Goal: Information Seeking & Learning: Learn about a topic

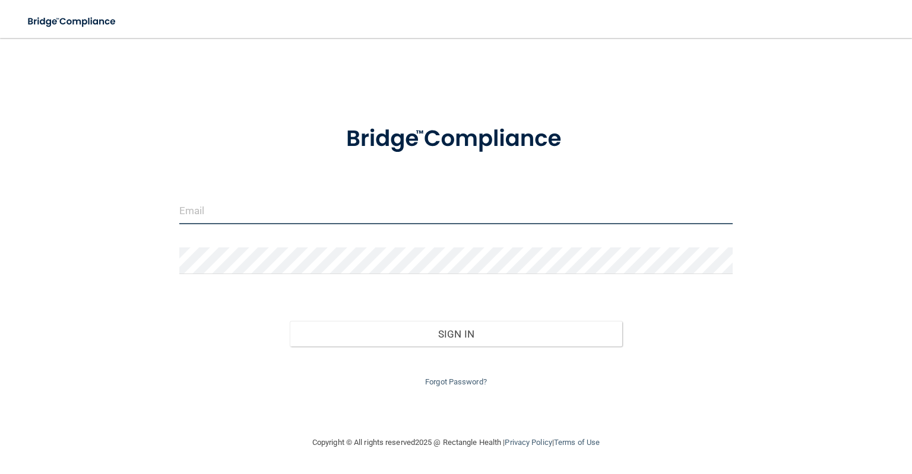
click at [279, 207] on input "email" at bounding box center [455, 211] width 553 height 27
click at [235, 207] on input "email" at bounding box center [455, 211] width 553 height 27
click at [154, 289] on div "Invalid email/password. You don't have permission to access that page. Sign In …" at bounding box center [456, 237] width 864 height 374
click at [237, 215] on input "email" at bounding box center [455, 211] width 553 height 27
type input "[EMAIL_ADDRESS][DOMAIN_NAME]"
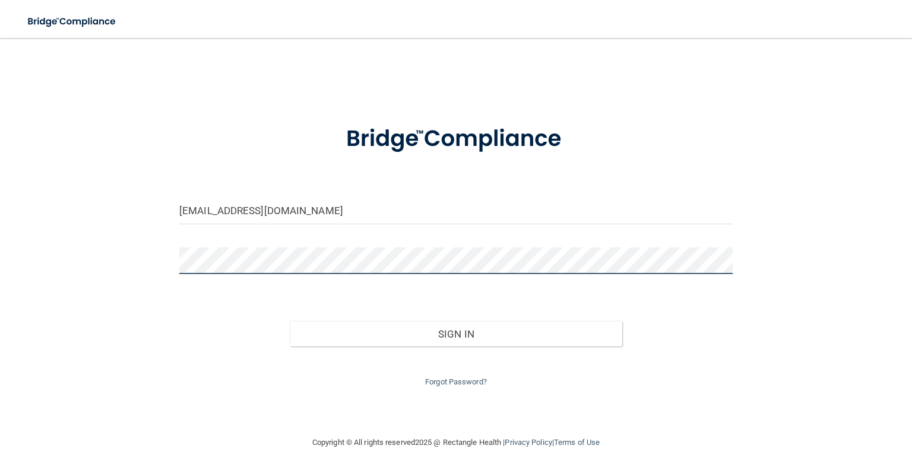
click at [290, 321] on button "Sign In" at bounding box center [456, 334] width 332 height 26
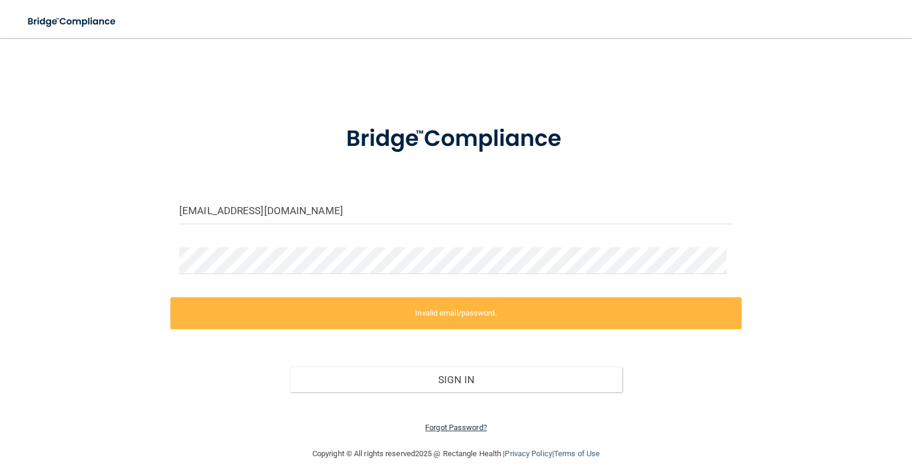
click at [449, 423] on link "Forgot Password?" at bounding box center [456, 427] width 62 height 9
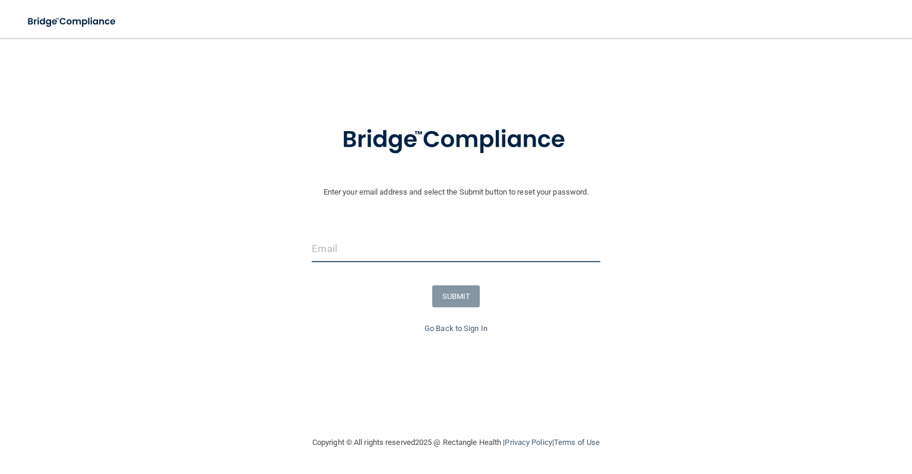
click at [480, 236] on input "email" at bounding box center [456, 249] width 288 height 27
type input "[EMAIL_ADDRESS][DOMAIN_NAME]"
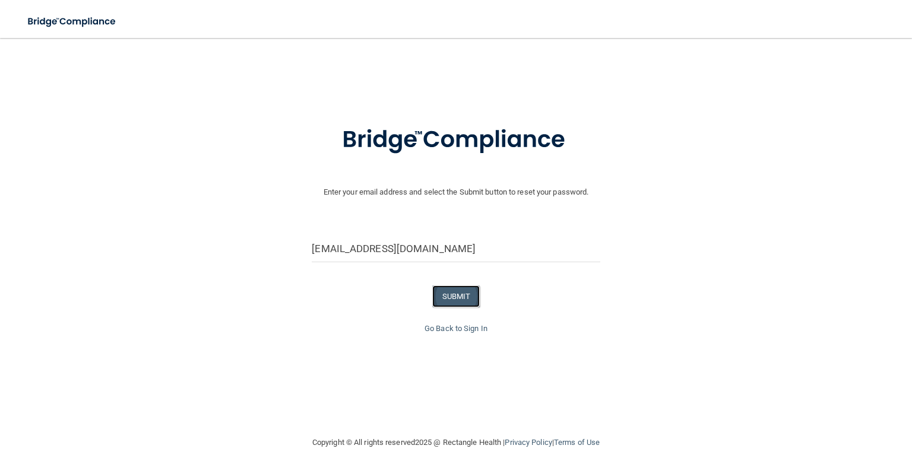
click at [445, 289] on button "SUBMIT" at bounding box center [456, 296] width 48 height 22
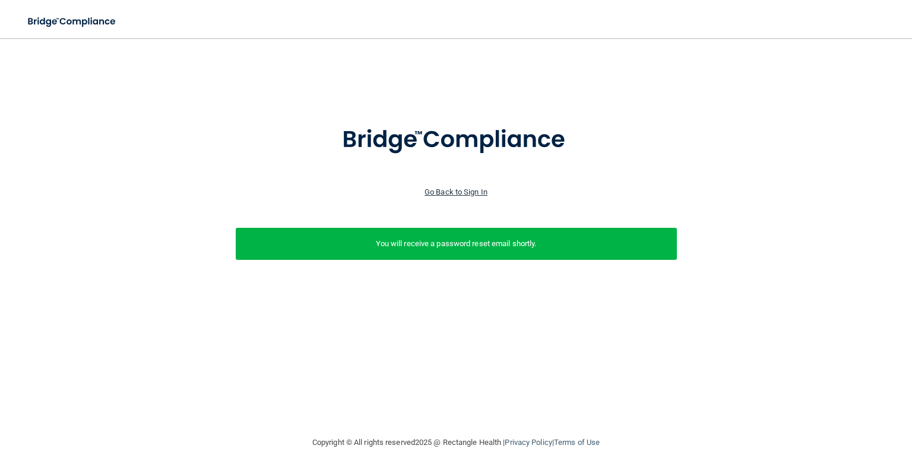
click at [468, 192] on link "Go Back to Sign In" at bounding box center [455, 192] width 63 height 9
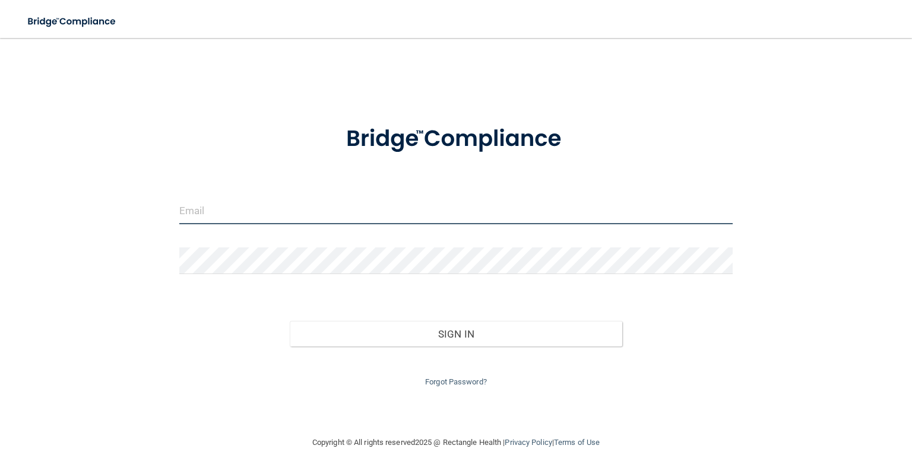
click at [364, 220] on input "email" at bounding box center [455, 211] width 553 height 27
type input "[EMAIL_ADDRESS][DOMAIN_NAME]"
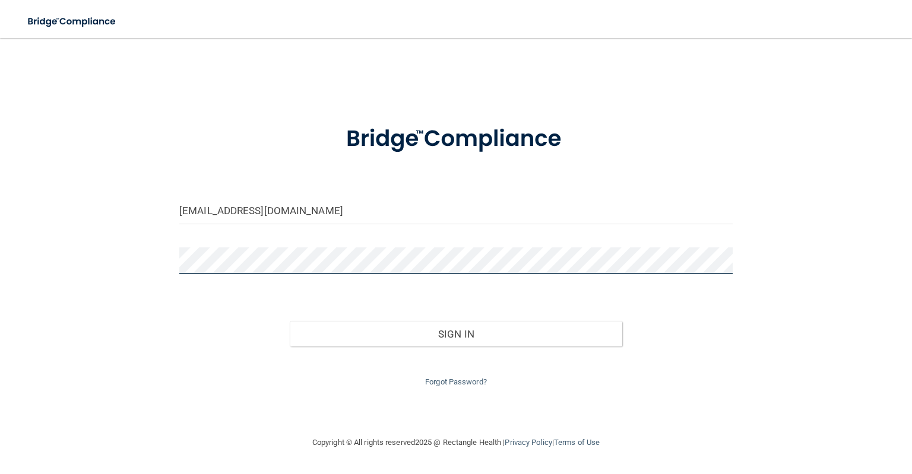
click at [290, 321] on button "Sign In" at bounding box center [456, 334] width 332 height 26
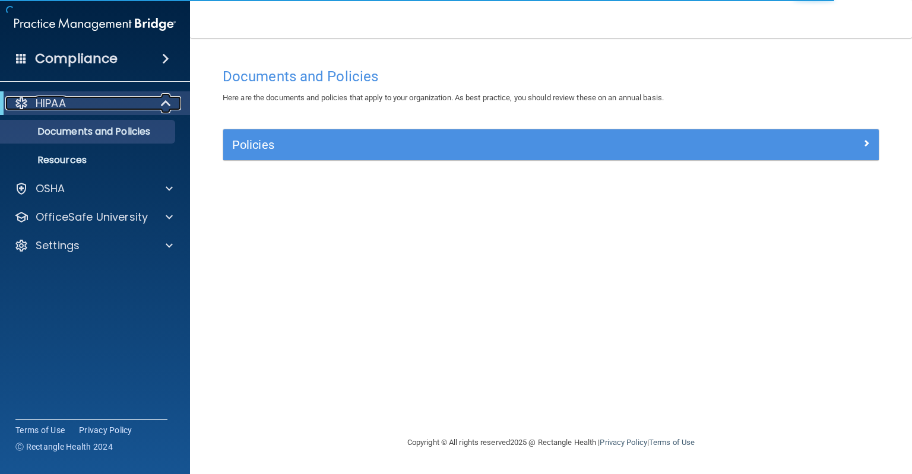
click at [164, 110] on span at bounding box center [167, 103] width 10 height 14
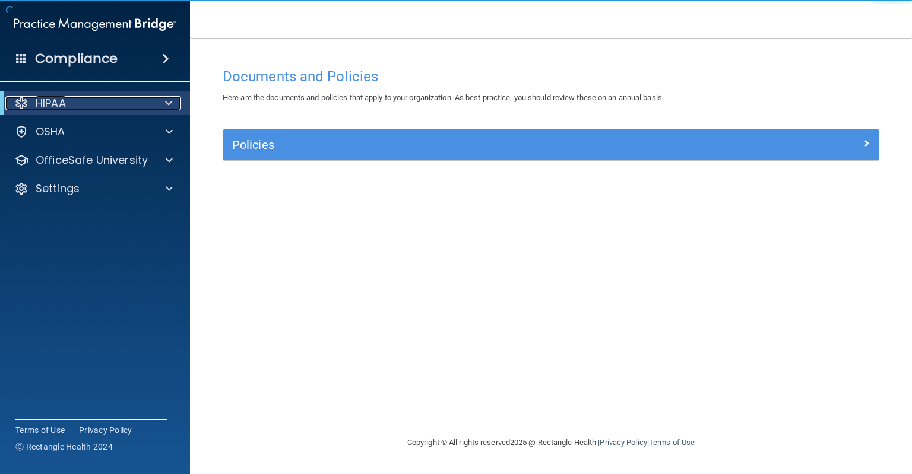
click at [166, 106] on span at bounding box center [168, 103] width 7 height 14
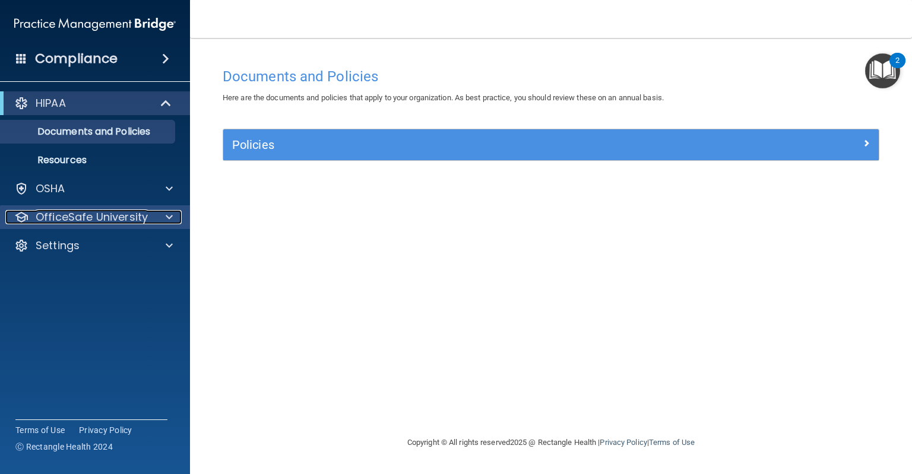
click at [90, 219] on p "OfficeSafe University" at bounding box center [92, 217] width 112 height 14
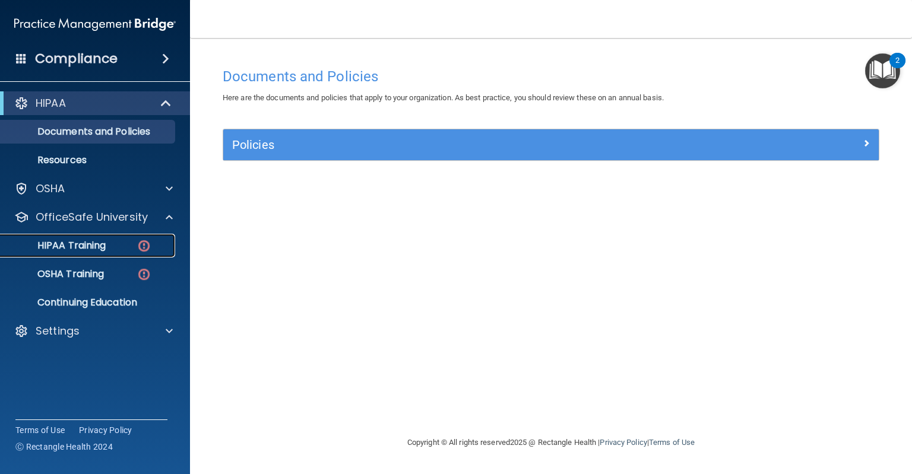
click at [95, 241] on p "HIPAA Training" at bounding box center [57, 246] width 98 height 12
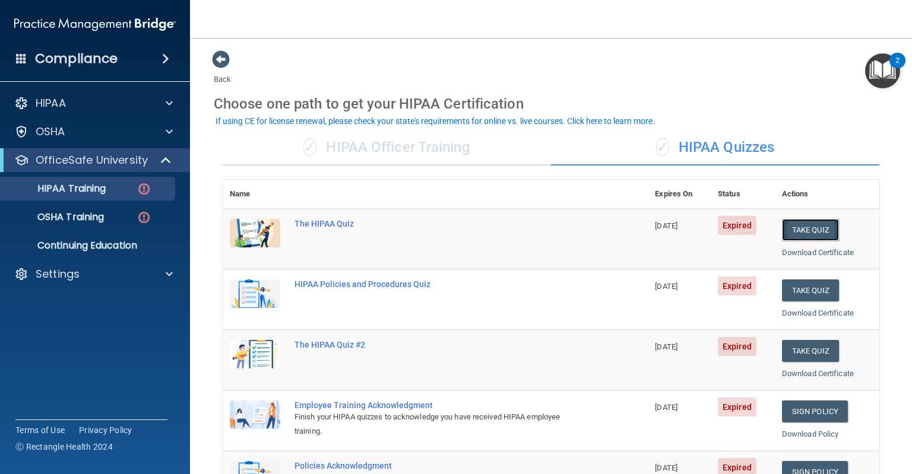
click at [807, 220] on button "Take Quiz" at bounding box center [810, 230] width 57 height 22
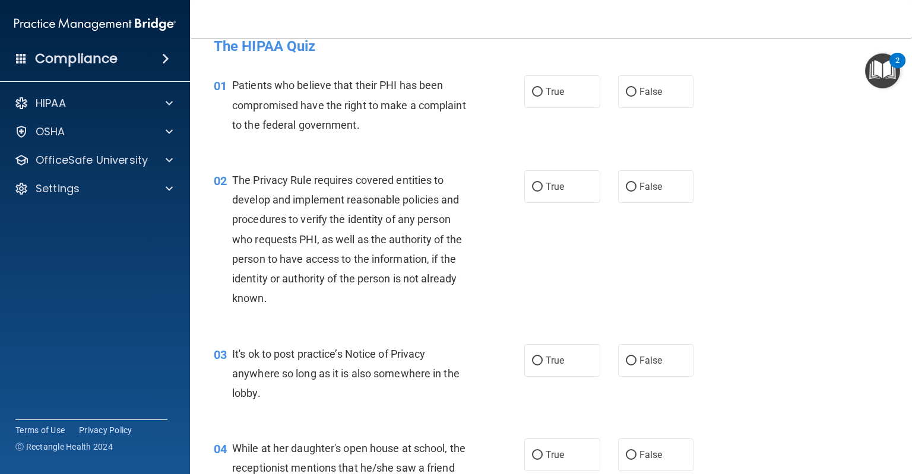
scroll to position [23, 0]
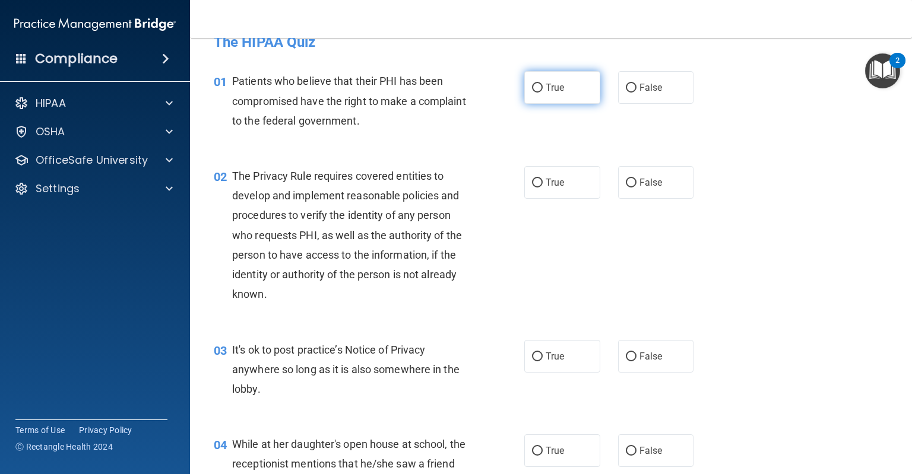
click at [532, 87] on input "True" at bounding box center [537, 88] width 11 height 9
radio input "true"
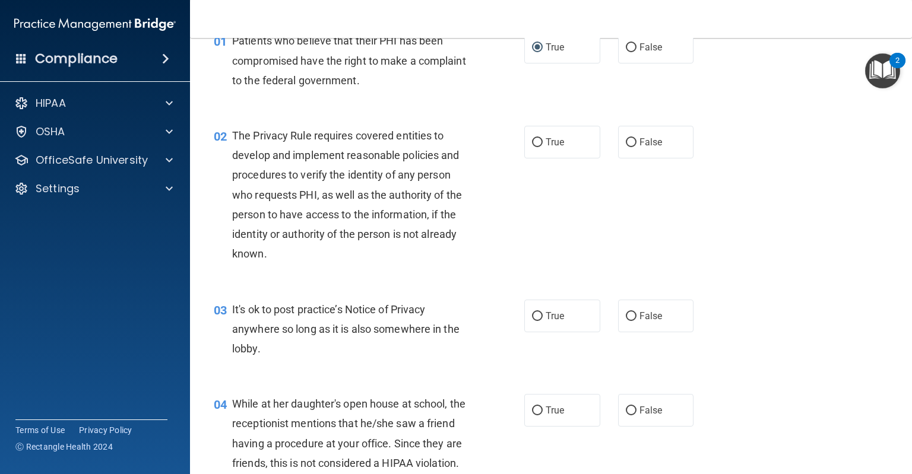
scroll to position [65, 0]
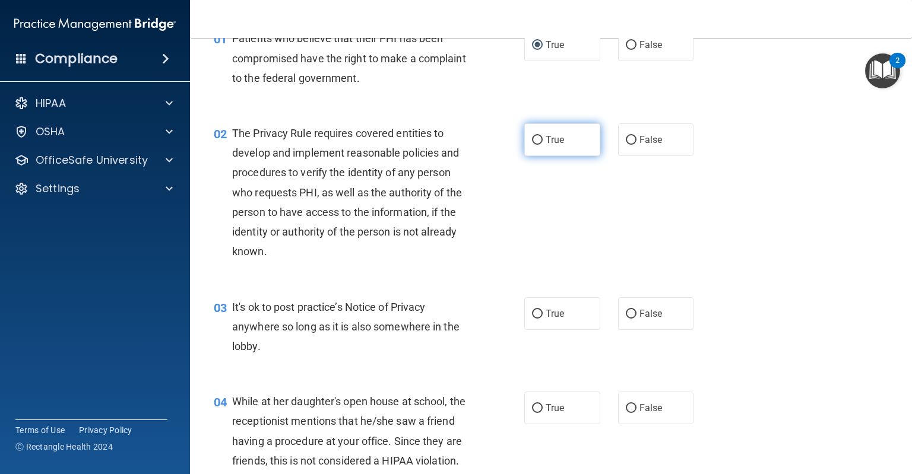
click at [536, 128] on label "True" at bounding box center [562, 139] width 76 height 33
click at [536, 136] on input "True" at bounding box center [537, 140] width 11 height 9
radio input "true"
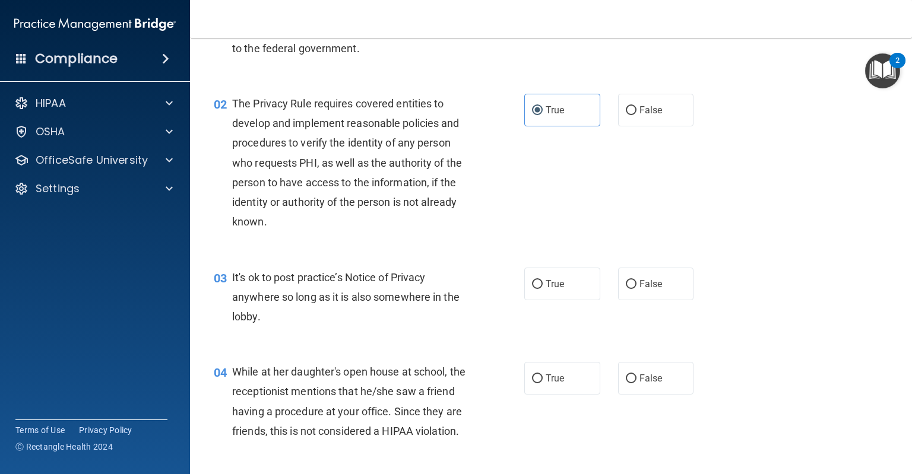
scroll to position [95, 0]
click at [645, 285] on span "False" at bounding box center [650, 283] width 23 height 11
click at [636, 285] on input "False" at bounding box center [631, 284] width 11 height 9
radio input "true"
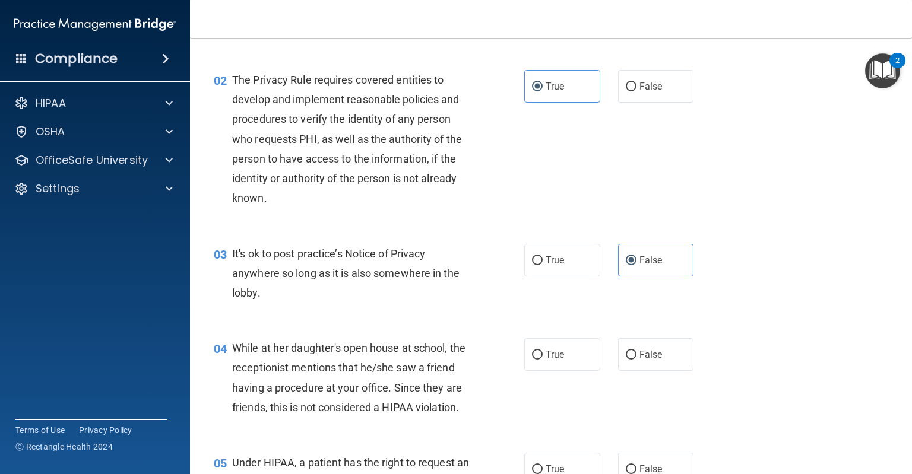
scroll to position [127, 0]
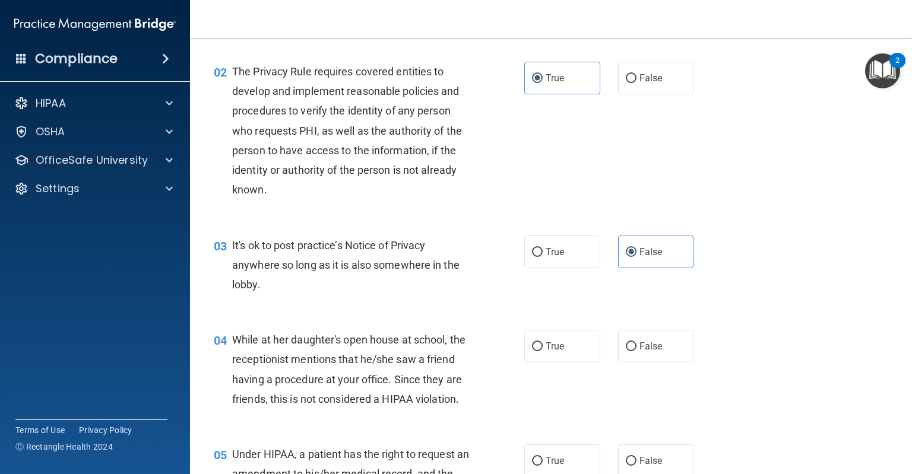
click at [652, 328] on div "04 While at her daughter's open house at school, the receptionist mentions that…" at bounding box center [551, 372] width 692 height 115
click at [650, 348] on span "False" at bounding box center [650, 346] width 23 height 11
click at [636, 348] on input "False" at bounding box center [631, 346] width 11 height 9
radio input "true"
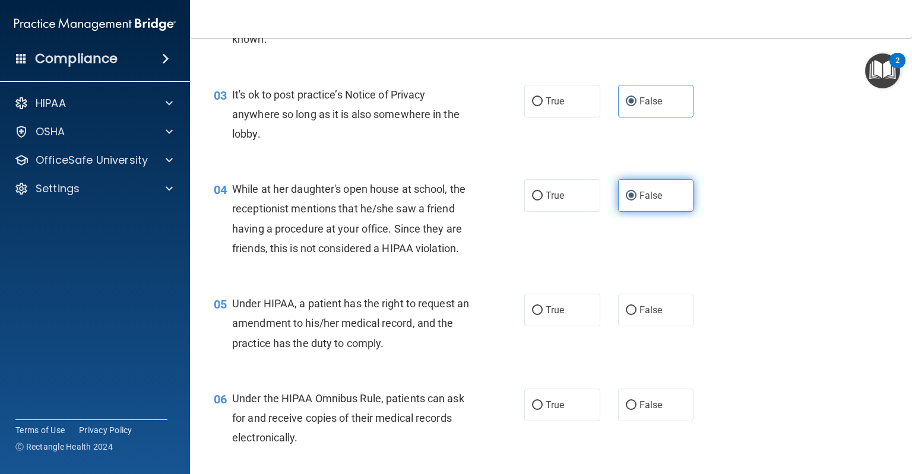
scroll to position [318, 0]
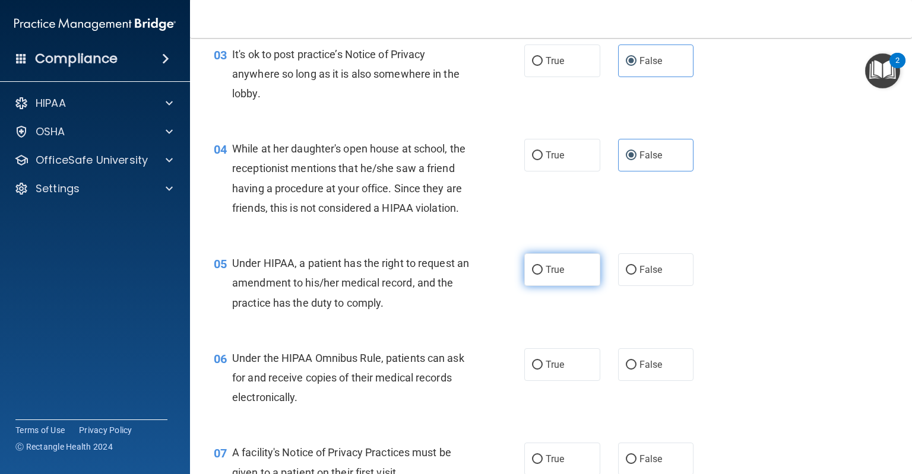
click at [560, 286] on label "True" at bounding box center [562, 269] width 76 height 33
click at [542, 275] on input "True" at bounding box center [537, 270] width 11 height 9
radio input "true"
click at [618, 286] on label "False" at bounding box center [656, 269] width 76 height 33
click at [626, 275] on input "False" at bounding box center [631, 270] width 11 height 9
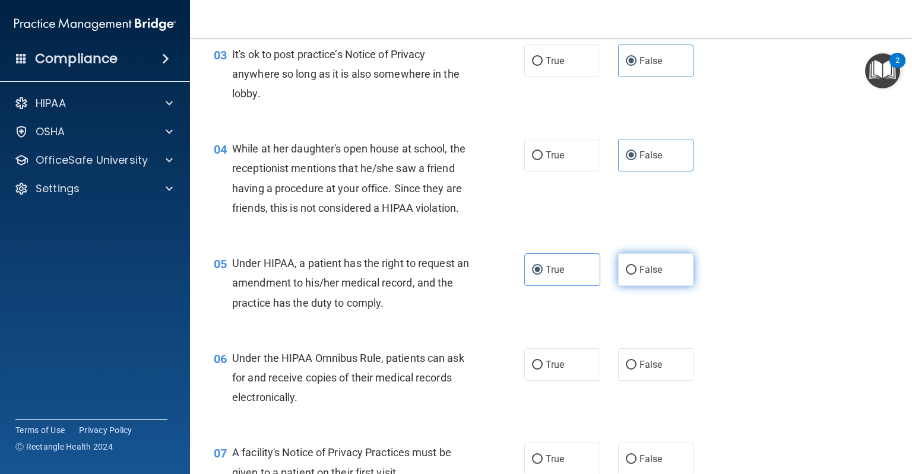
radio input "true"
radio input "false"
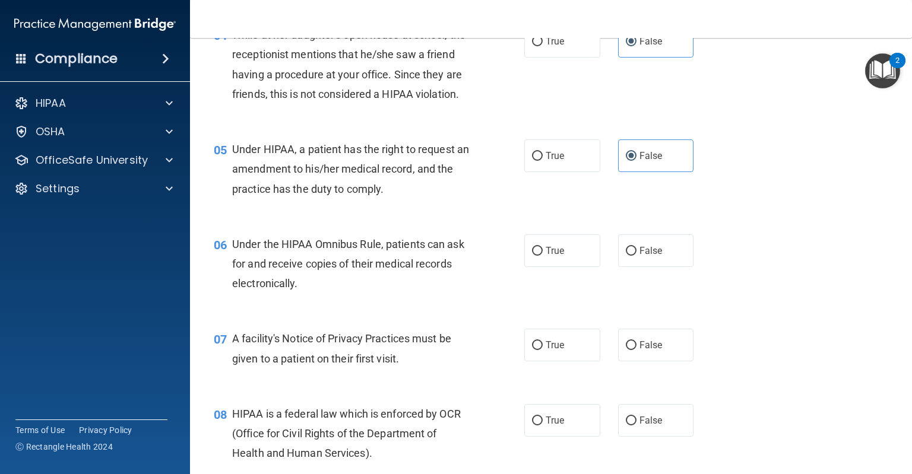
scroll to position [432, 0]
click at [548, 267] on label "True" at bounding box center [562, 250] width 76 height 33
click at [542, 256] on input "True" at bounding box center [537, 251] width 11 height 9
radio input "true"
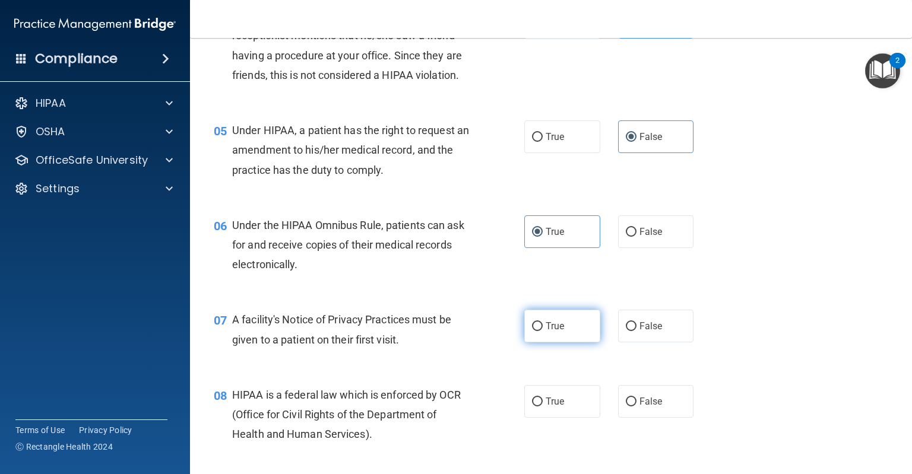
click at [567, 342] on label "True" at bounding box center [562, 326] width 76 height 33
click at [542, 331] on input "True" at bounding box center [537, 326] width 11 height 9
radio input "true"
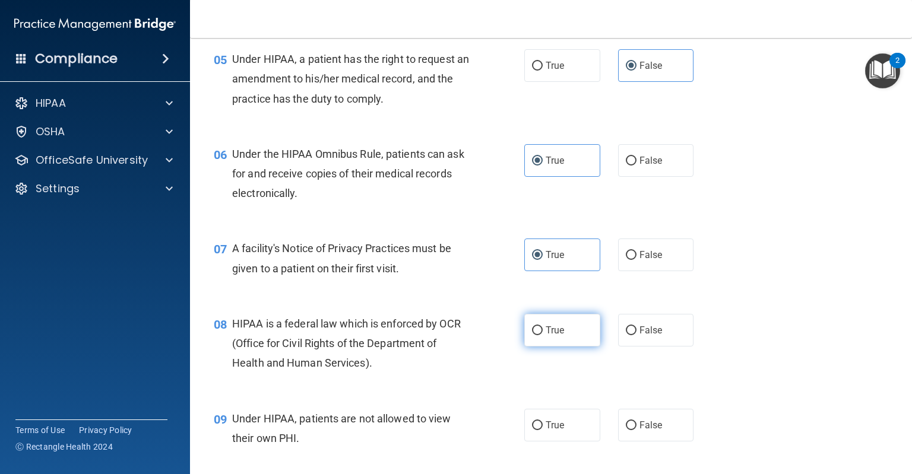
scroll to position [615, 0]
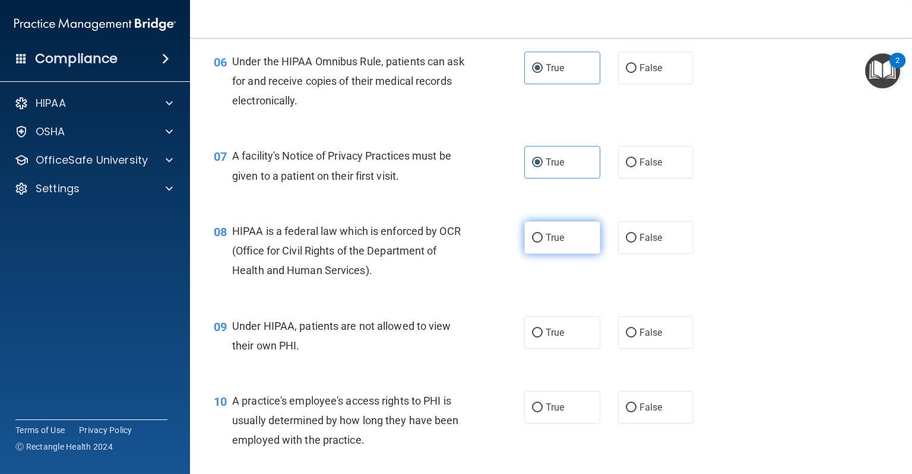
click at [575, 254] on label "True" at bounding box center [562, 237] width 76 height 33
click at [542, 243] on input "True" at bounding box center [537, 238] width 11 height 9
radio input "true"
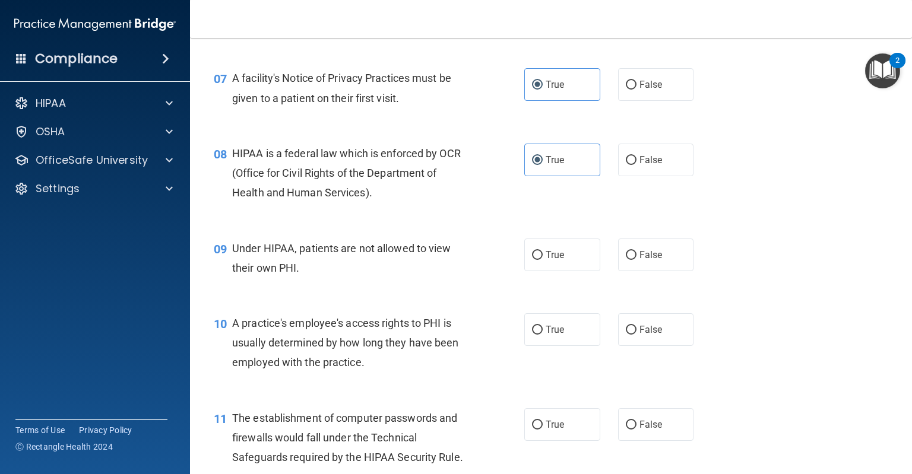
scroll to position [703, 0]
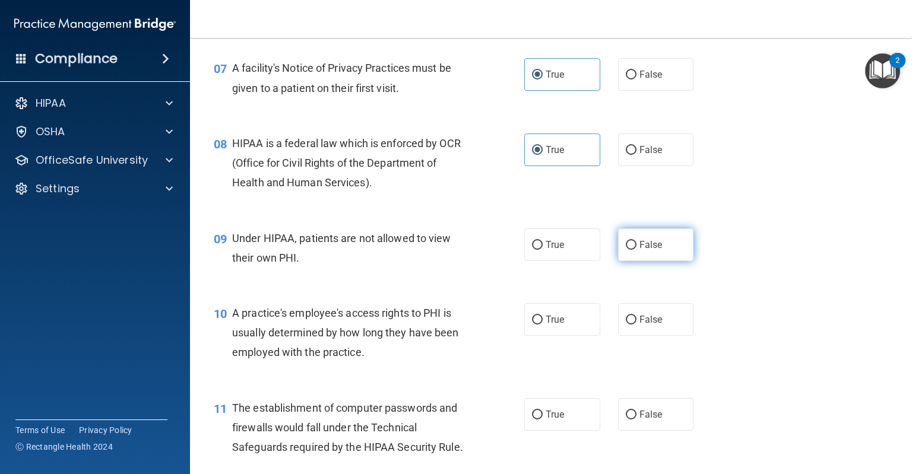
click at [640, 251] on label "False" at bounding box center [656, 244] width 76 height 33
click at [636, 250] on input "False" at bounding box center [631, 245] width 11 height 9
radio input "true"
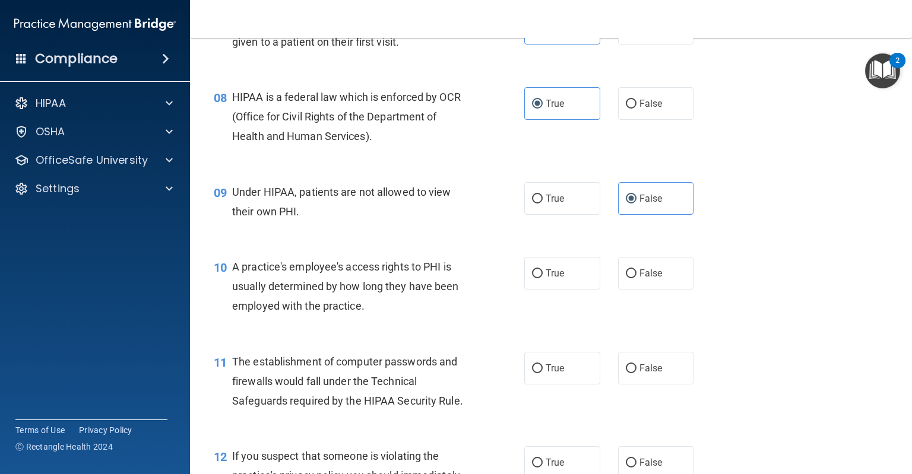
scroll to position [750, 0]
click at [618, 288] on label "False" at bounding box center [656, 272] width 76 height 33
click at [626, 278] on input "False" at bounding box center [631, 273] width 11 height 9
radio input "true"
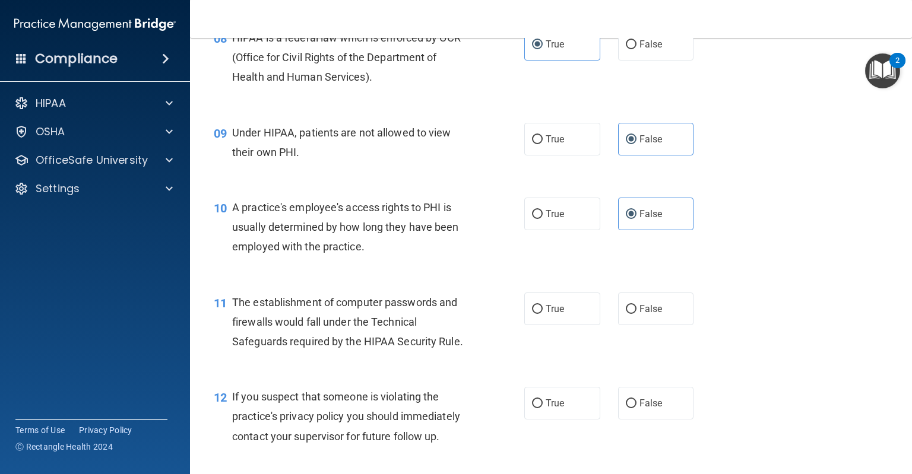
scroll to position [809, 0]
click at [537, 325] on label "True" at bounding box center [562, 308] width 76 height 33
click at [537, 313] on input "True" at bounding box center [537, 308] width 11 height 9
radio input "true"
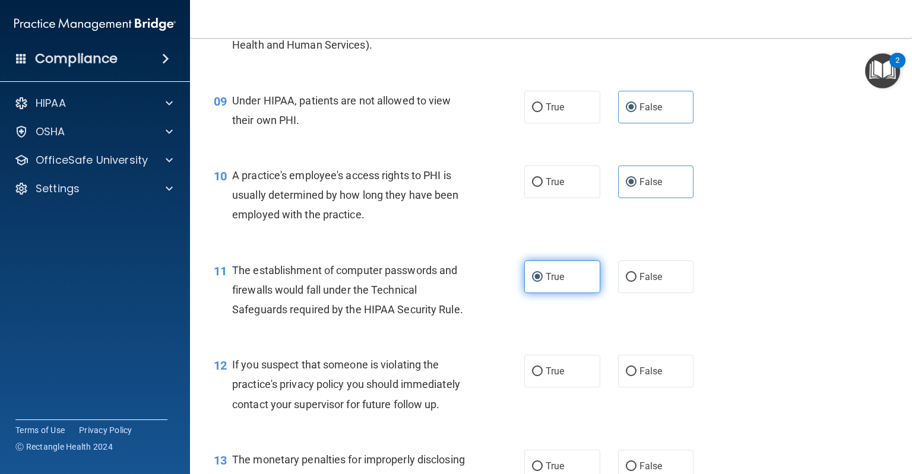
scroll to position [932, 0]
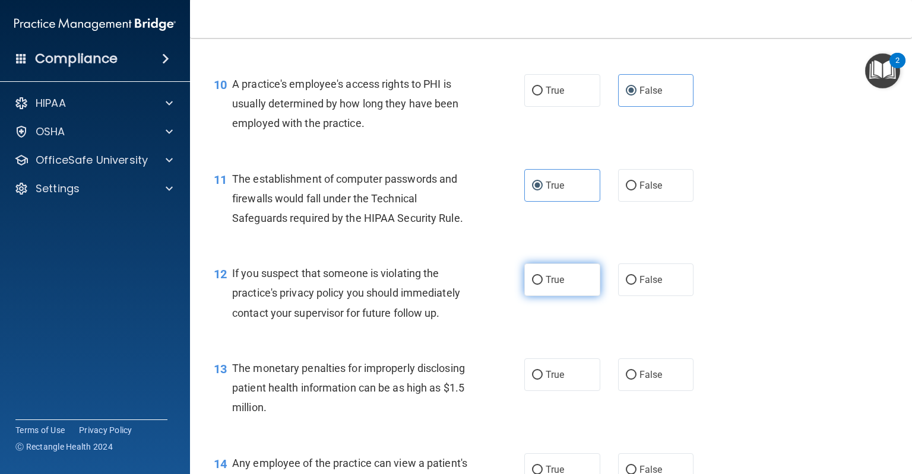
click at [548, 285] on span "True" at bounding box center [554, 279] width 18 height 11
click at [542, 285] on input "True" at bounding box center [537, 280] width 11 height 9
radio input "true"
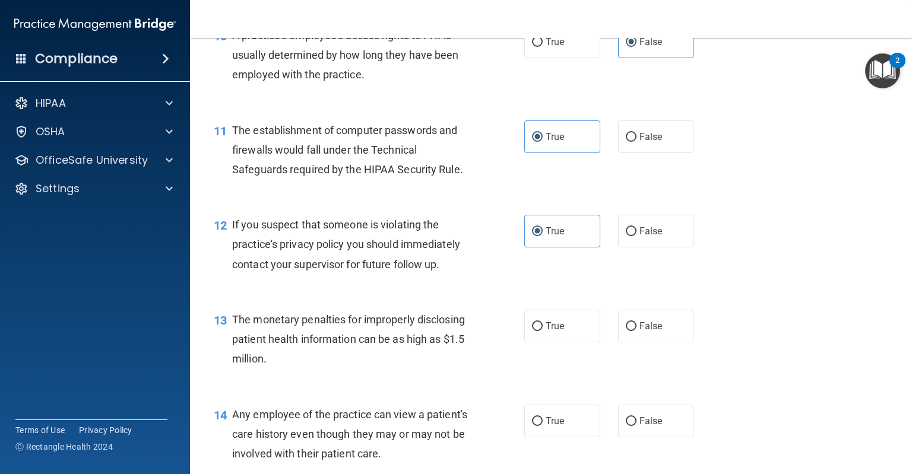
scroll to position [1026, 0]
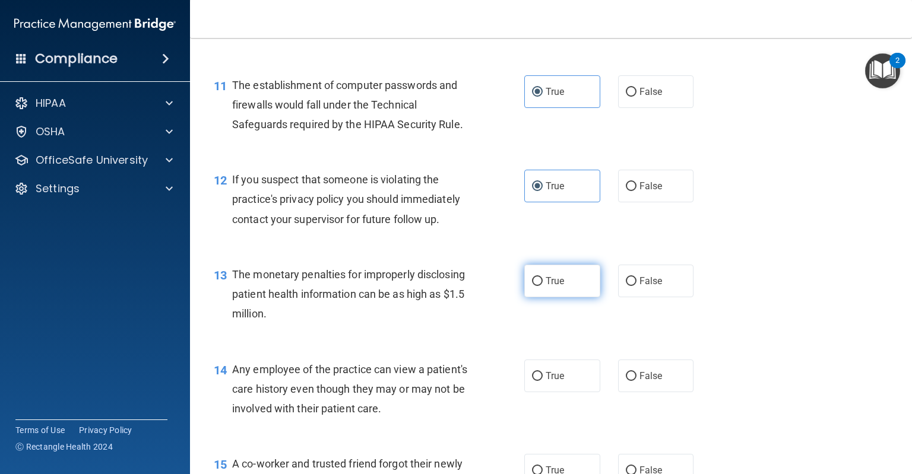
click at [532, 286] on input "True" at bounding box center [537, 281] width 11 height 9
radio input "true"
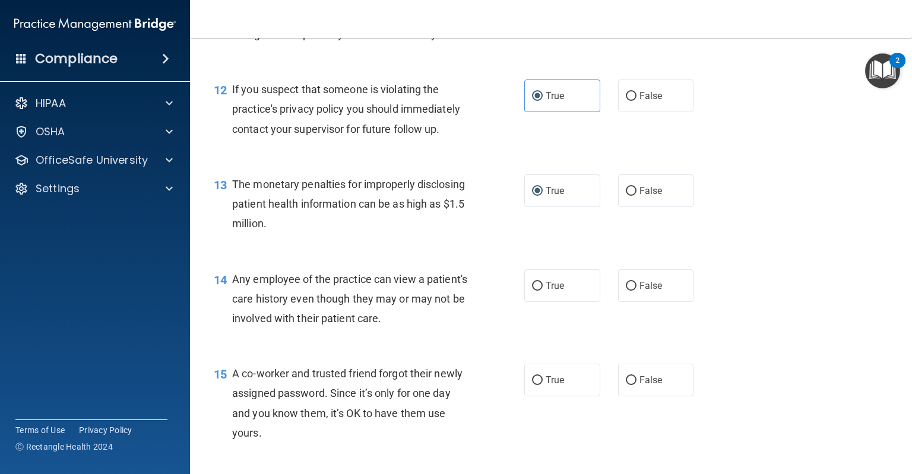
scroll to position [1167, 0]
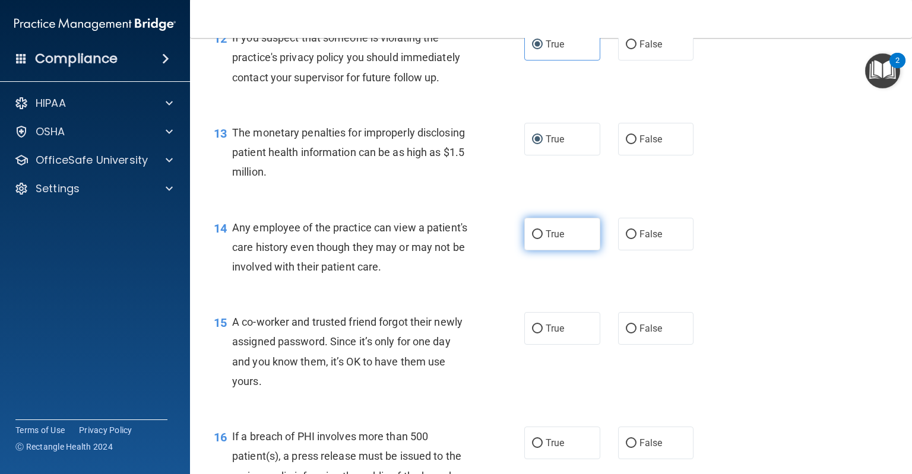
click at [537, 239] on input "True" at bounding box center [537, 234] width 11 height 9
radio input "true"
click at [633, 247] on label "False" at bounding box center [656, 234] width 76 height 33
click at [633, 239] on input "False" at bounding box center [631, 234] width 11 height 9
radio input "true"
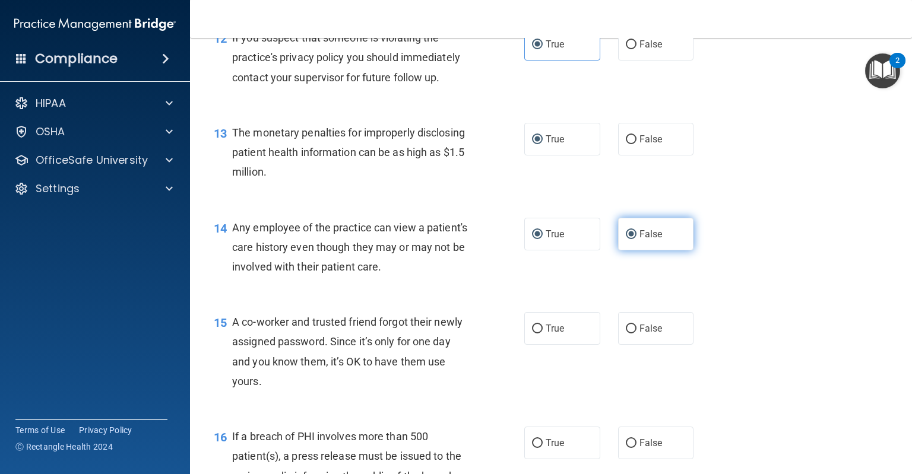
radio input "false"
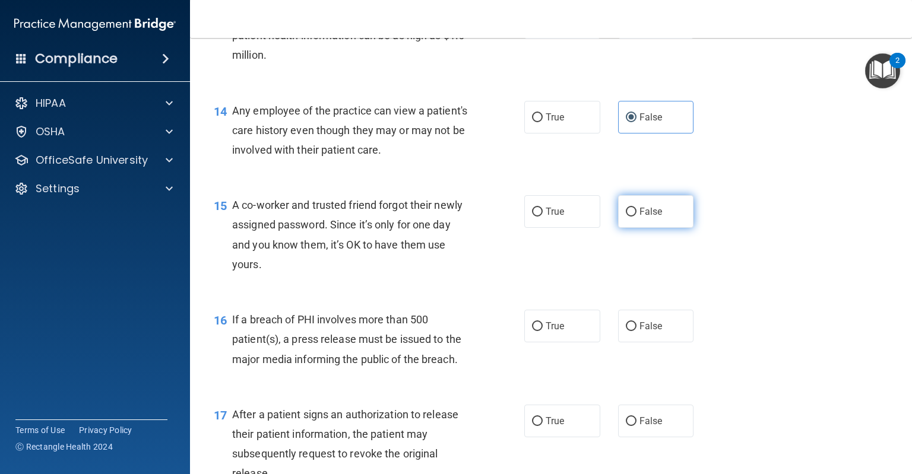
click at [630, 228] on label "False" at bounding box center [656, 211] width 76 height 33
click at [630, 217] on input "False" at bounding box center [631, 212] width 11 height 9
radio input "true"
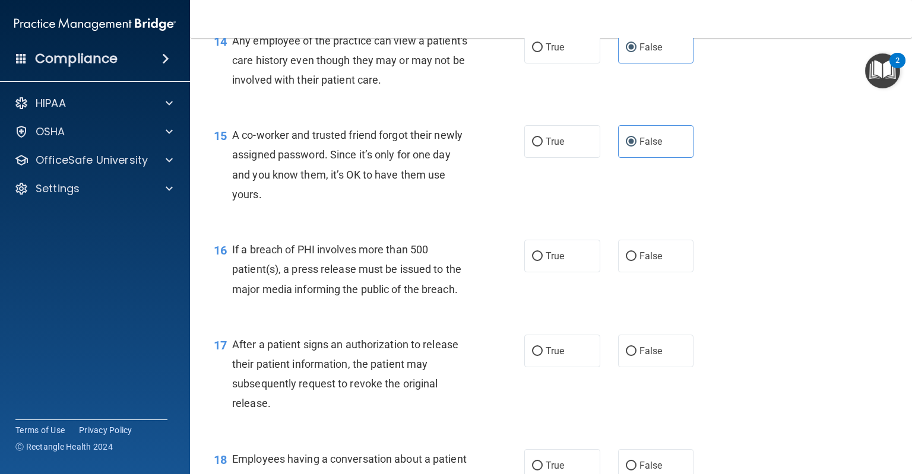
scroll to position [1355, 0]
click at [575, 272] on label "True" at bounding box center [562, 255] width 76 height 33
click at [542, 261] on input "True" at bounding box center [537, 256] width 11 height 9
radio input "true"
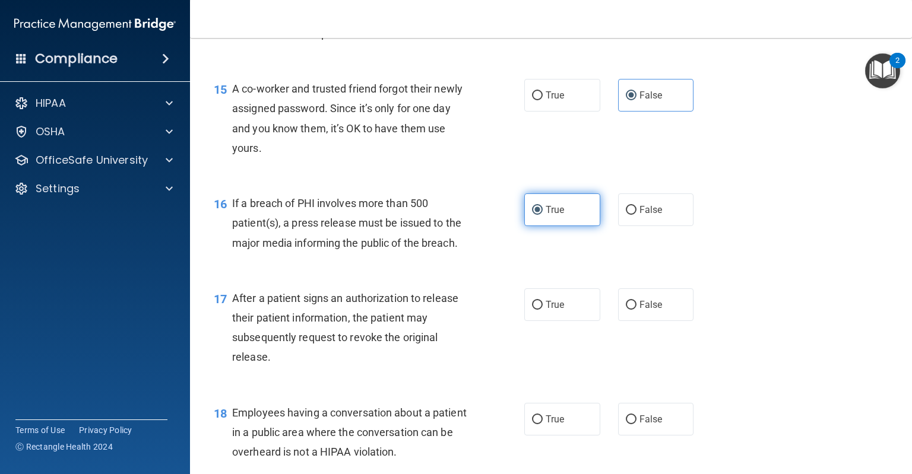
scroll to position [1420, 0]
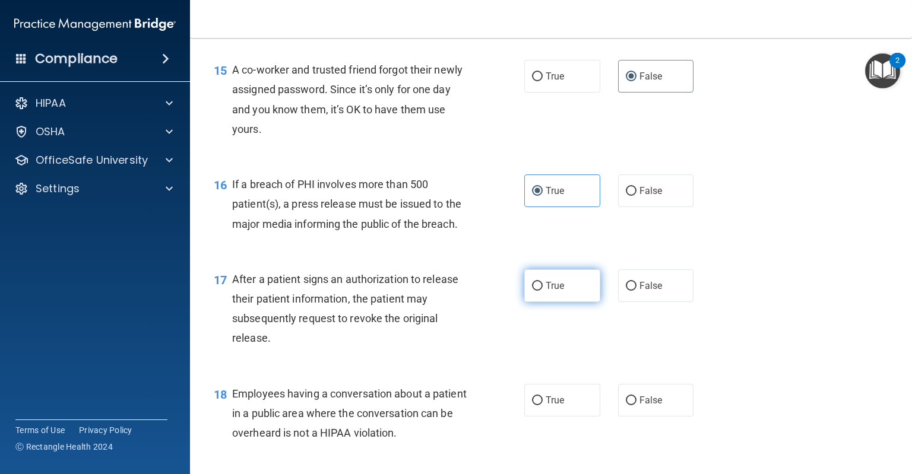
click at [553, 291] on span "True" at bounding box center [554, 285] width 18 height 11
click at [542, 291] on input "True" at bounding box center [537, 286] width 11 height 9
radio input "true"
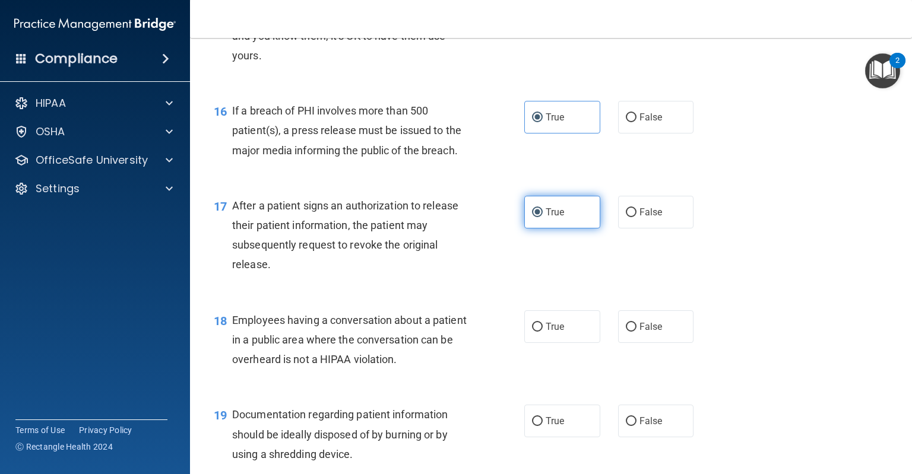
scroll to position [1493, 0]
click at [645, 337] on label "False" at bounding box center [656, 326] width 76 height 33
click at [636, 332] on input "False" at bounding box center [631, 327] width 11 height 9
radio input "true"
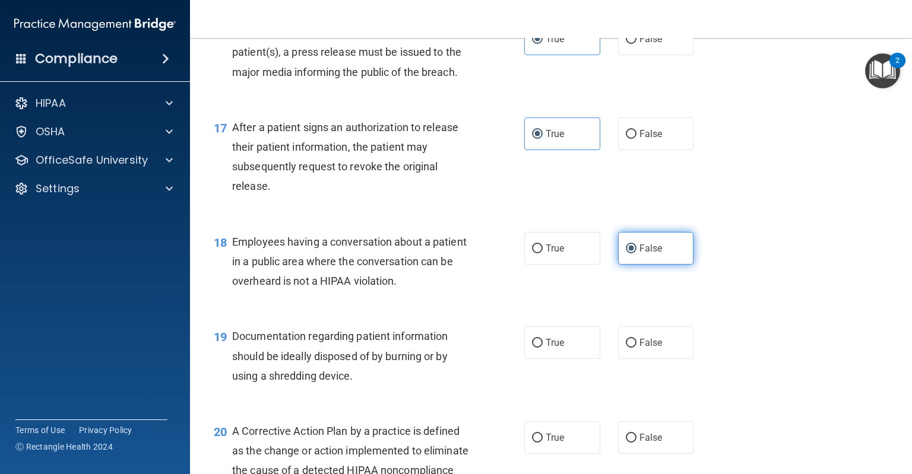
scroll to position [1581, 0]
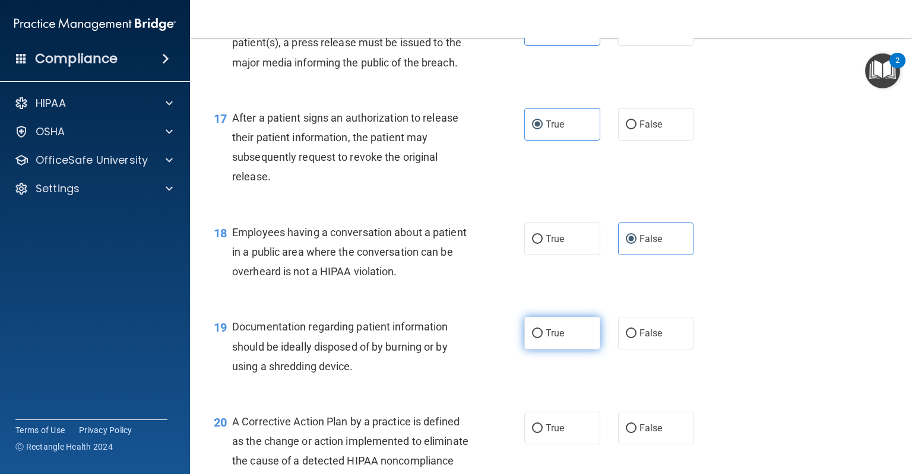
click at [567, 350] on label "True" at bounding box center [562, 333] width 76 height 33
click at [542, 338] on input "True" at bounding box center [537, 333] width 11 height 9
radio input "true"
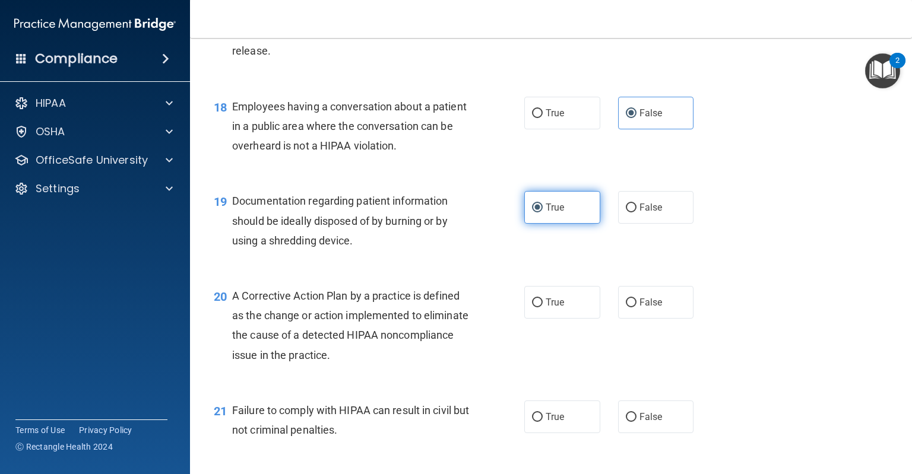
scroll to position [1707, 0]
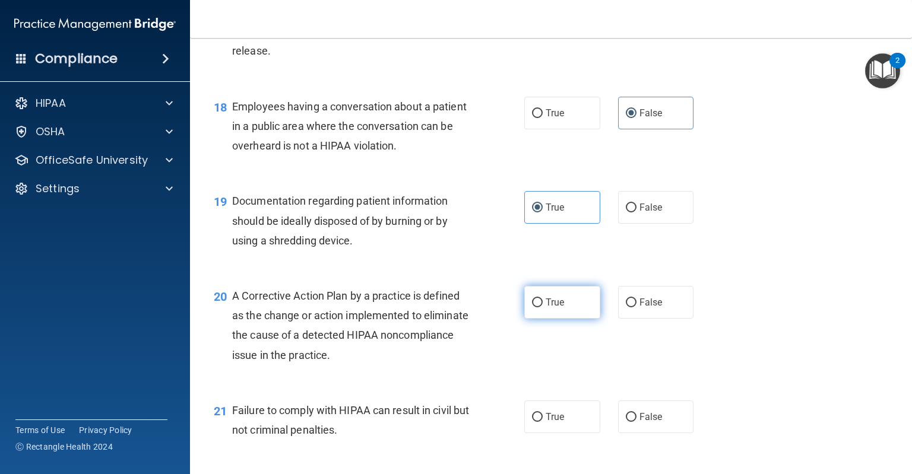
click at [551, 308] on span "True" at bounding box center [554, 302] width 18 height 11
click at [542, 307] on input "True" at bounding box center [537, 303] width 11 height 9
radio input "true"
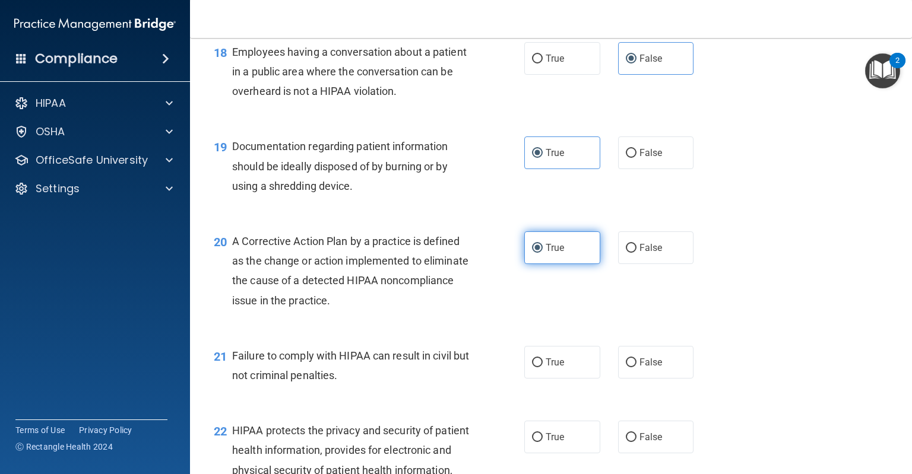
scroll to position [1764, 0]
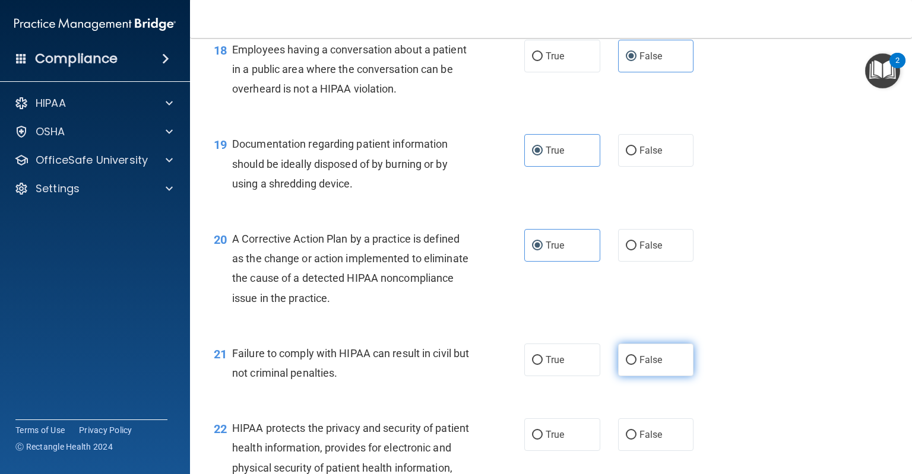
click at [630, 374] on label "False" at bounding box center [656, 360] width 76 height 33
click at [630, 365] on input "False" at bounding box center [631, 360] width 11 height 9
radio input "true"
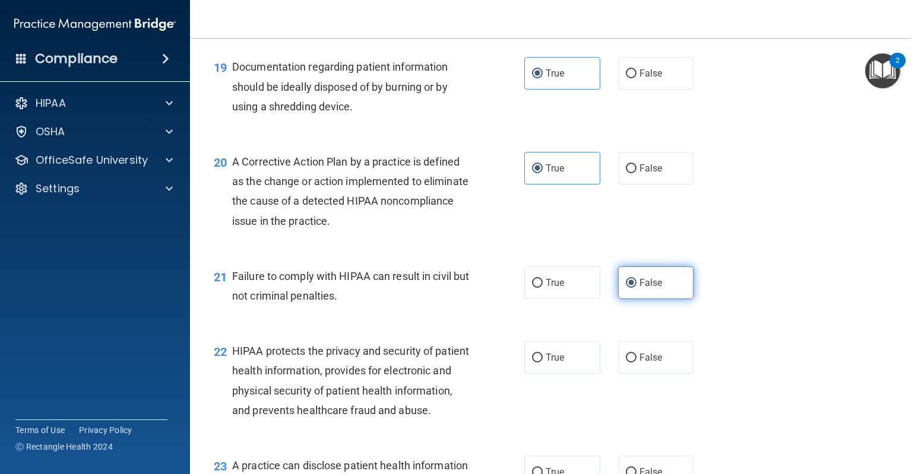
scroll to position [1852, 0]
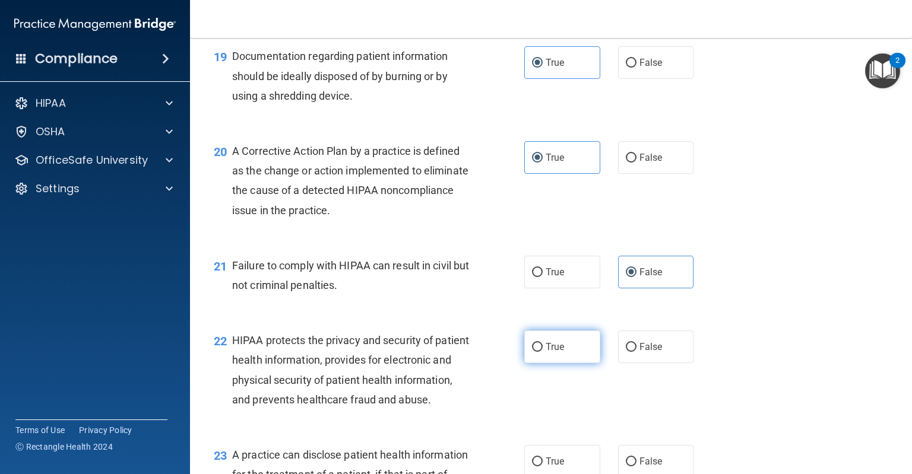
click at [566, 363] on label "True" at bounding box center [562, 347] width 76 height 33
click at [542, 352] on input "True" at bounding box center [537, 347] width 11 height 9
radio input "true"
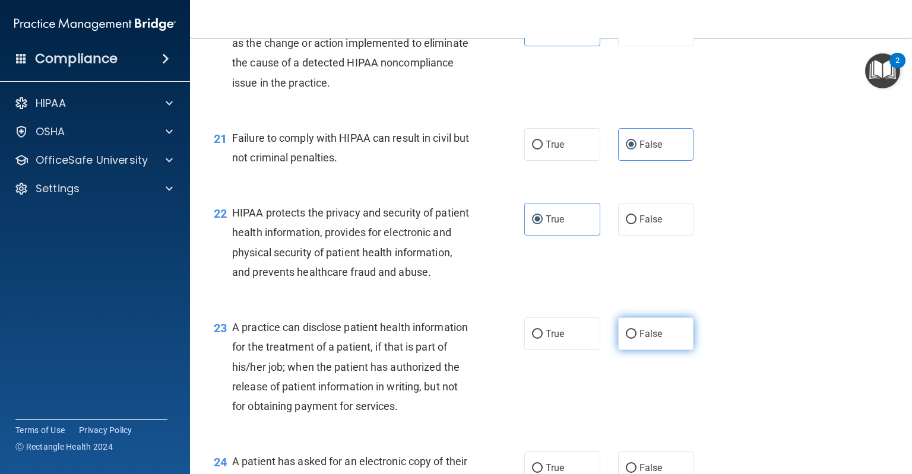
click at [621, 350] on label "False" at bounding box center [656, 334] width 76 height 33
click at [626, 339] on input "False" at bounding box center [631, 334] width 11 height 9
radio input "true"
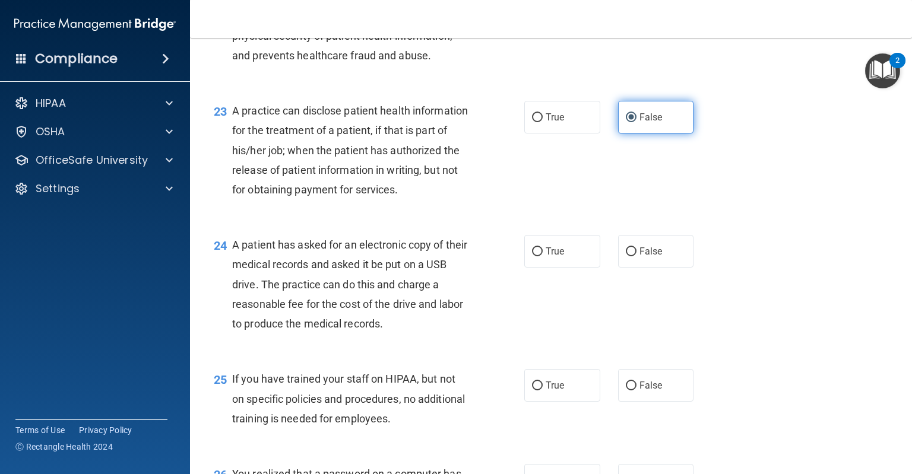
scroll to position [2205, 0]
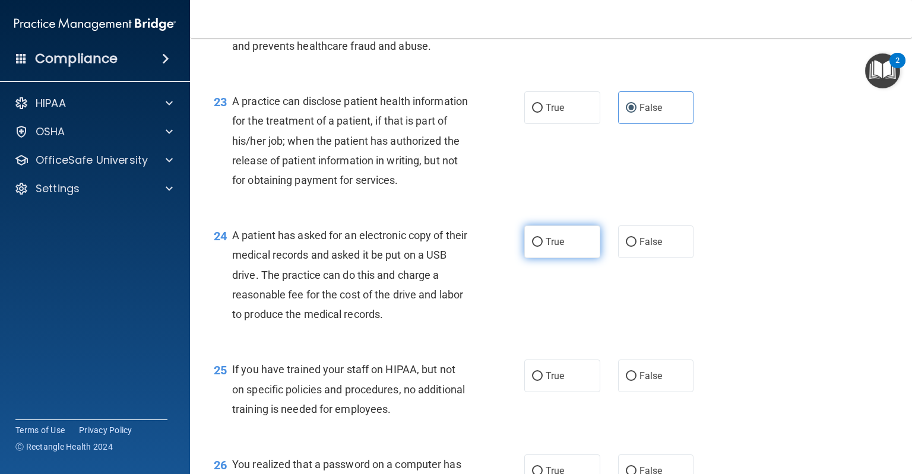
click at [555, 247] on span "True" at bounding box center [554, 241] width 18 height 11
click at [542, 247] on input "True" at bounding box center [537, 242] width 11 height 9
radio input "true"
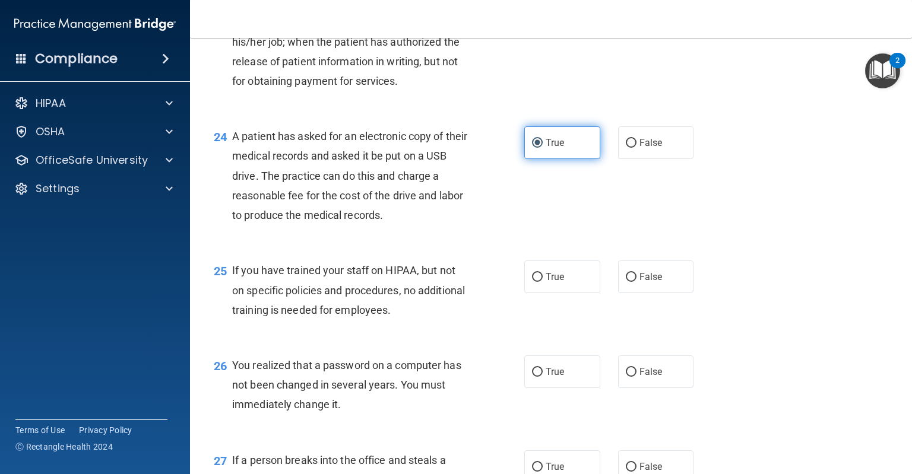
scroll to position [2331, 0]
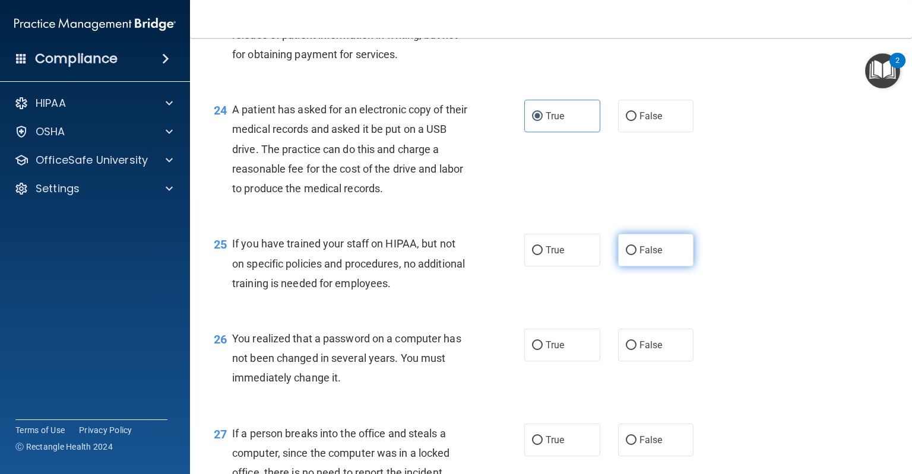
click at [626, 255] on input "False" at bounding box center [631, 250] width 11 height 9
radio input "true"
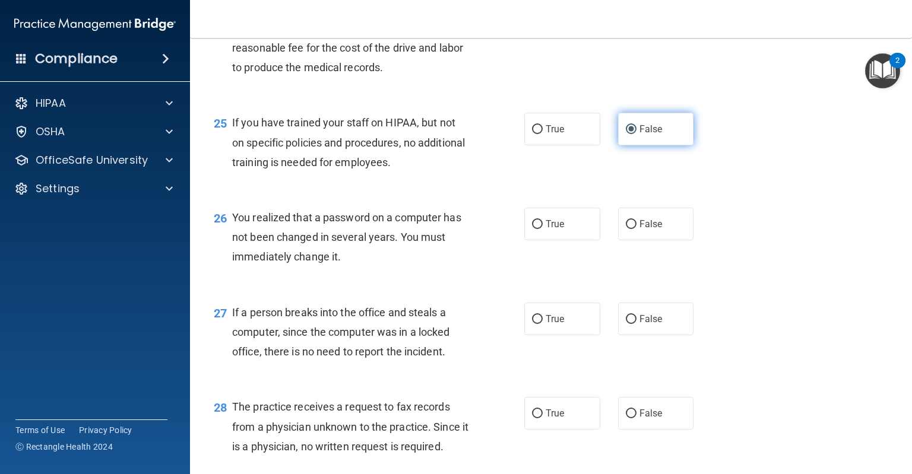
scroll to position [2452, 0]
click at [566, 240] on label "True" at bounding box center [562, 224] width 76 height 33
click at [542, 229] on input "True" at bounding box center [537, 224] width 11 height 9
radio input "true"
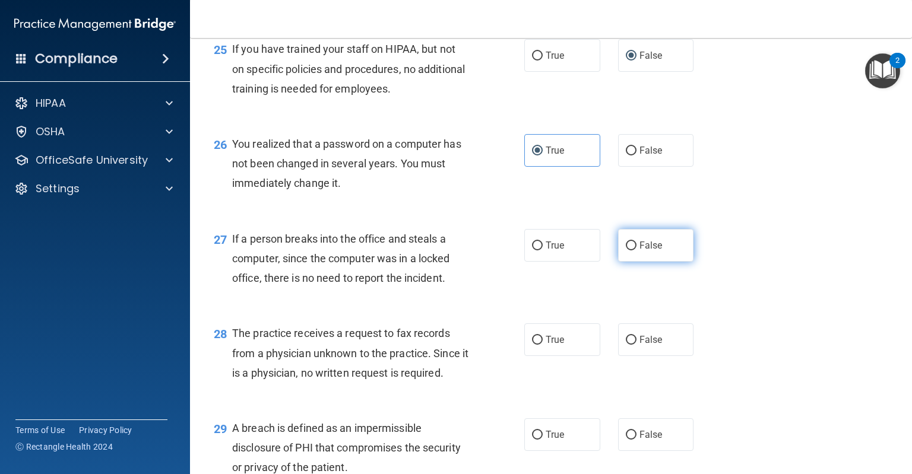
click at [669, 262] on label "False" at bounding box center [656, 245] width 76 height 33
click at [636, 250] on input "False" at bounding box center [631, 246] width 11 height 9
radio input "true"
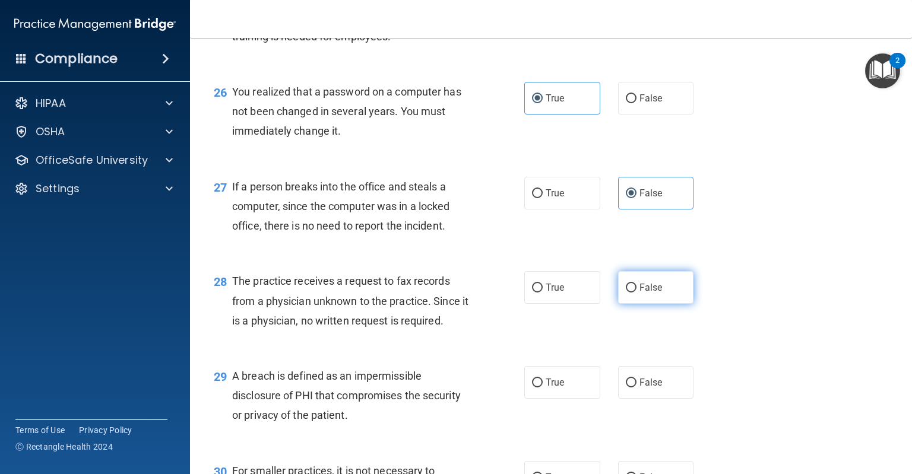
click at [639, 293] on span "False" at bounding box center [650, 287] width 23 height 11
click at [636, 293] on input "False" at bounding box center [631, 288] width 11 height 9
radio input "true"
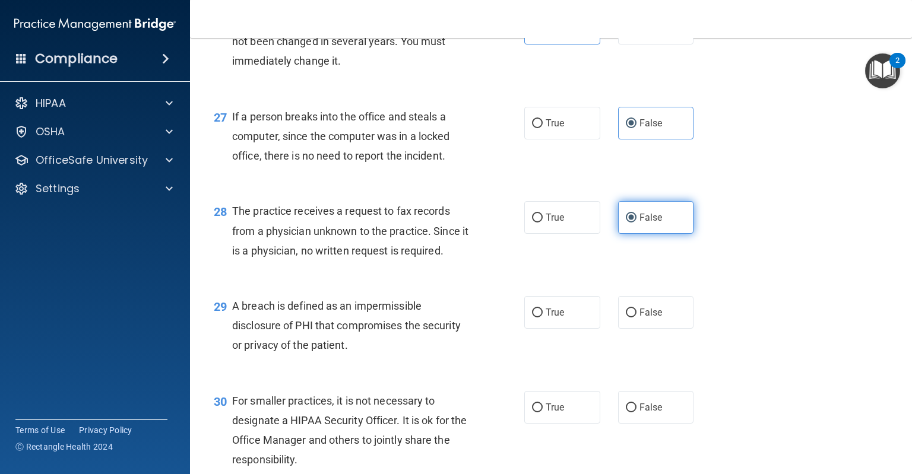
scroll to position [2649, 0]
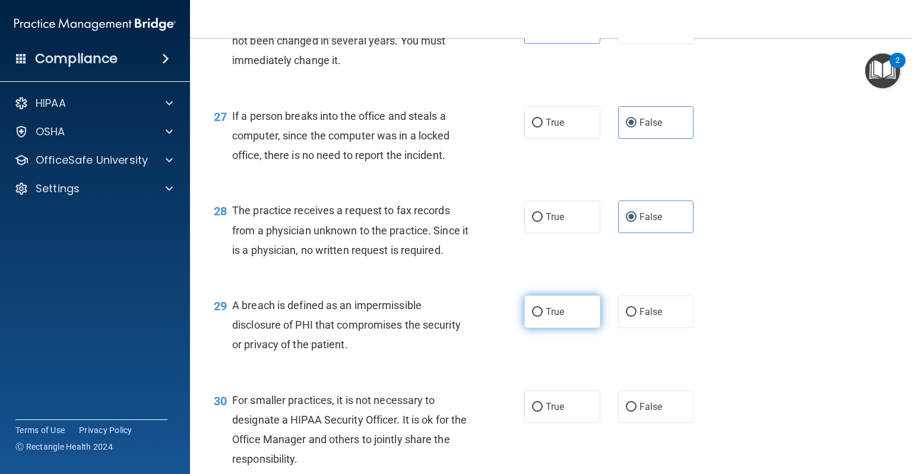
click at [574, 328] on label "True" at bounding box center [562, 312] width 76 height 33
click at [542, 317] on input "True" at bounding box center [537, 312] width 11 height 9
radio input "true"
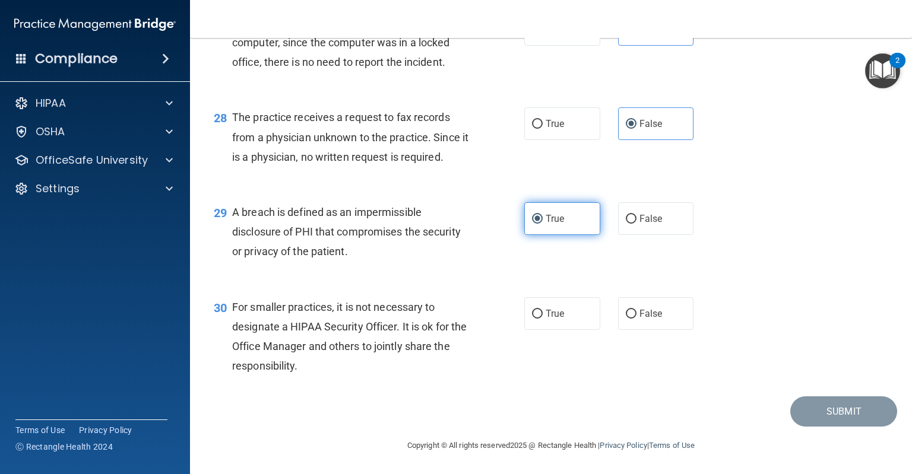
scroll to position [2791, 0]
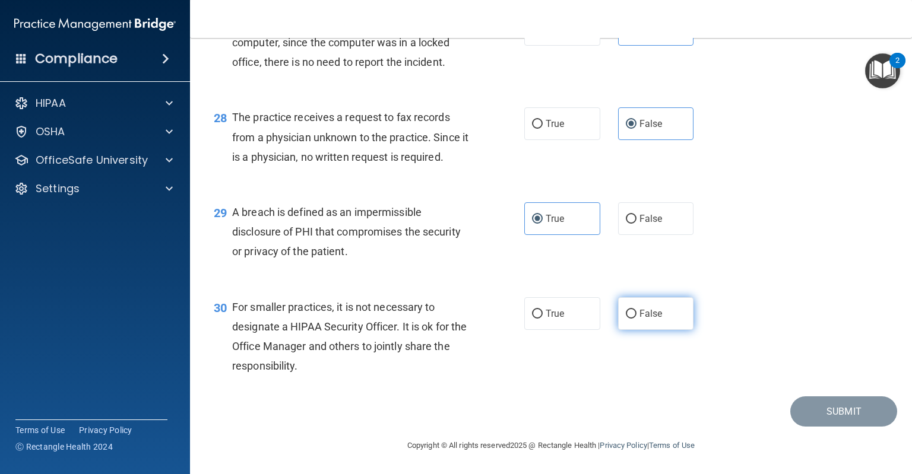
click at [628, 319] on input "False" at bounding box center [631, 314] width 11 height 9
radio input "true"
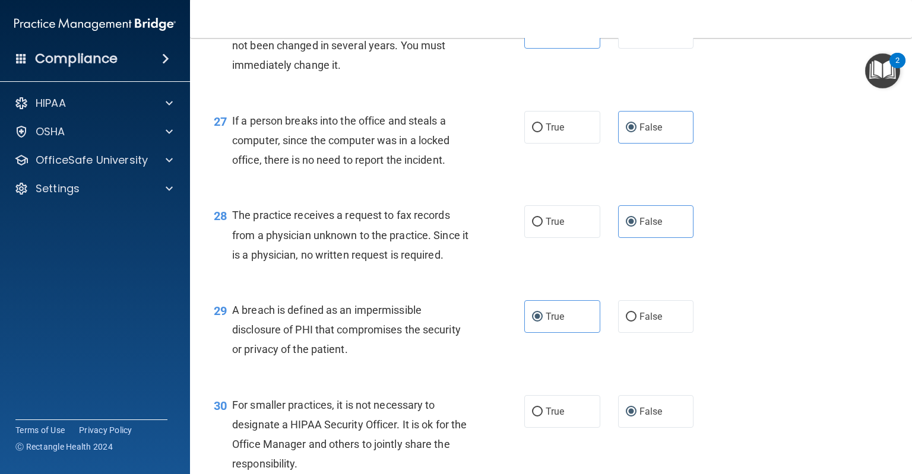
scroll to position [2801, 0]
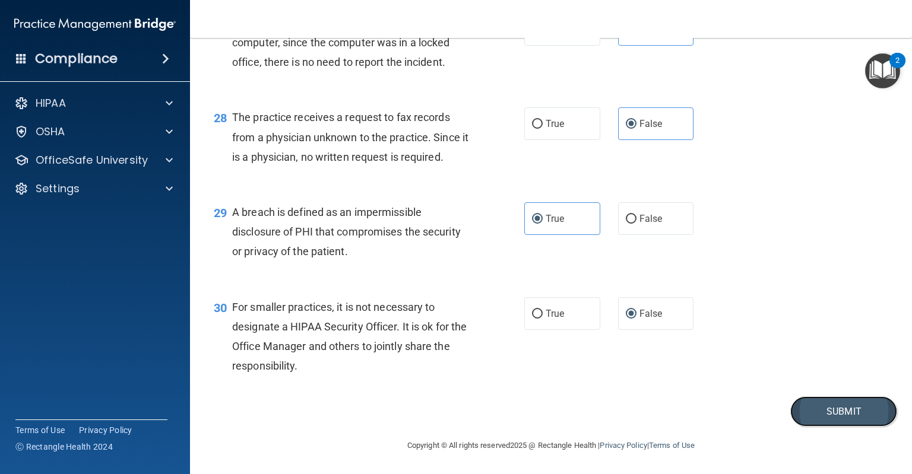
click at [813, 426] on button "Submit" at bounding box center [843, 411] width 107 height 30
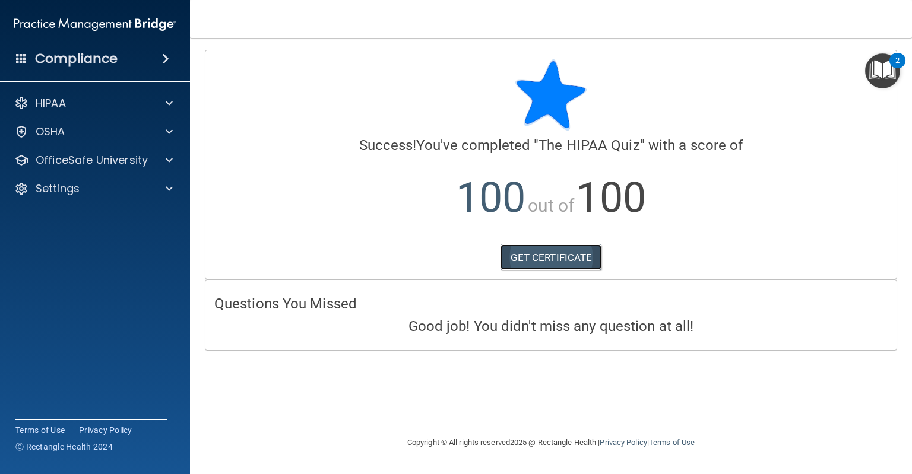
click at [576, 255] on link "GET CERTIFICATE" at bounding box center [550, 258] width 101 height 26
click at [112, 148] on div "OfficeSafe University" at bounding box center [95, 160] width 191 height 24
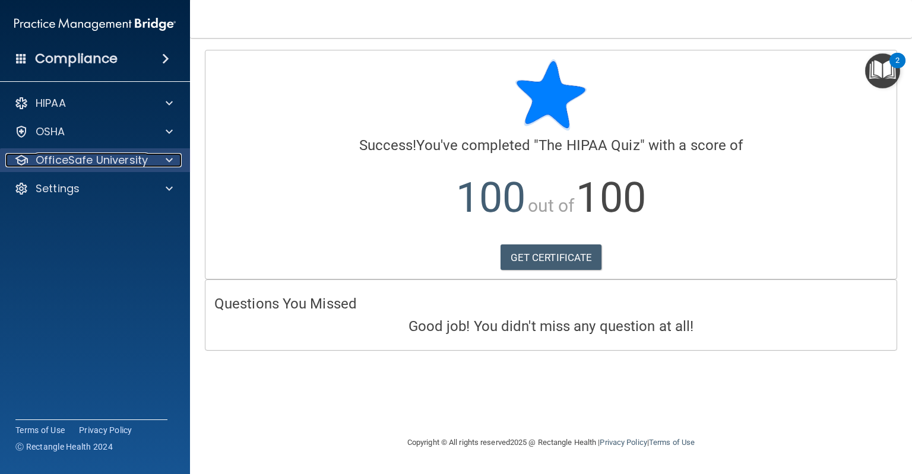
click at [112, 161] on p "OfficeSafe University" at bounding box center [92, 160] width 112 height 14
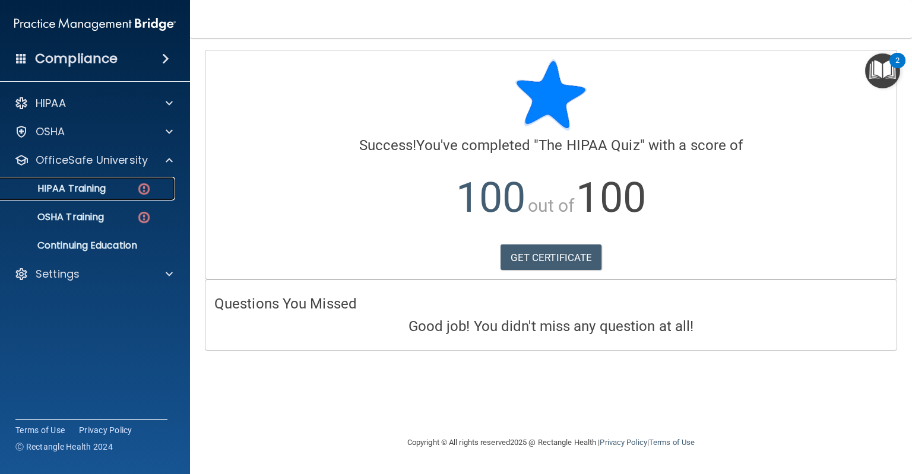
click at [129, 191] on div "HIPAA Training" at bounding box center [89, 189] width 162 height 12
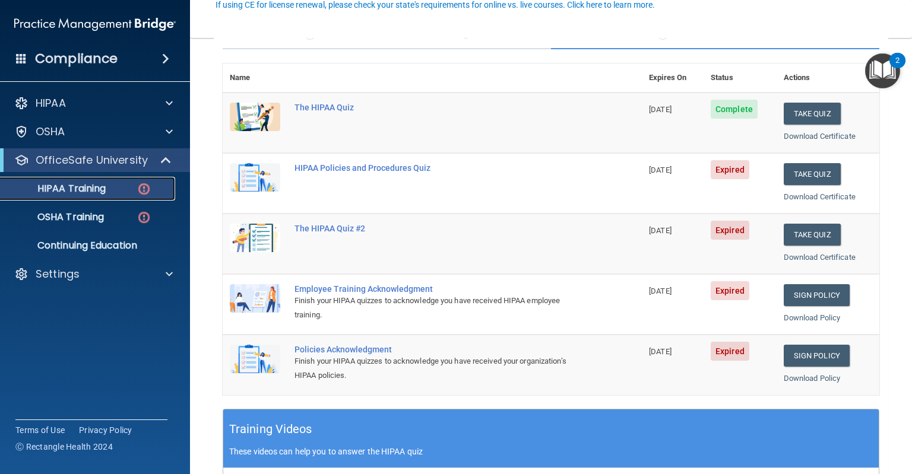
scroll to position [116, 0]
click at [802, 167] on button "Take Quiz" at bounding box center [811, 174] width 57 height 22
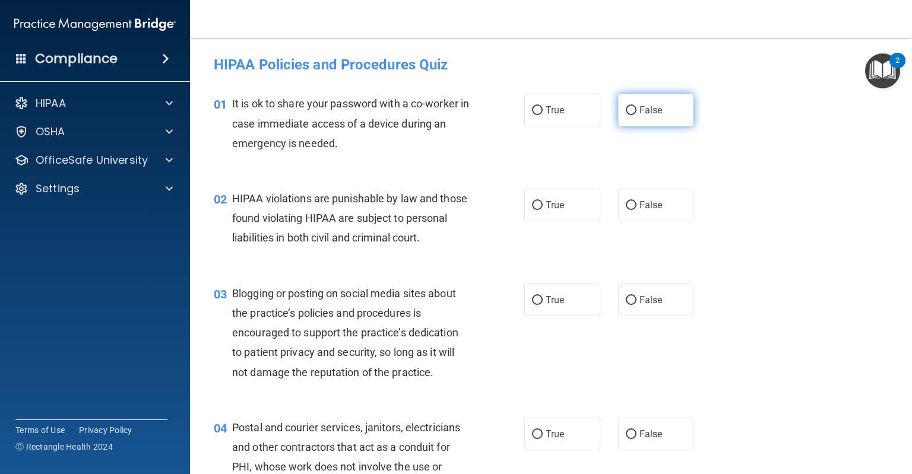
click at [648, 123] on label "False" at bounding box center [656, 110] width 76 height 33
click at [636, 115] on input "False" at bounding box center [631, 110] width 11 height 9
radio input "true"
click at [570, 196] on label "True" at bounding box center [562, 205] width 76 height 33
click at [542, 201] on input "True" at bounding box center [537, 205] width 11 height 9
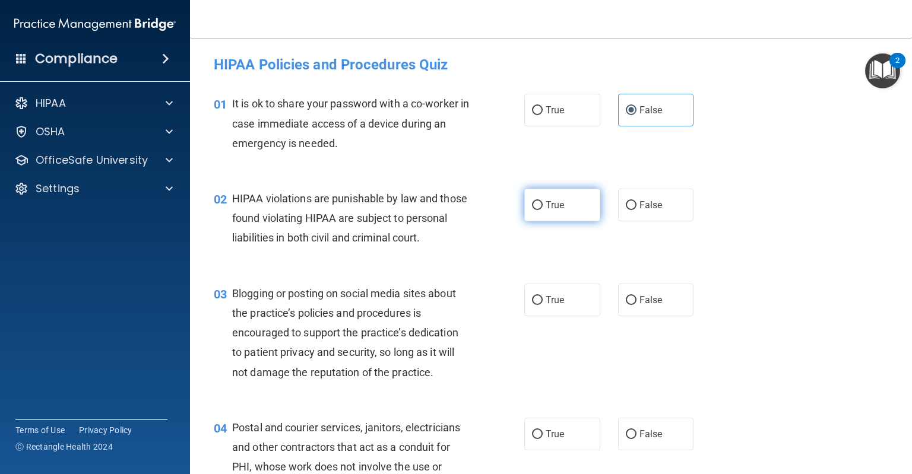
radio input "true"
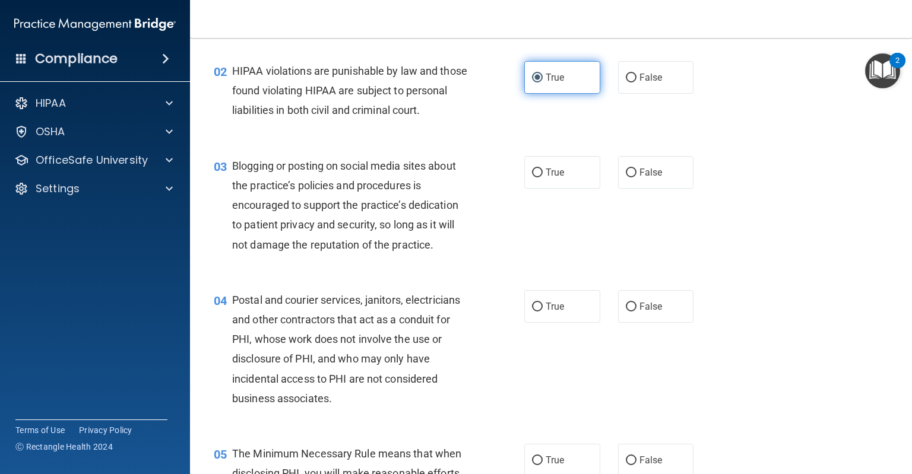
scroll to position [128, 0]
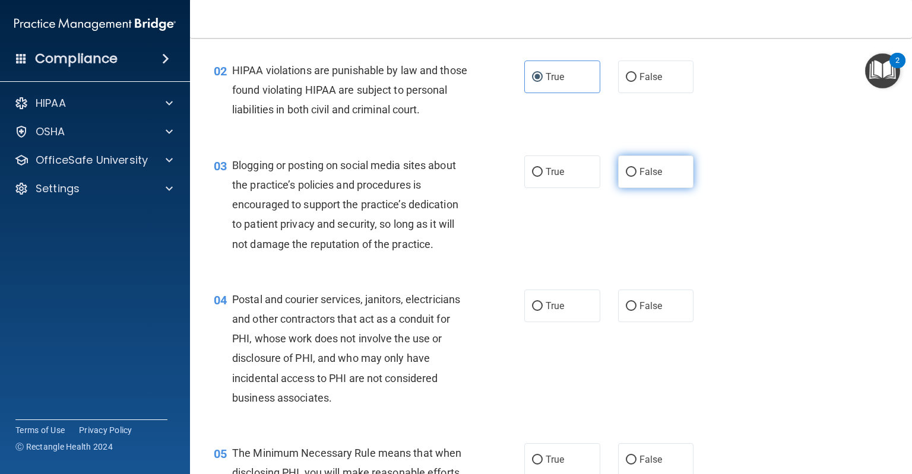
click at [645, 188] on label "False" at bounding box center [656, 171] width 76 height 33
click at [636, 177] on input "False" at bounding box center [631, 172] width 11 height 9
radio input "true"
click at [560, 322] on label "True" at bounding box center [562, 306] width 76 height 33
click at [542, 311] on input "True" at bounding box center [537, 306] width 11 height 9
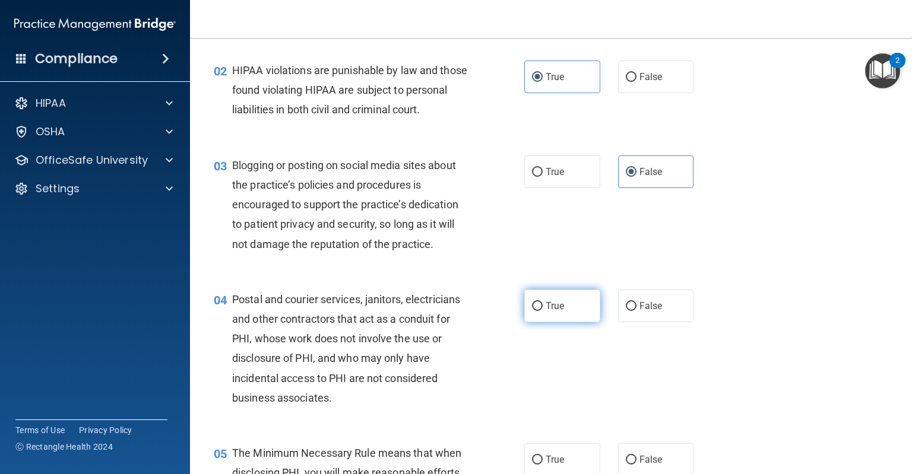
radio input "true"
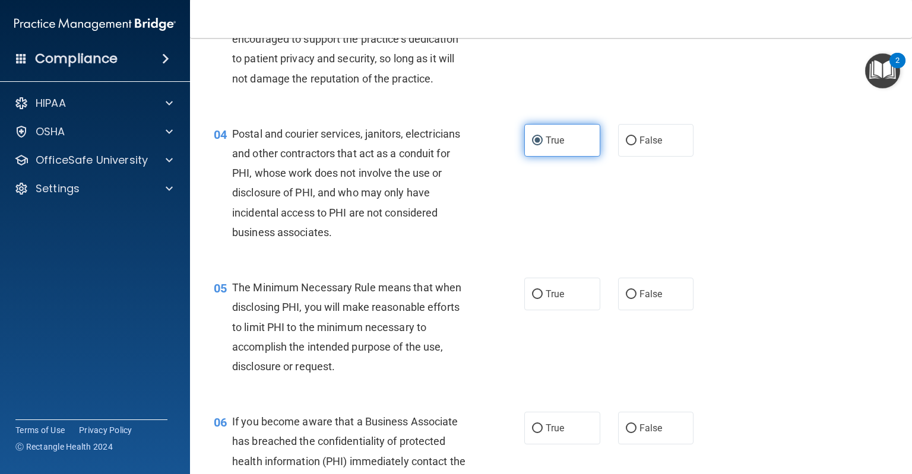
scroll to position [335, 0]
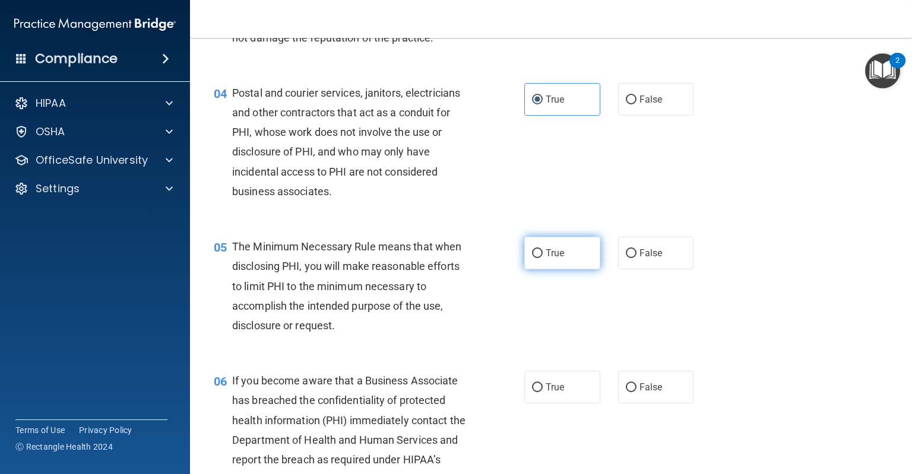
click at [560, 269] on label "True" at bounding box center [562, 253] width 76 height 33
click at [542, 258] on input "True" at bounding box center [537, 253] width 11 height 9
radio input "true"
click at [654, 404] on label "False" at bounding box center [656, 387] width 76 height 33
click at [636, 392] on input "False" at bounding box center [631, 387] width 11 height 9
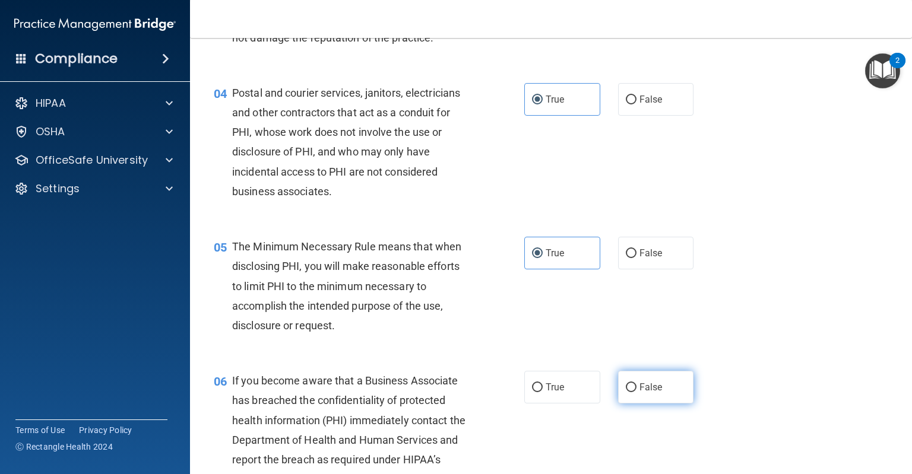
radio input "true"
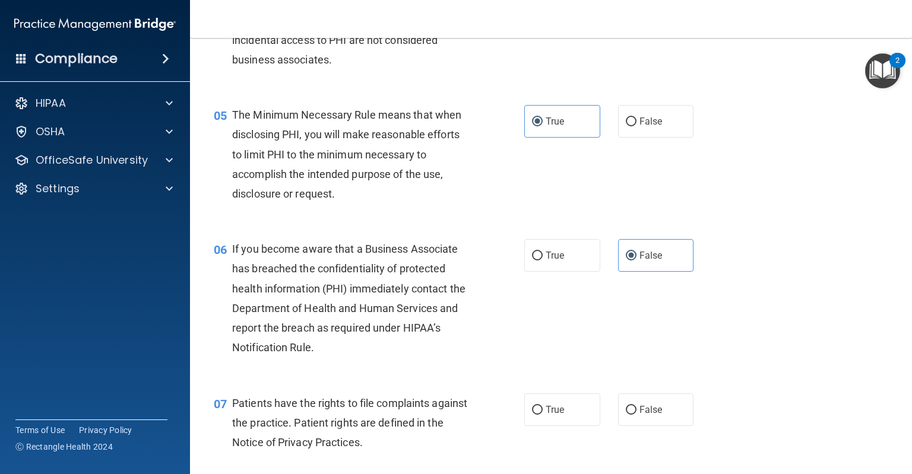
scroll to position [468, 0]
click at [645, 412] on label "False" at bounding box center [656, 408] width 76 height 33
click at [636, 412] on input "False" at bounding box center [631, 409] width 11 height 9
radio input "true"
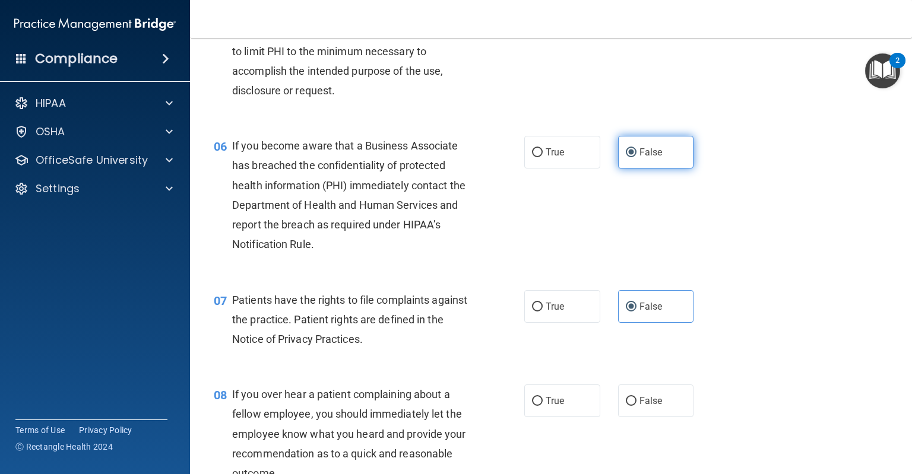
scroll to position [577, 0]
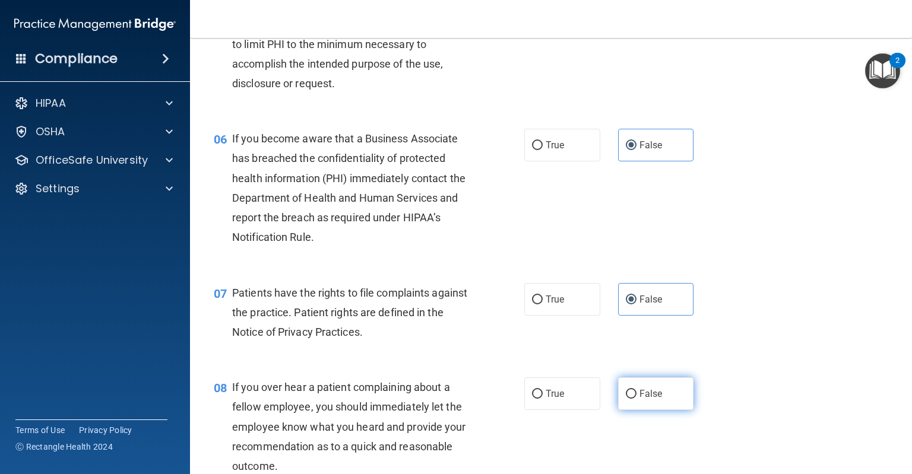
click at [640, 410] on label "False" at bounding box center [656, 393] width 76 height 33
click at [636, 399] on input "False" at bounding box center [631, 394] width 11 height 9
radio input "true"
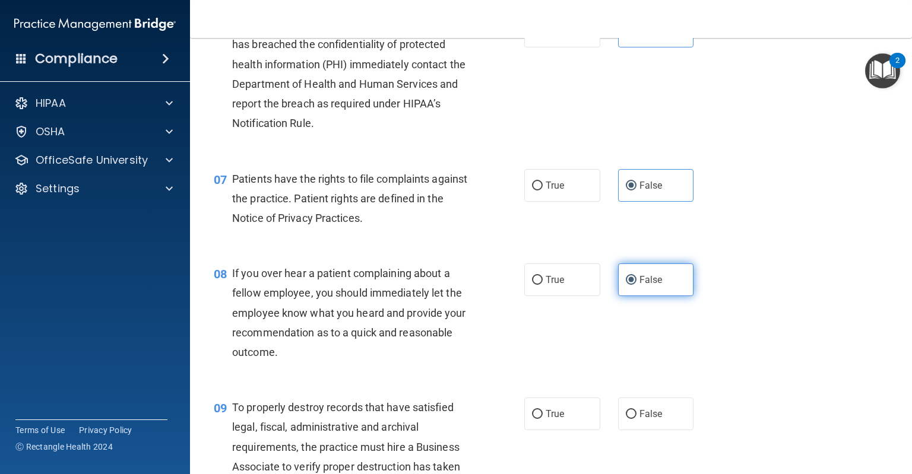
scroll to position [744, 0]
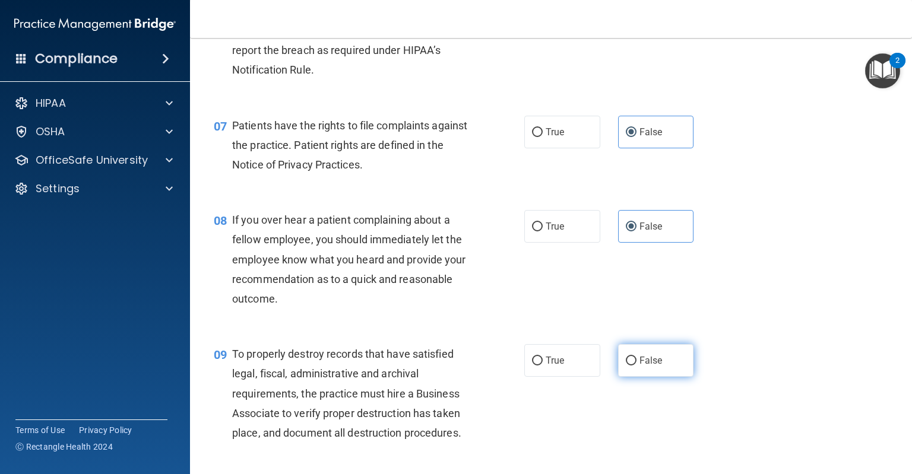
click at [653, 366] on span "False" at bounding box center [650, 360] width 23 height 11
click at [636, 366] on input "False" at bounding box center [631, 361] width 11 height 9
radio input "true"
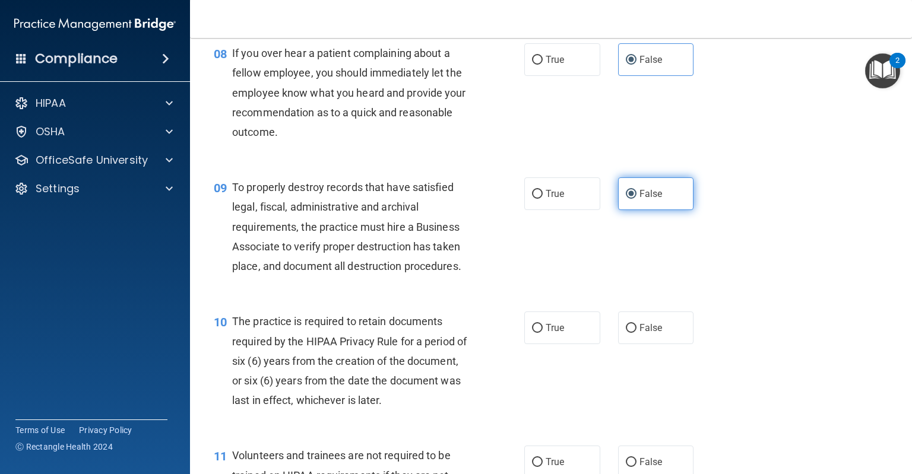
scroll to position [912, 0]
click at [565, 344] on label "True" at bounding box center [562, 327] width 76 height 33
click at [542, 332] on input "True" at bounding box center [537, 327] width 11 height 9
radio input "true"
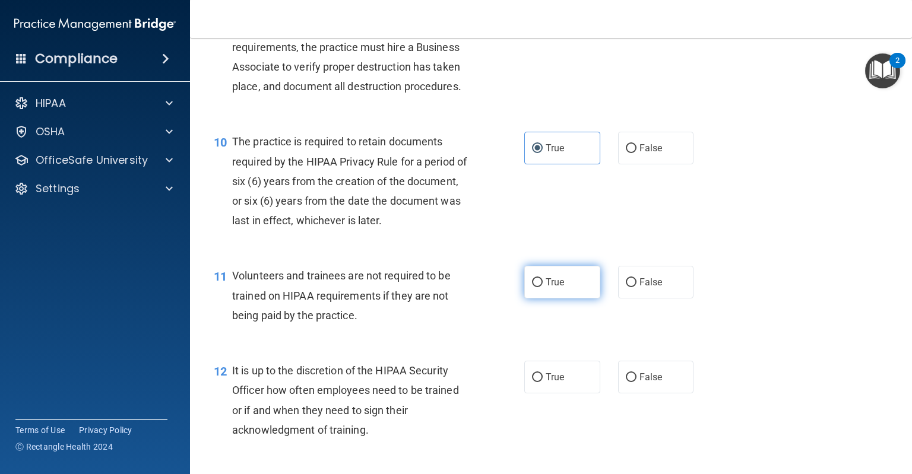
click at [560, 299] on label "True" at bounding box center [562, 282] width 76 height 33
click at [542, 287] on input "True" at bounding box center [537, 282] width 11 height 9
radio input "true"
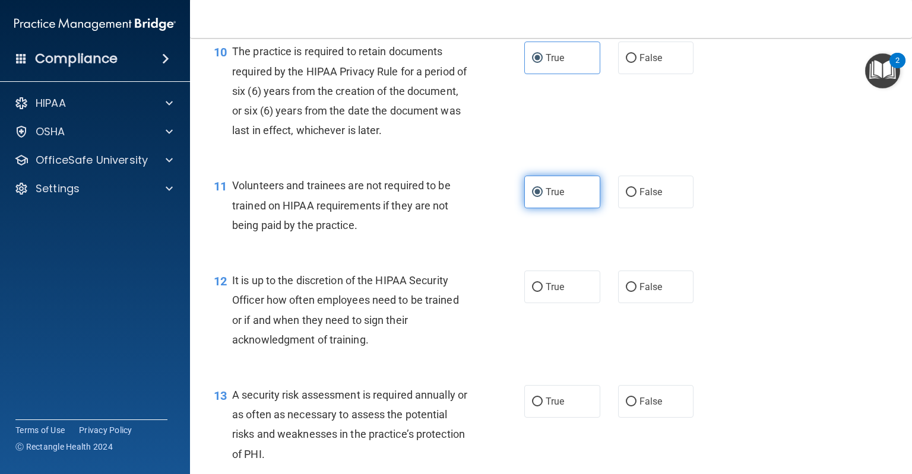
click at [560, 301] on label "True" at bounding box center [562, 287] width 76 height 33
click at [542, 292] on input "True" at bounding box center [537, 287] width 11 height 9
radio input "true"
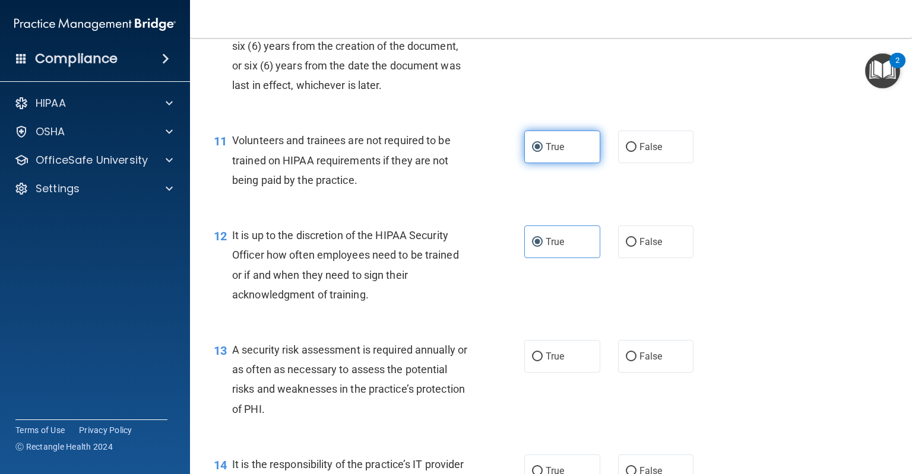
scroll to position [1239, 0]
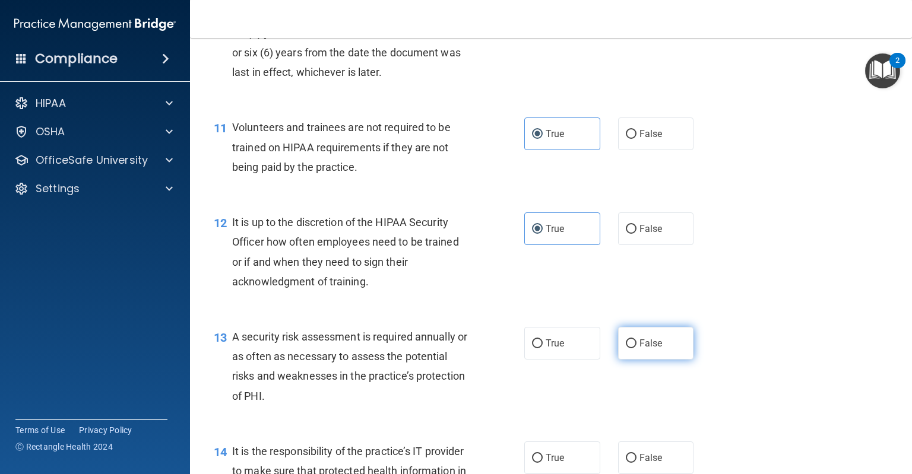
click at [633, 360] on label "False" at bounding box center [656, 343] width 76 height 33
click at [633, 348] on input "False" at bounding box center [631, 343] width 11 height 9
radio input "true"
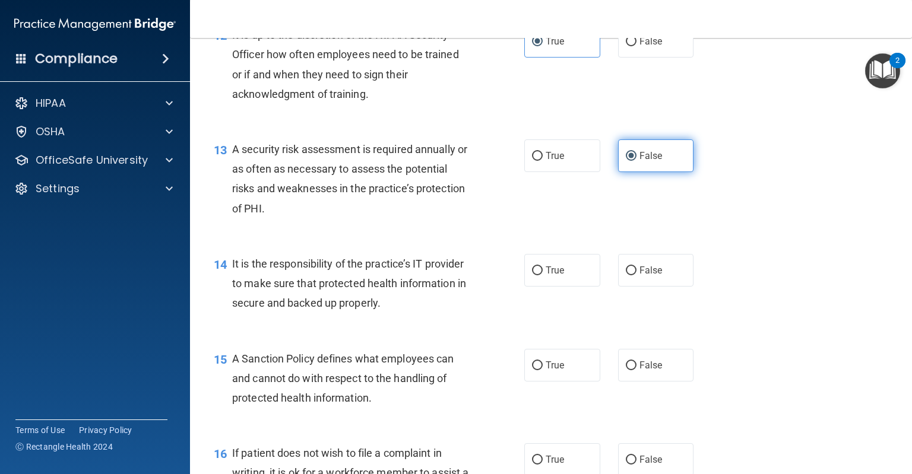
scroll to position [1433, 0]
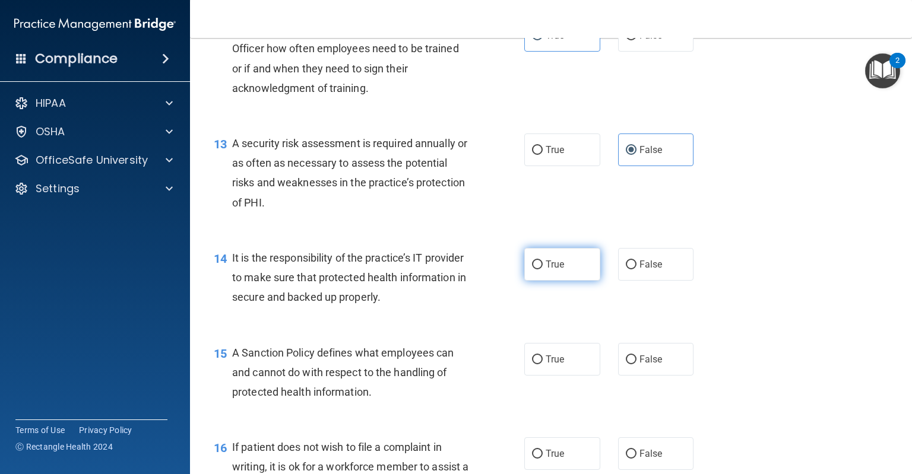
click at [560, 281] on label "True" at bounding box center [562, 264] width 76 height 33
click at [542, 269] on input "True" at bounding box center [537, 265] width 11 height 9
radio input "true"
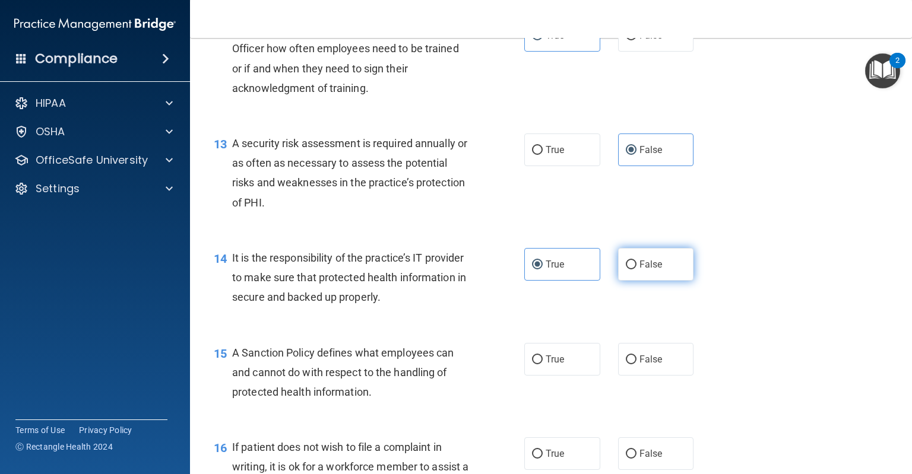
click at [639, 270] on span "False" at bounding box center [650, 264] width 23 height 11
click at [636, 269] on input "False" at bounding box center [631, 265] width 11 height 9
radio input "true"
radio input "false"
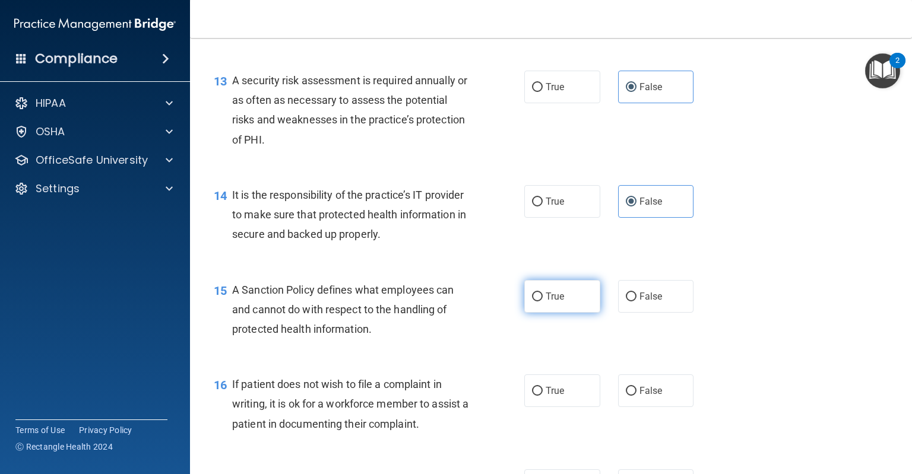
click at [555, 302] on span "True" at bounding box center [554, 296] width 18 height 11
click at [542, 301] on input "True" at bounding box center [537, 297] width 11 height 9
radio input "true"
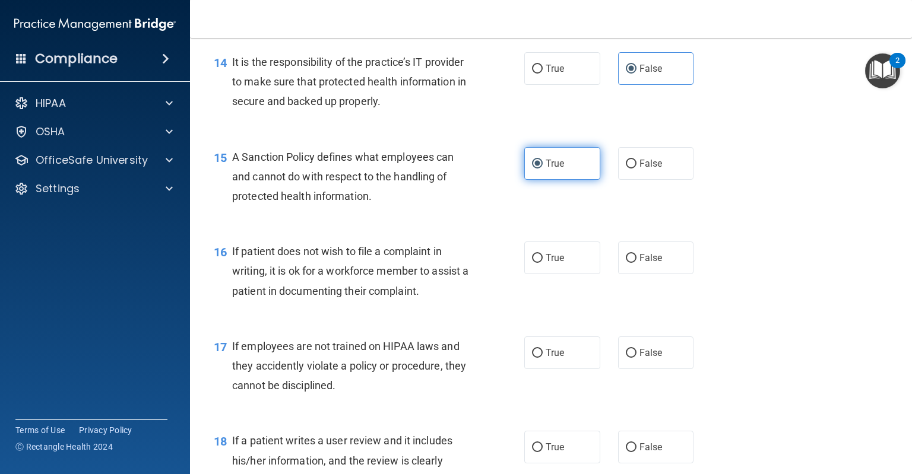
scroll to position [1630, 0]
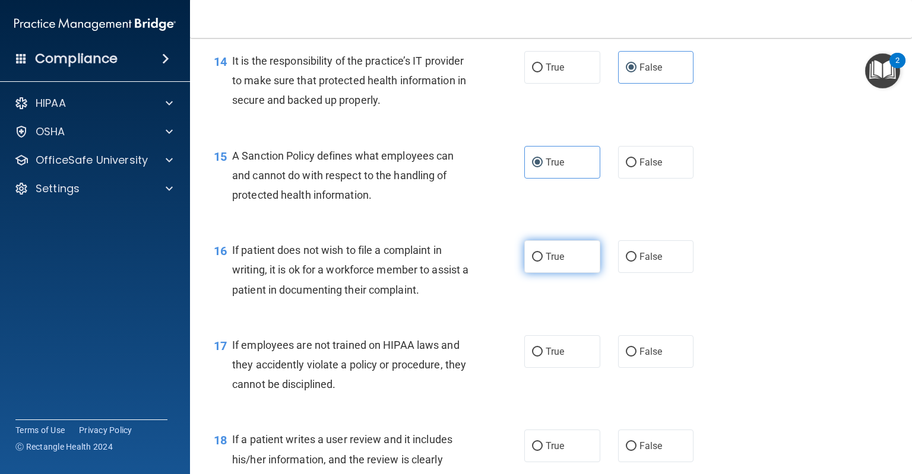
click at [570, 261] on label "True" at bounding box center [562, 256] width 76 height 33
click at [542, 261] on input "True" at bounding box center [537, 257] width 11 height 9
radio input "true"
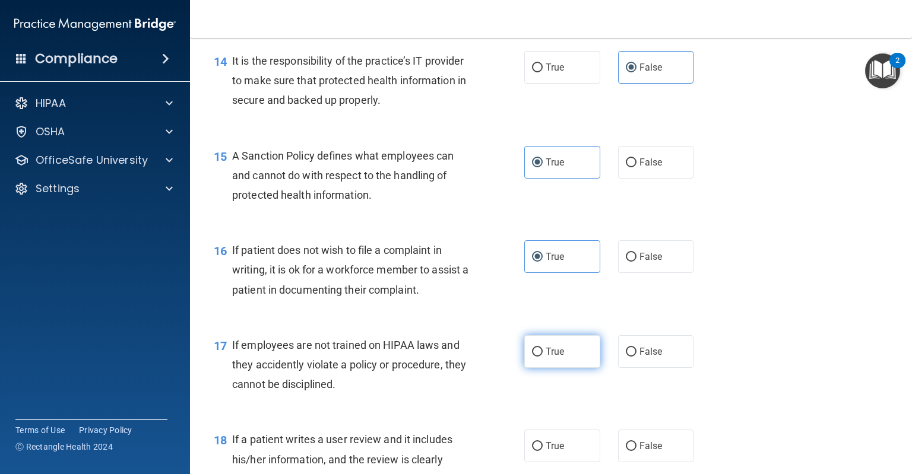
click at [532, 357] on input "True" at bounding box center [537, 352] width 11 height 9
radio input "true"
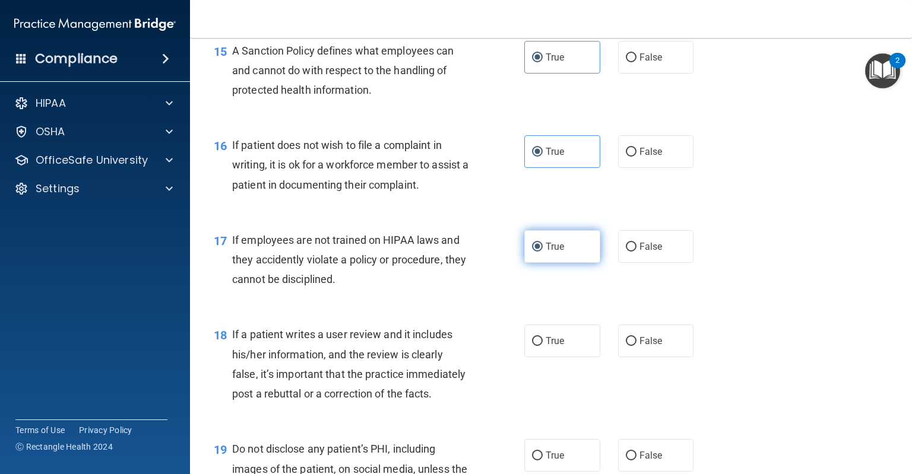
scroll to position [1748, 0]
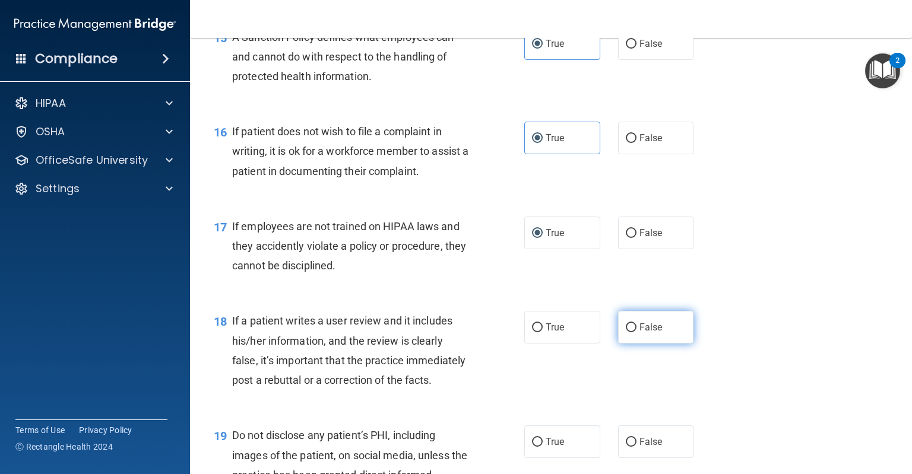
click at [651, 338] on label "False" at bounding box center [656, 327] width 76 height 33
click at [636, 332] on input "False" at bounding box center [631, 327] width 11 height 9
radio input "true"
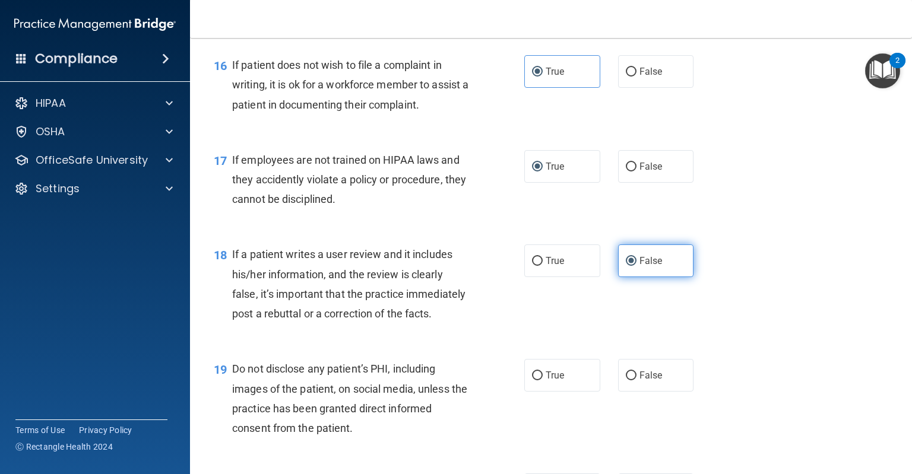
scroll to position [1817, 0]
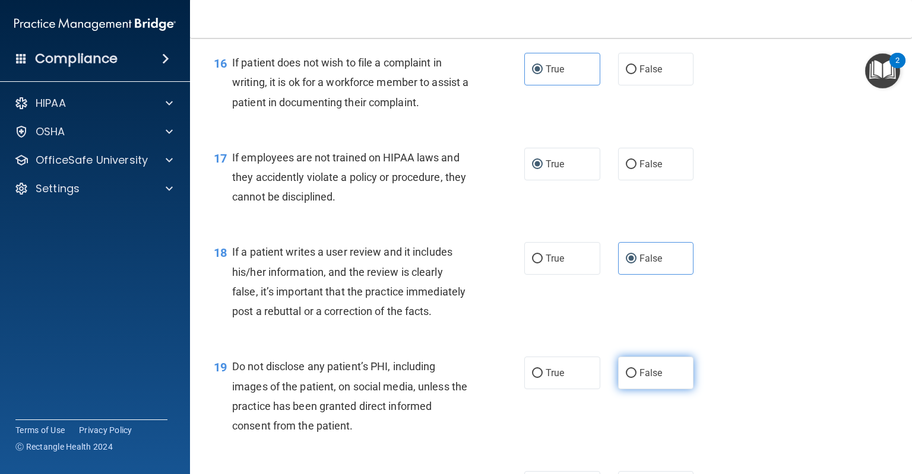
click at [629, 389] on label "False" at bounding box center [656, 373] width 76 height 33
click at [629, 378] on input "False" at bounding box center [631, 373] width 11 height 9
radio input "true"
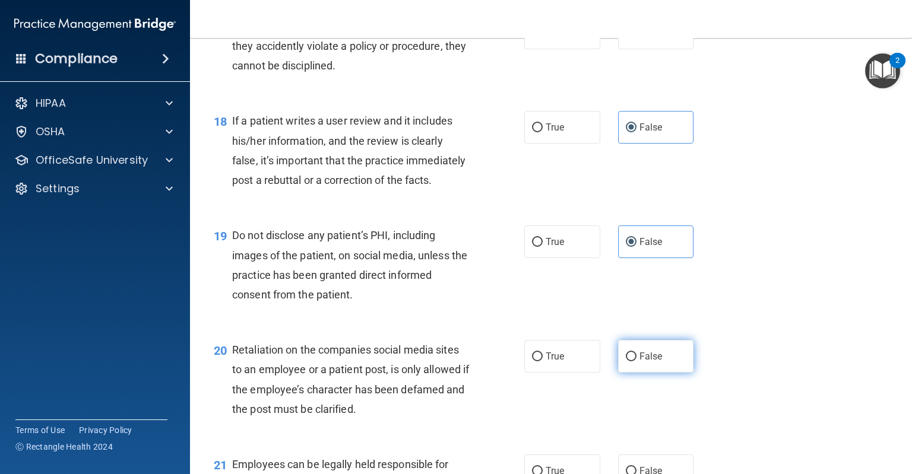
click at [639, 362] on span "False" at bounding box center [650, 356] width 23 height 11
click at [635, 361] on input "False" at bounding box center [631, 357] width 11 height 9
radio input "true"
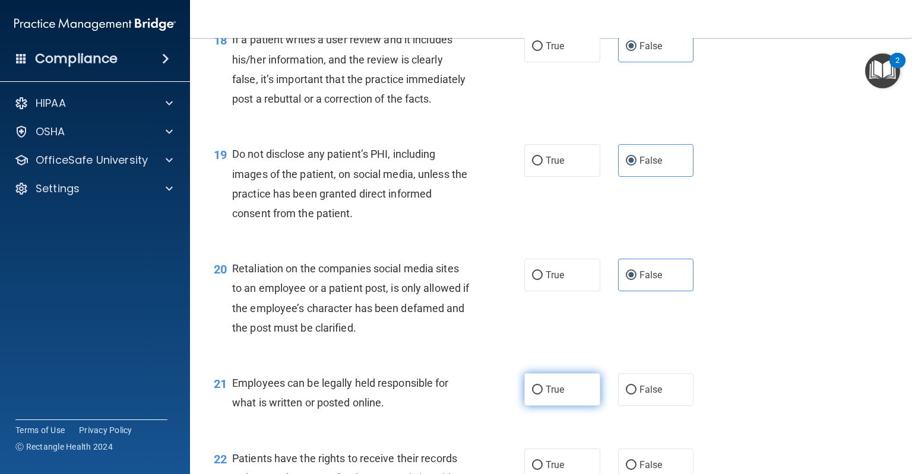
click at [567, 406] on label "True" at bounding box center [562, 389] width 76 height 33
click at [542, 395] on input "True" at bounding box center [537, 390] width 11 height 9
radio input "true"
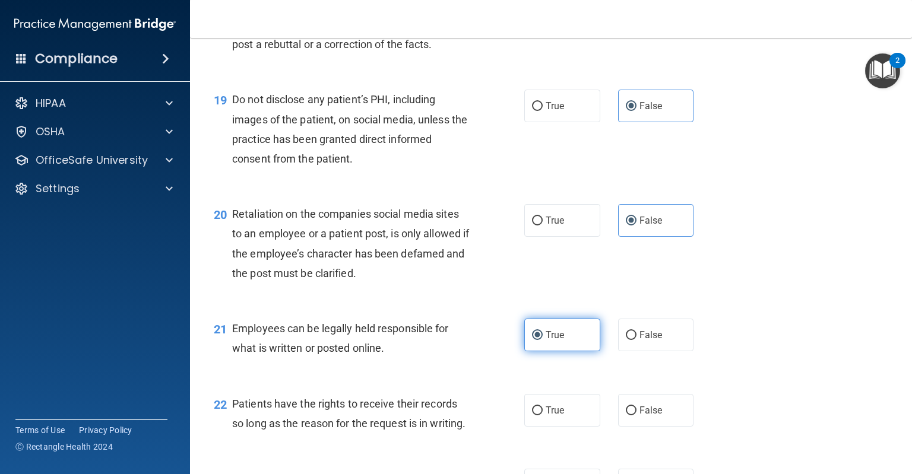
scroll to position [2087, 0]
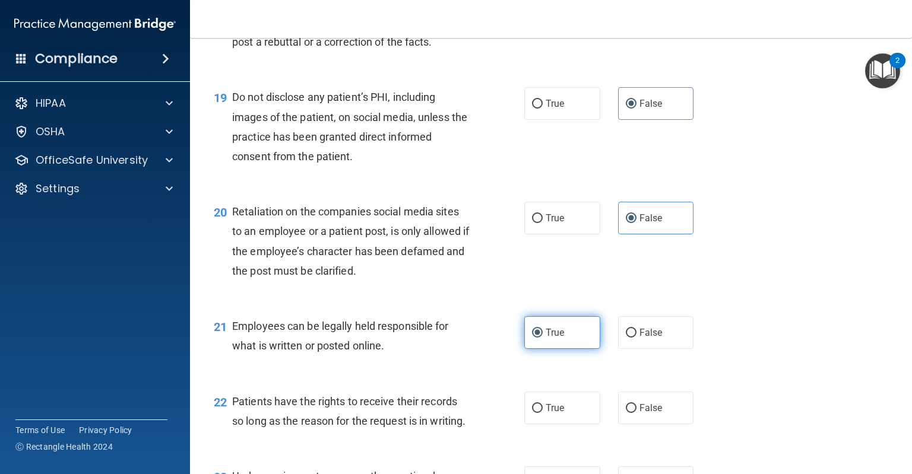
click at [567, 428] on div "22 Patients have the rights to receive their records so long as the reason for …" at bounding box center [551, 414] width 692 height 75
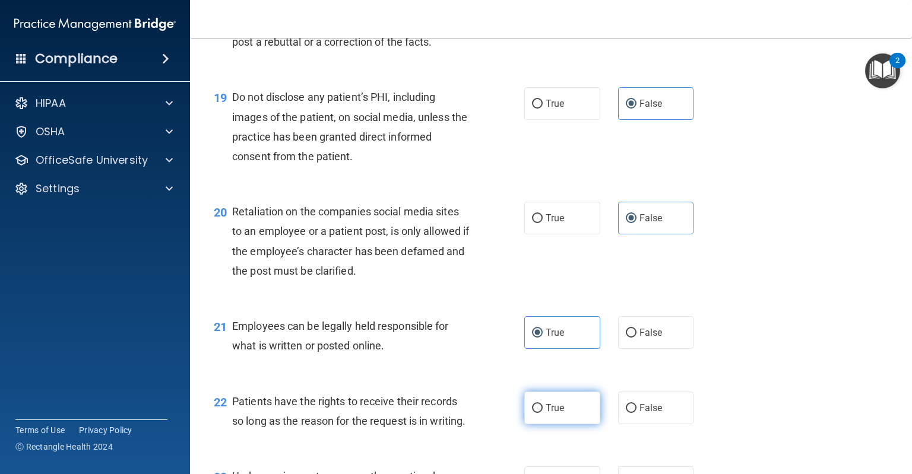
click at [563, 424] on label "True" at bounding box center [562, 408] width 76 height 33
click at [542, 413] on input "True" at bounding box center [537, 408] width 11 height 9
radio input "true"
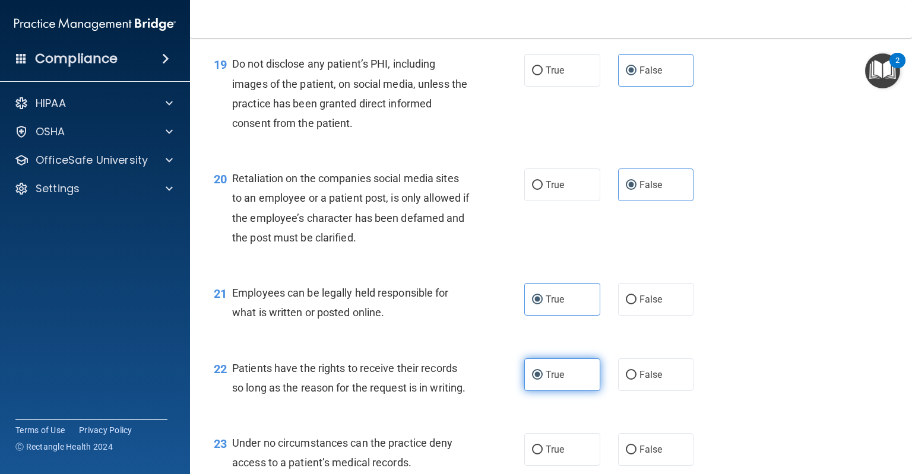
scroll to position [2165, 0]
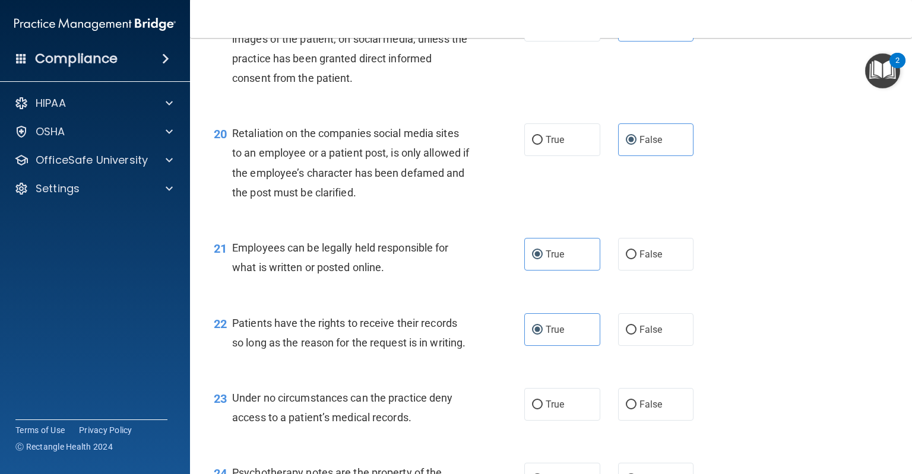
click at [636, 444] on div "23 Under no circumstances can the practice deny access to a patient’s medical r…" at bounding box center [551, 410] width 692 height 75
click at [636, 421] on label "False" at bounding box center [656, 404] width 76 height 33
click at [636, 409] on input "False" at bounding box center [631, 405] width 11 height 9
radio input "true"
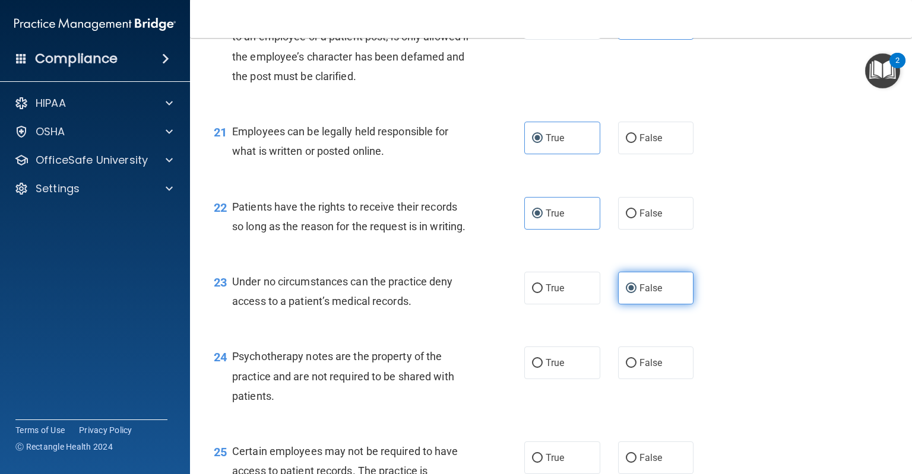
scroll to position [2281, 0]
click at [639, 369] on span "False" at bounding box center [650, 362] width 23 height 11
click at [636, 368] on input "False" at bounding box center [631, 363] width 11 height 9
radio input "true"
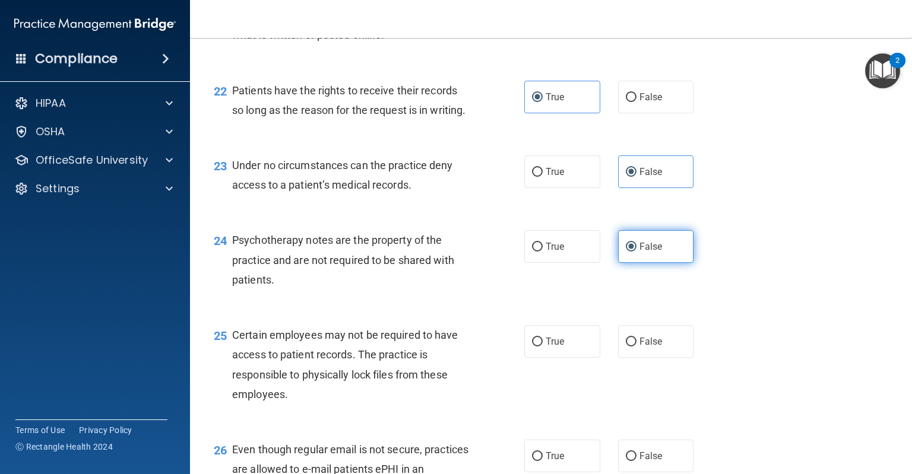
scroll to position [2398, 0]
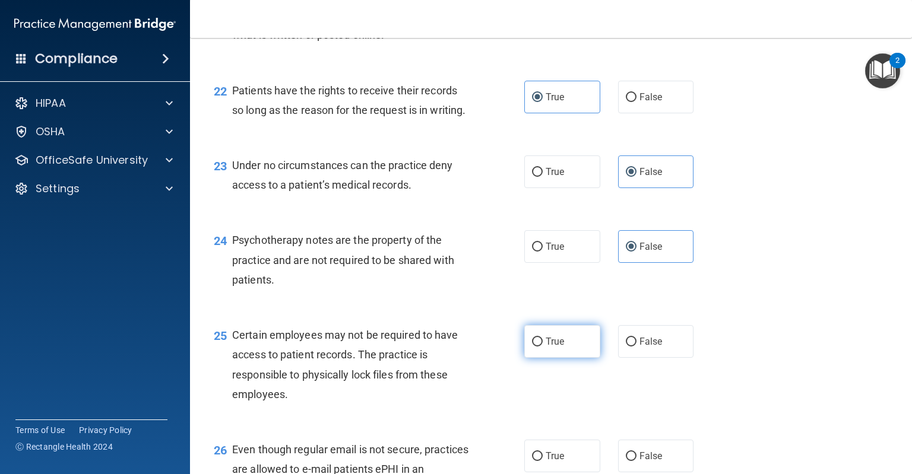
click at [560, 358] on label "True" at bounding box center [562, 341] width 76 height 33
click at [542, 347] on input "True" at bounding box center [537, 342] width 11 height 9
radio input "true"
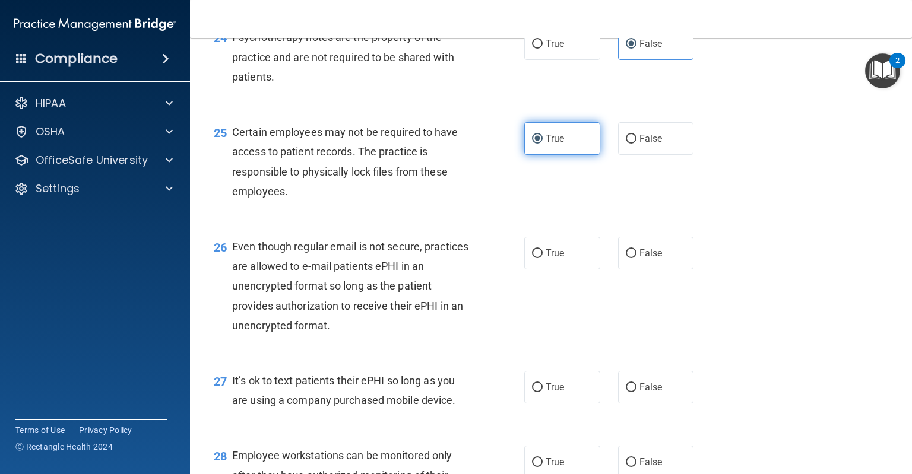
scroll to position [2639, 0]
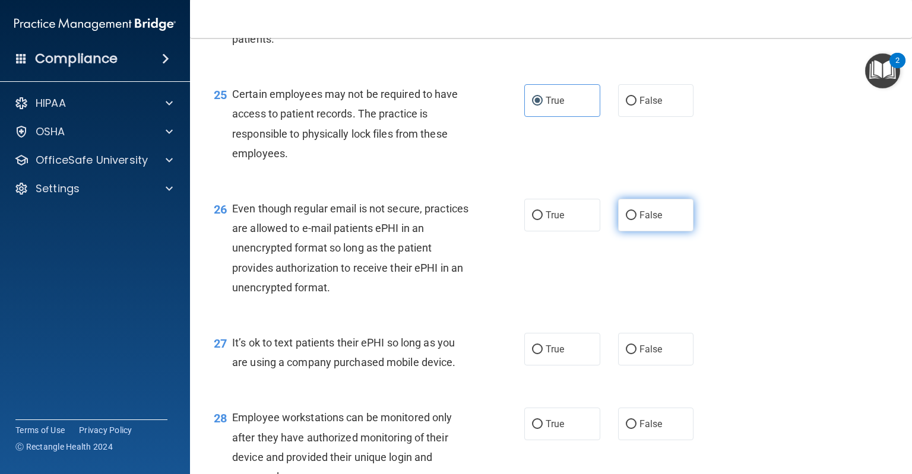
click at [639, 221] on span "False" at bounding box center [650, 214] width 23 height 11
click at [636, 220] on input "False" at bounding box center [631, 215] width 11 height 9
radio input "true"
click at [639, 355] on span "False" at bounding box center [650, 349] width 23 height 11
click at [636, 354] on input "False" at bounding box center [631, 349] width 11 height 9
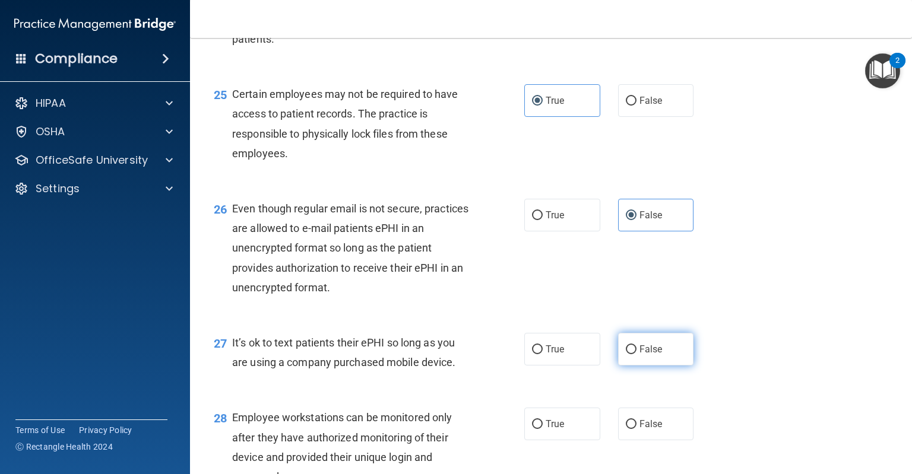
radio input "true"
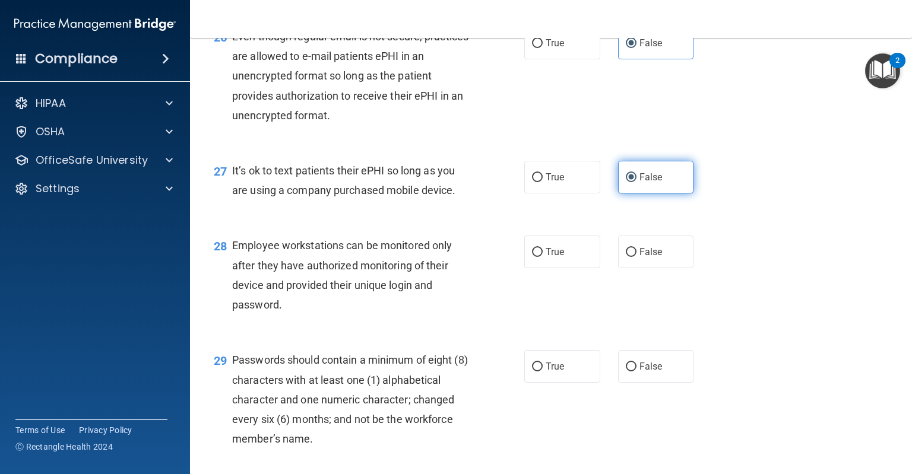
scroll to position [2814, 0]
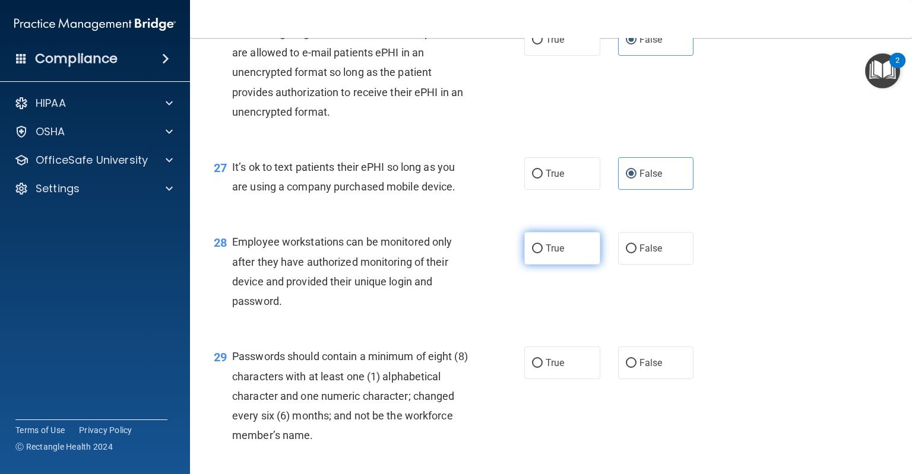
click at [570, 265] on label "True" at bounding box center [562, 248] width 76 height 33
click at [542, 253] on input "True" at bounding box center [537, 249] width 11 height 9
radio input "true"
click at [541, 379] on label "True" at bounding box center [562, 363] width 76 height 33
click at [541, 368] on input "True" at bounding box center [537, 363] width 11 height 9
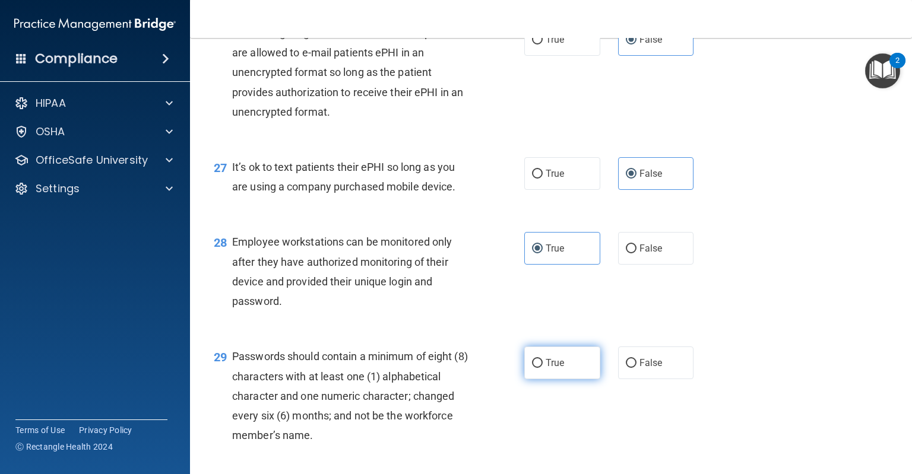
radio input "true"
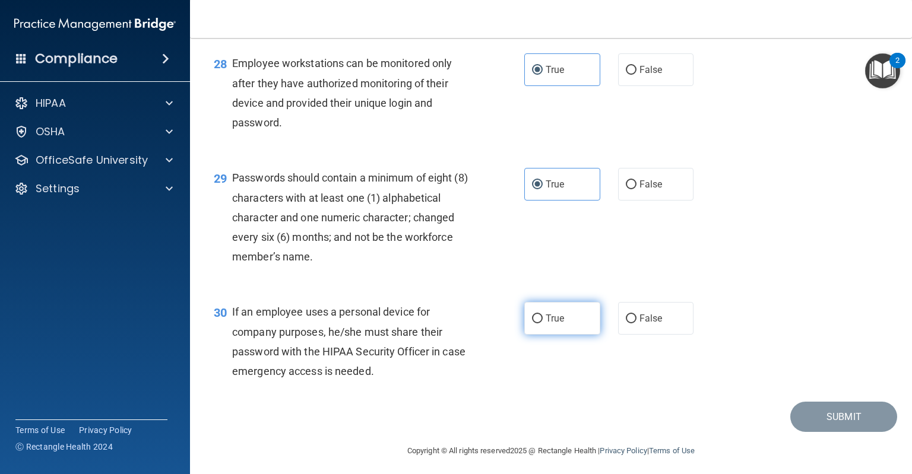
click at [543, 335] on label "True" at bounding box center [562, 318] width 76 height 33
click at [542, 323] on input "True" at bounding box center [537, 319] width 11 height 9
radio input "true"
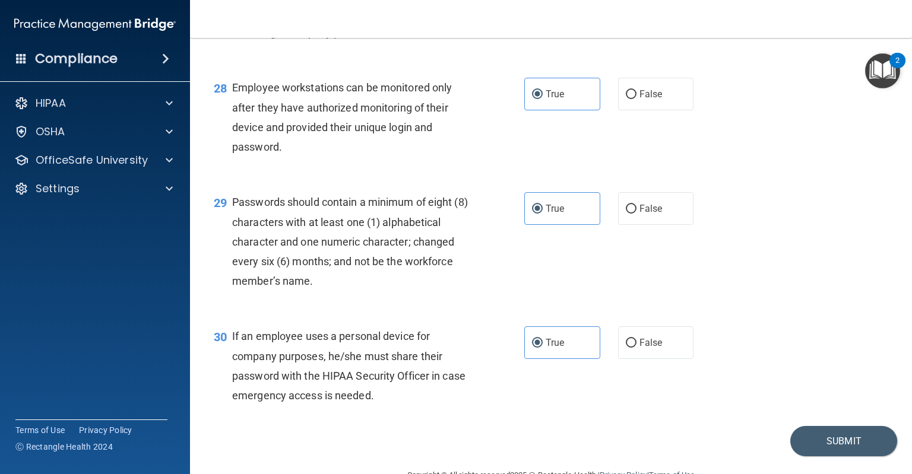
scroll to position [3058, 0]
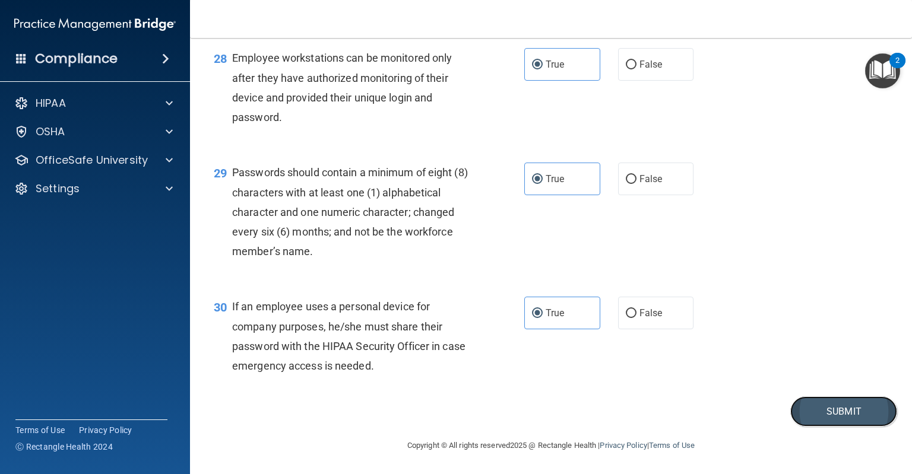
click at [813, 411] on button "Submit" at bounding box center [843, 411] width 107 height 30
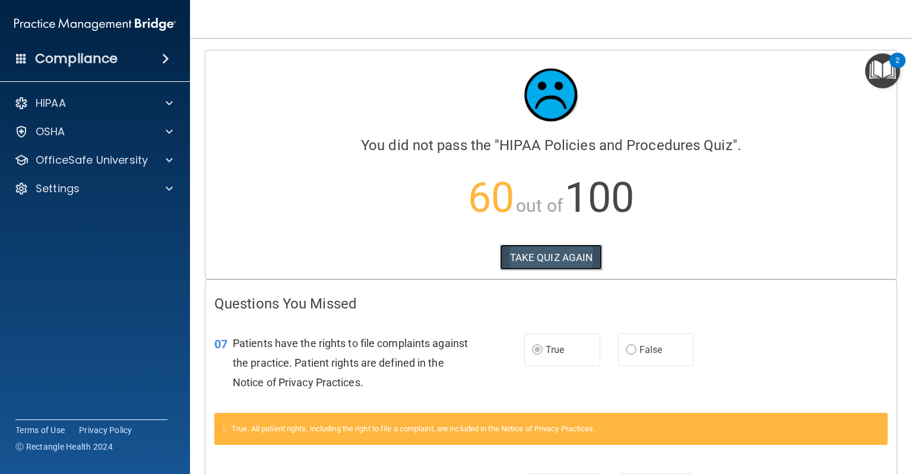
click at [531, 260] on button "TAKE QUIZ AGAIN" at bounding box center [551, 258] width 103 height 26
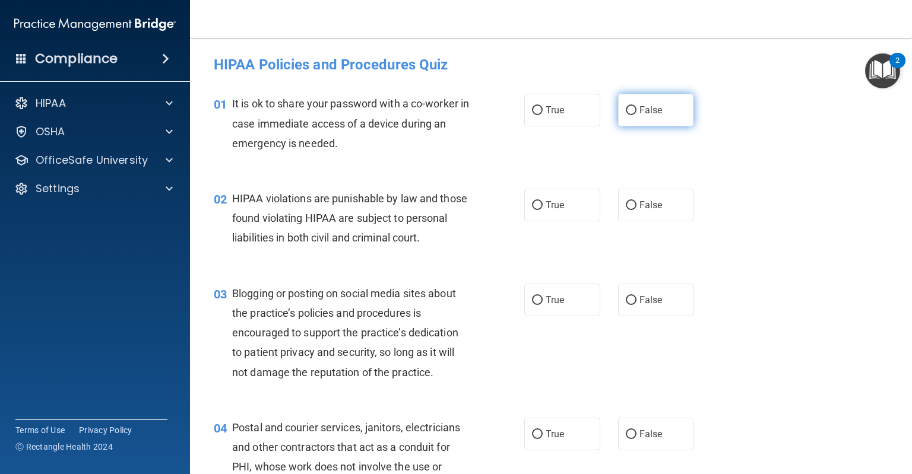
click at [650, 126] on label "False" at bounding box center [656, 110] width 76 height 33
click at [636, 115] on input "False" at bounding box center [631, 110] width 11 height 9
radio input "true"
click at [555, 211] on label "True" at bounding box center [562, 205] width 76 height 33
click at [542, 210] on input "True" at bounding box center [537, 205] width 11 height 9
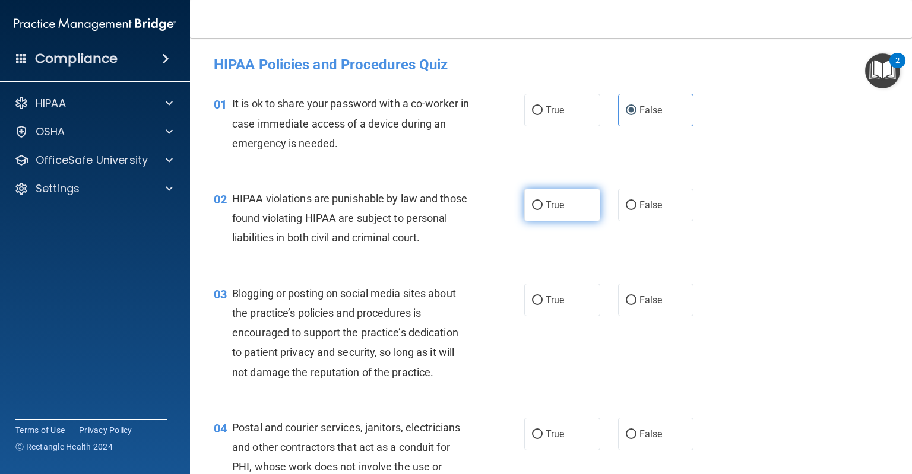
radio input "true"
click at [635, 312] on label "False" at bounding box center [656, 300] width 76 height 33
click at [635, 305] on input "False" at bounding box center [631, 300] width 11 height 9
radio input "true"
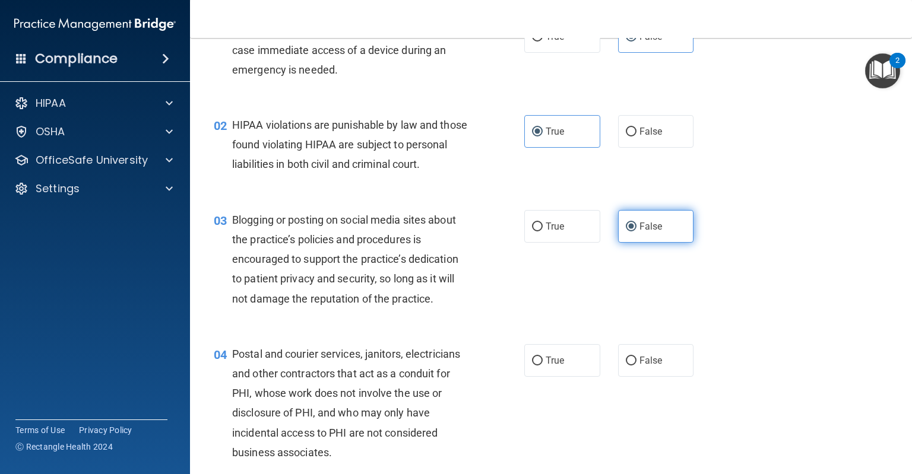
scroll to position [107, 0]
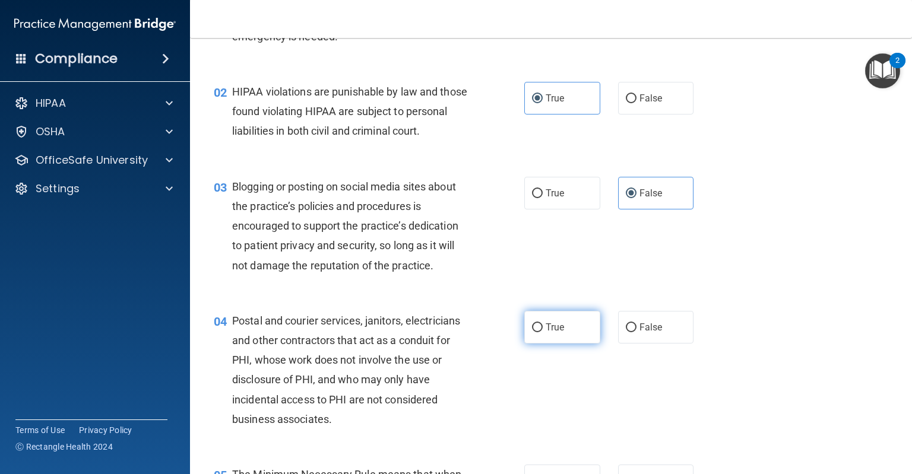
click at [560, 344] on label "True" at bounding box center [562, 327] width 76 height 33
click at [542, 332] on input "True" at bounding box center [537, 327] width 11 height 9
radio input "true"
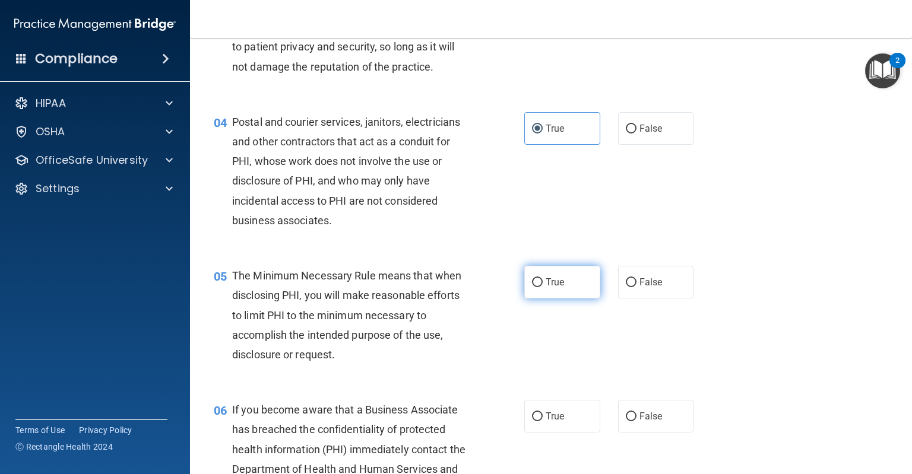
click at [553, 299] on label "True" at bounding box center [562, 282] width 76 height 33
click at [542, 287] on input "True" at bounding box center [537, 282] width 11 height 9
radio input "true"
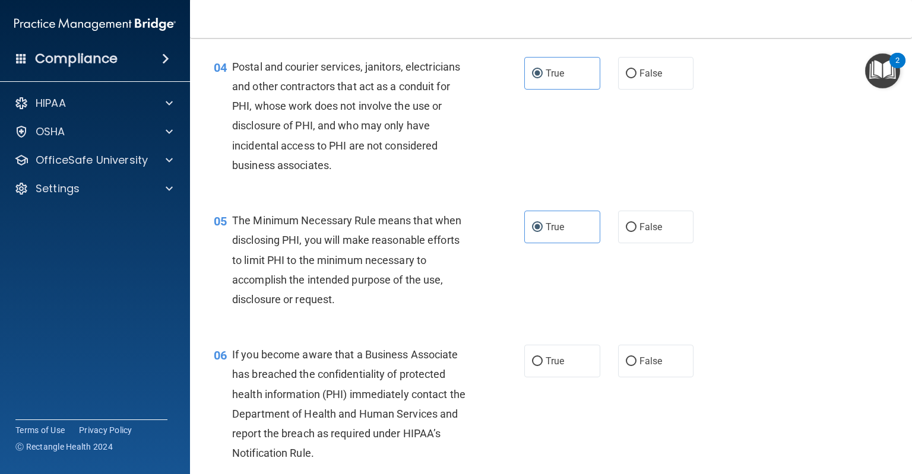
click at [653, 368] on label "False" at bounding box center [656, 361] width 76 height 33
click at [636, 366] on input "False" at bounding box center [631, 361] width 11 height 9
radio input "true"
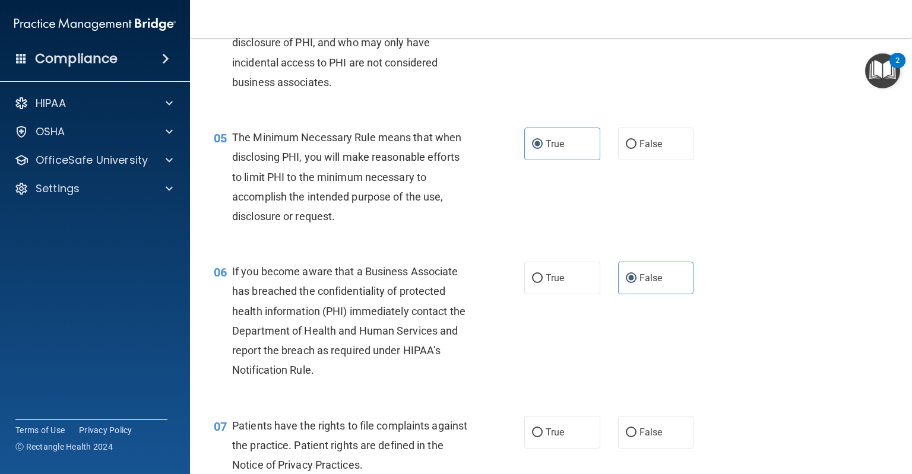
scroll to position [557, 0]
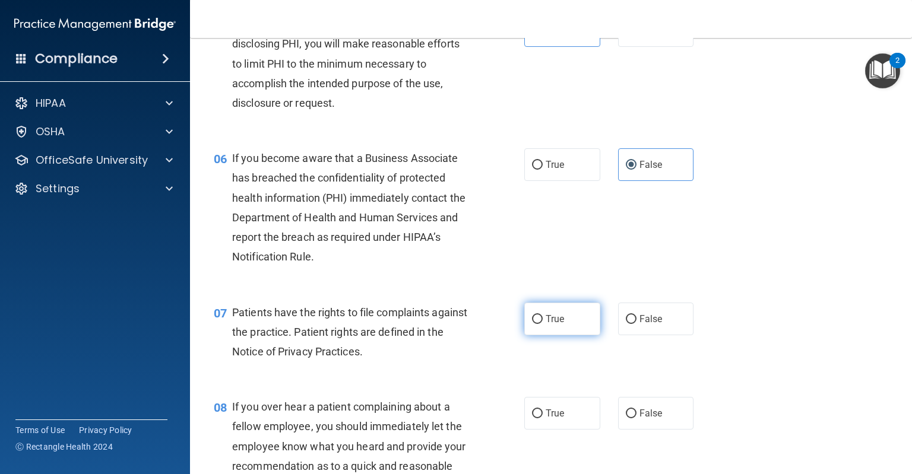
click at [549, 325] on span "True" at bounding box center [554, 318] width 18 height 11
click at [542, 324] on input "True" at bounding box center [537, 319] width 11 height 9
radio input "true"
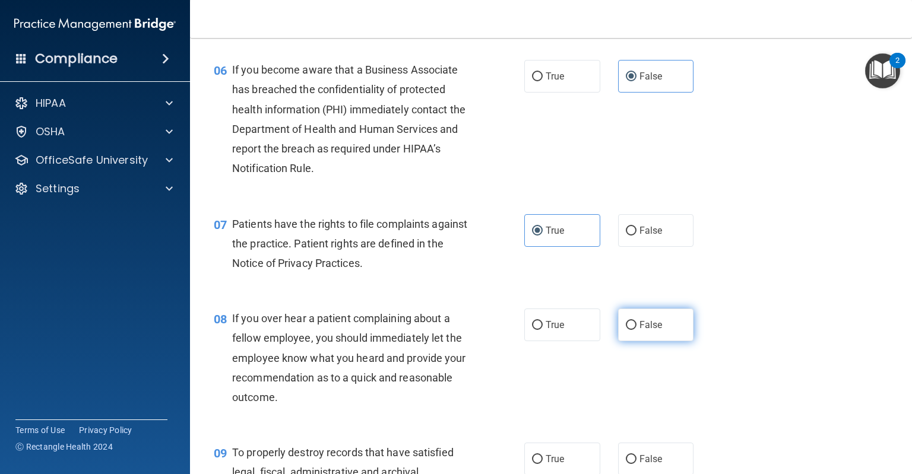
click at [642, 331] on span "False" at bounding box center [650, 324] width 23 height 11
click at [636, 330] on input "False" at bounding box center [631, 325] width 11 height 9
radio input "true"
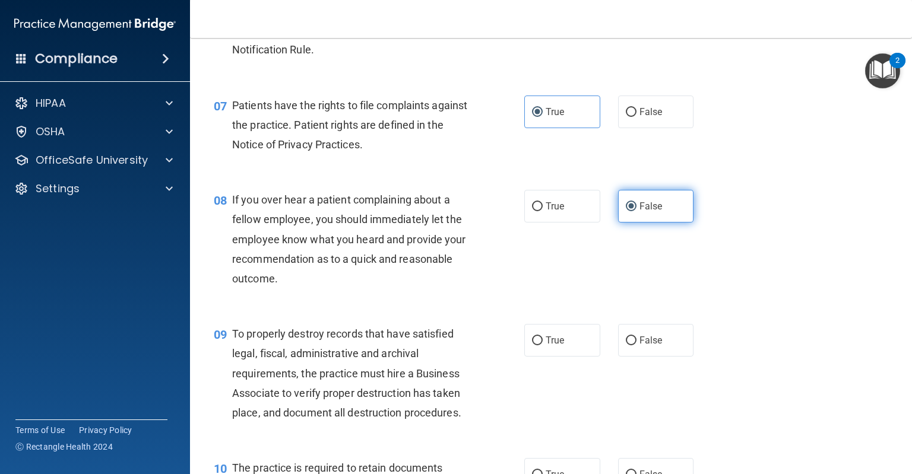
scroll to position [788, 0]
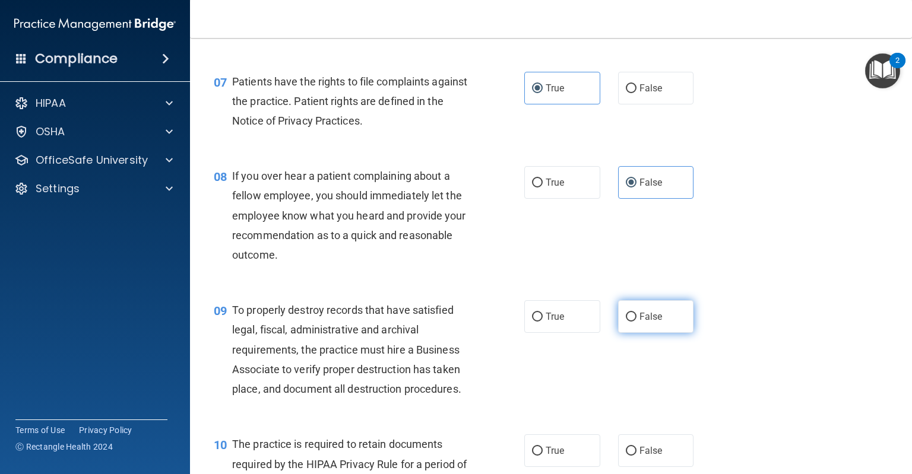
click at [645, 322] on span "False" at bounding box center [650, 316] width 23 height 11
click at [636, 322] on input "False" at bounding box center [631, 317] width 11 height 9
radio input "true"
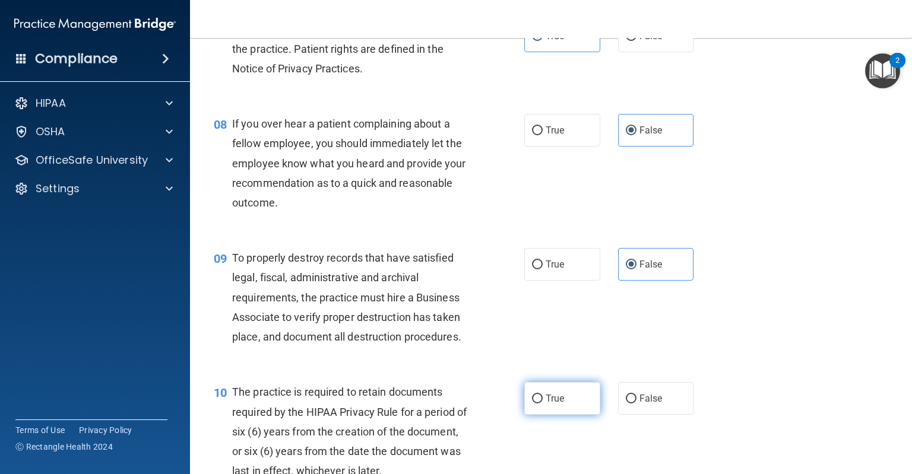
click at [553, 404] on span "True" at bounding box center [554, 398] width 18 height 11
click at [542, 404] on input "True" at bounding box center [537, 399] width 11 height 9
radio input "true"
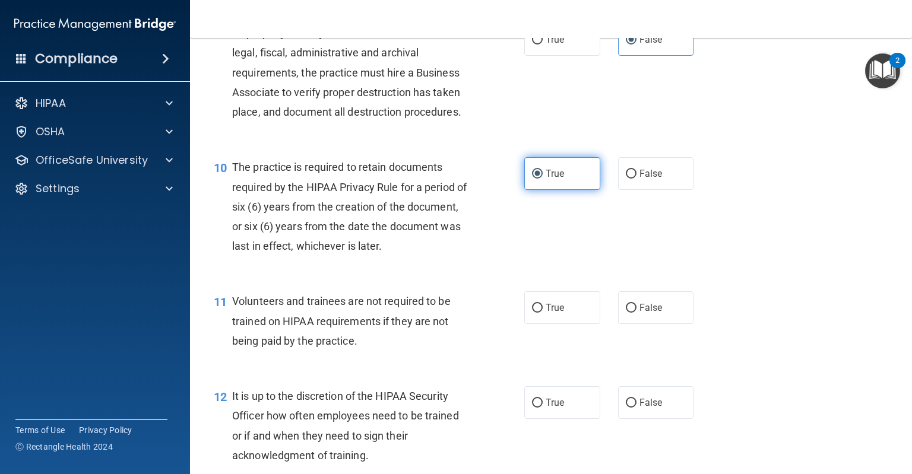
scroll to position [1075, 0]
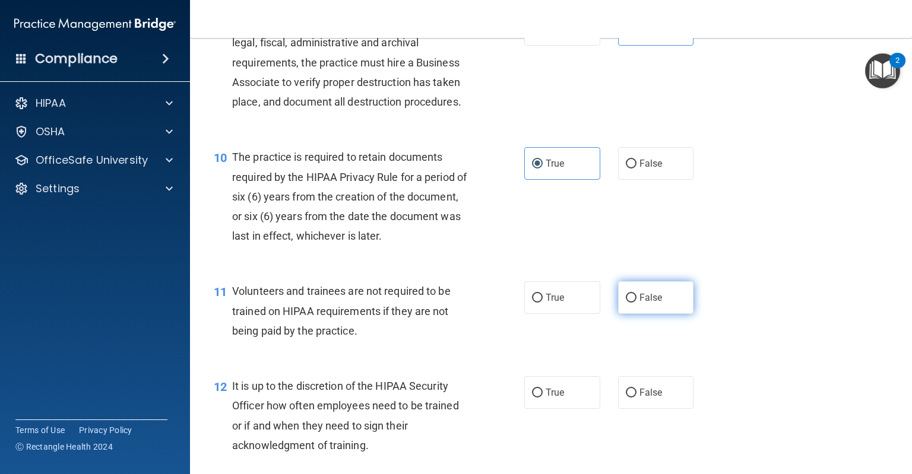
click at [667, 314] on label "False" at bounding box center [656, 297] width 76 height 33
click at [636, 303] on input "False" at bounding box center [631, 298] width 11 height 9
radio input "true"
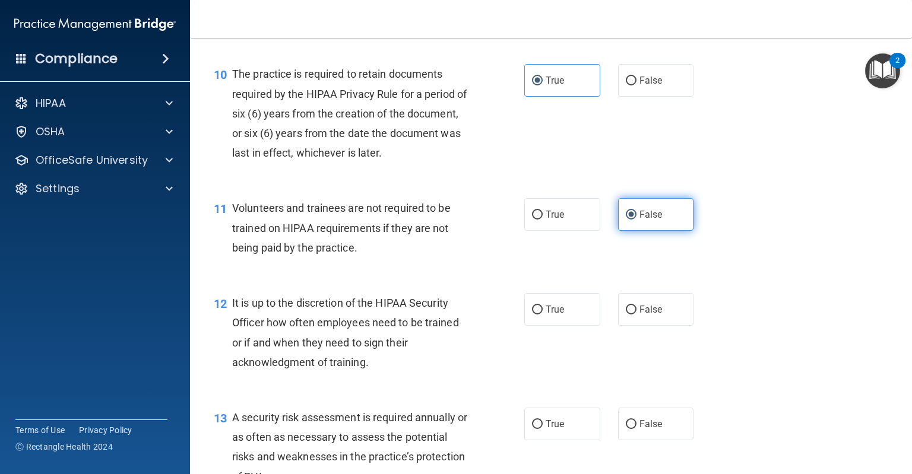
scroll to position [1158, 0]
click at [667, 326] on label "False" at bounding box center [656, 309] width 76 height 33
click at [636, 315] on input "False" at bounding box center [631, 310] width 11 height 9
radio input "true"
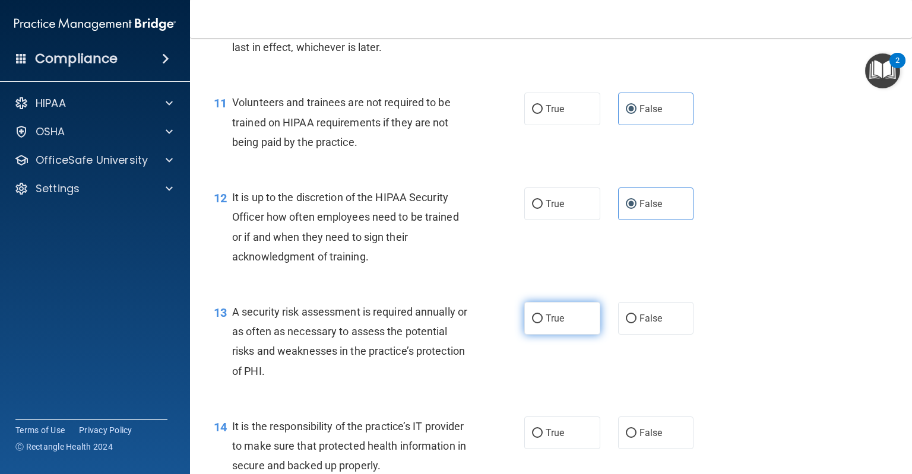
click at [559, 324] on span "True" at bounding box center [554, 318] width 18 height 11
click at [542, 323] on input "True" at bounding box center [537, 319] width 11 height 9
radio input "true"
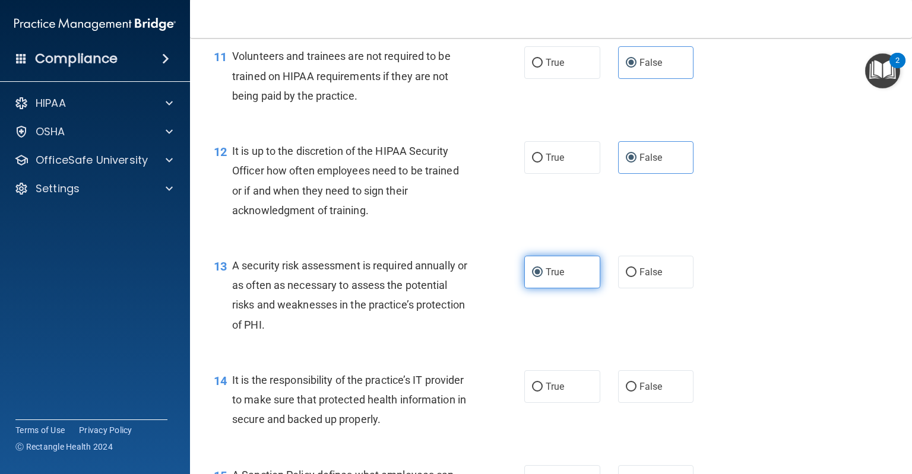
scroll to position [1341, 0]
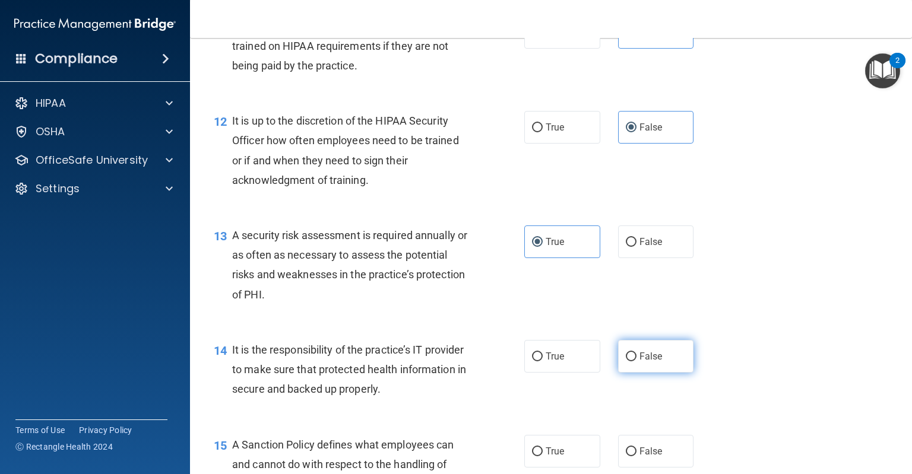
click at [668, 373] on label "False" at bounding box center [656, 356] width 76 height 33
click at [636, 361] on input "False" at bounding box center [631, 357] width 11 height 9
radio input "true"
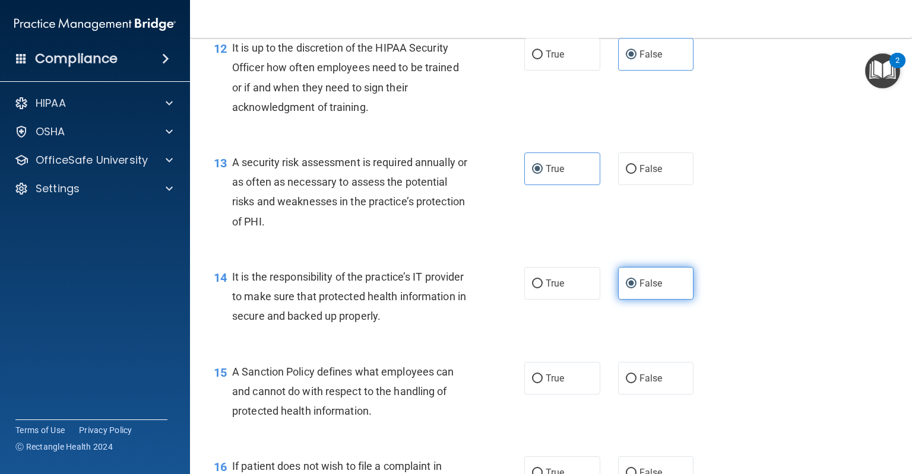
scroll to position [1415, 0]
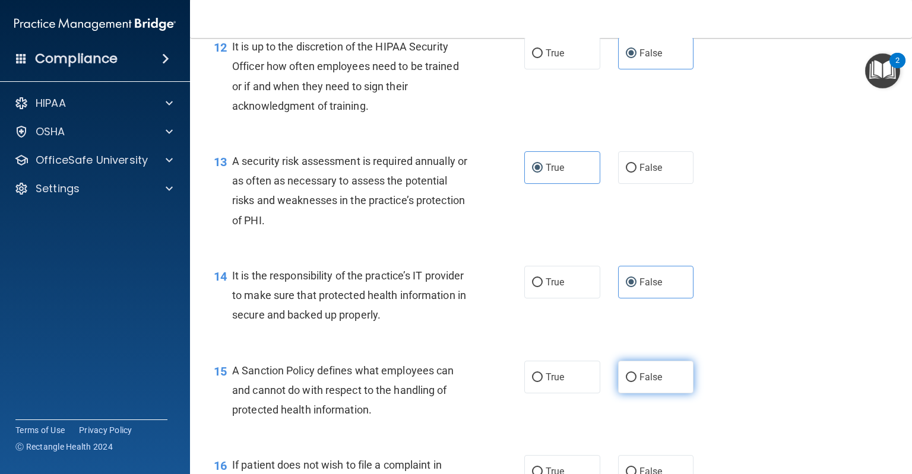
click at [657, 386] on label "False" at bounding box center [656, 377] width 76 height 33
click at [636, 382] on input "False" at bounding box center [631, 377] width 11 height 9
radio input "true"
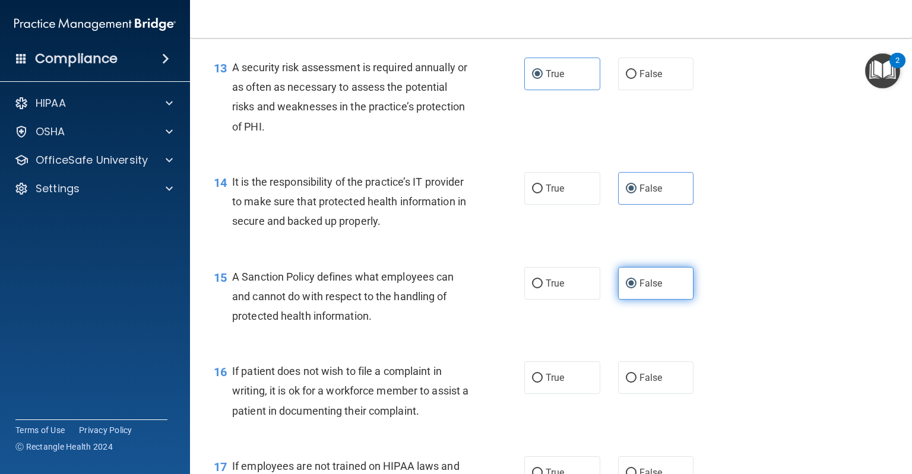
scroll to position [1509, 0]
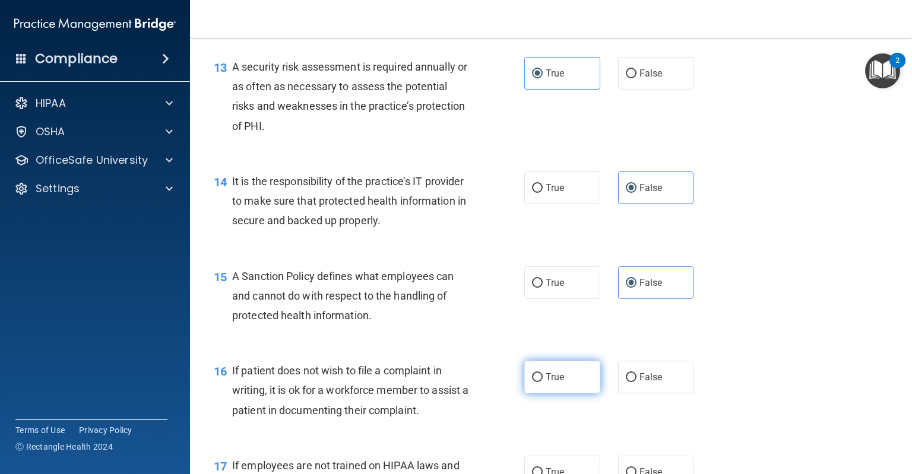
click at [576, 388] on label "True" at bounding box center [562, 377] width 76 height 33
click at [542, 382] on input "True" at bounding box center [537, 377] width 11 height 9
radio input "true"
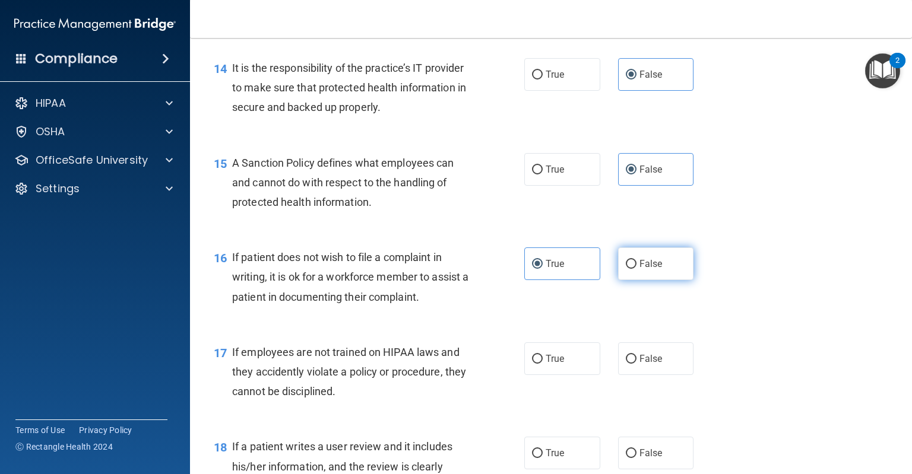
scroll to position [1623, 0]
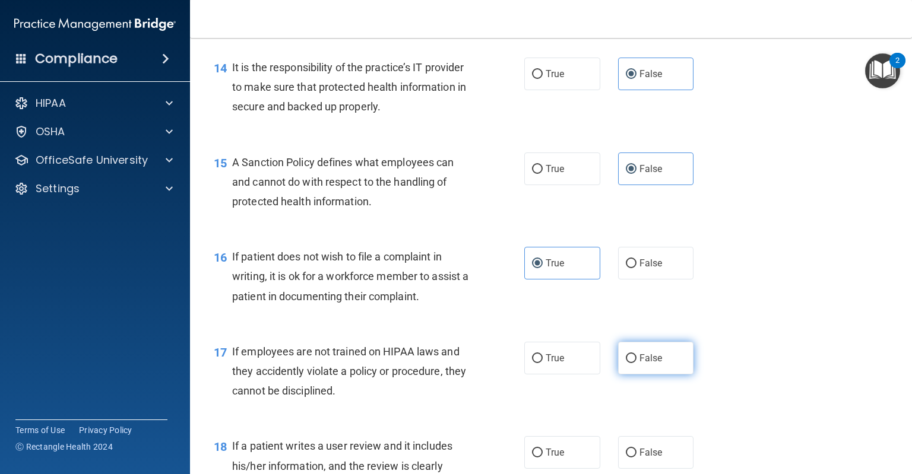
click at [618, 374] on label "False" at bounding box center [656, 358] width 76 height 33
click at [626, 363] on input "False" at bounding box center [631, 358] width 11 height 9
radio input "true"
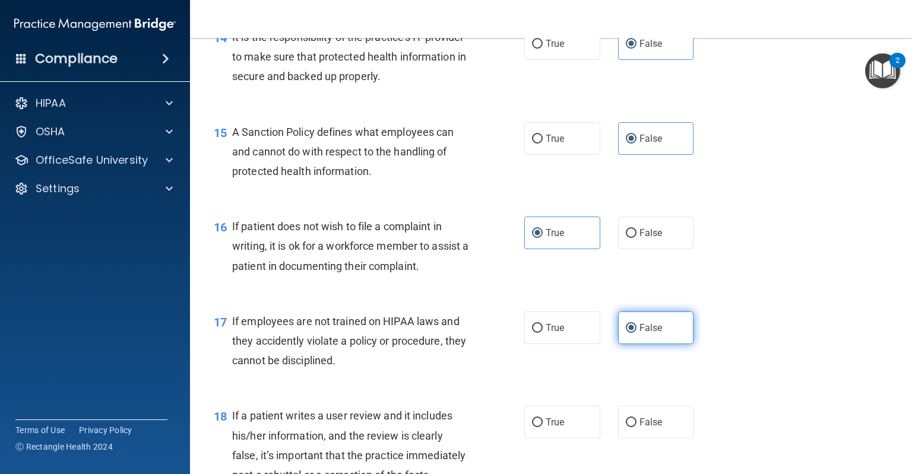
scroll to position [1674, 0]
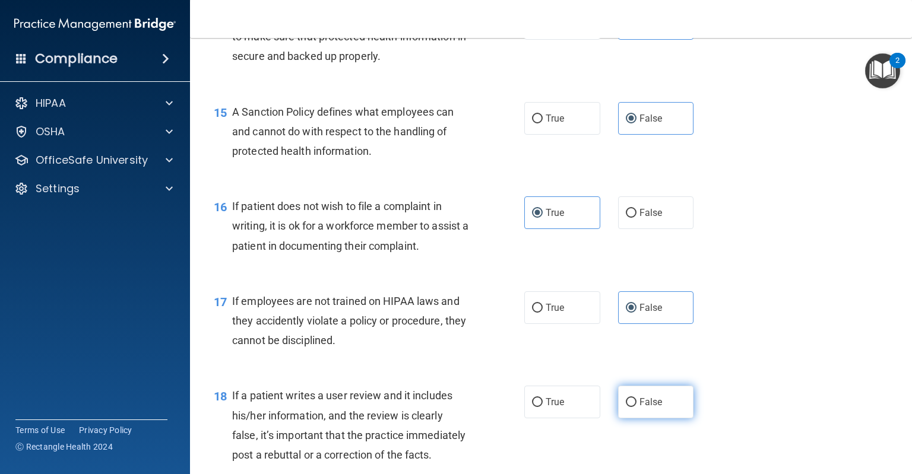
click at [624, 418] on label "False" at bounding box center [656, 402] width 76 height 33
click at [626, 407] on input "False" at bounding box center [631, 402] width 11 height 9
radio input "true"
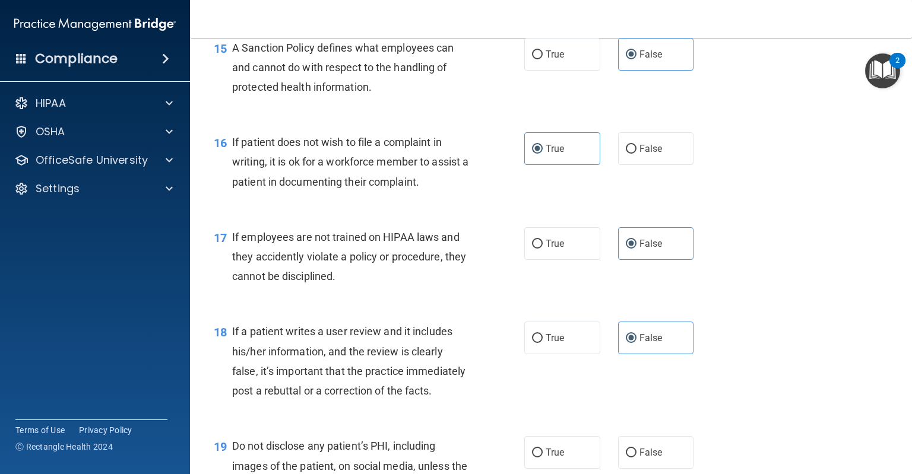
click at [594, 307] on div "17 If employees are not trained on HIPAA laws and they accidently violate a pol…" at bounding box center [551, 259] width 692 height 95
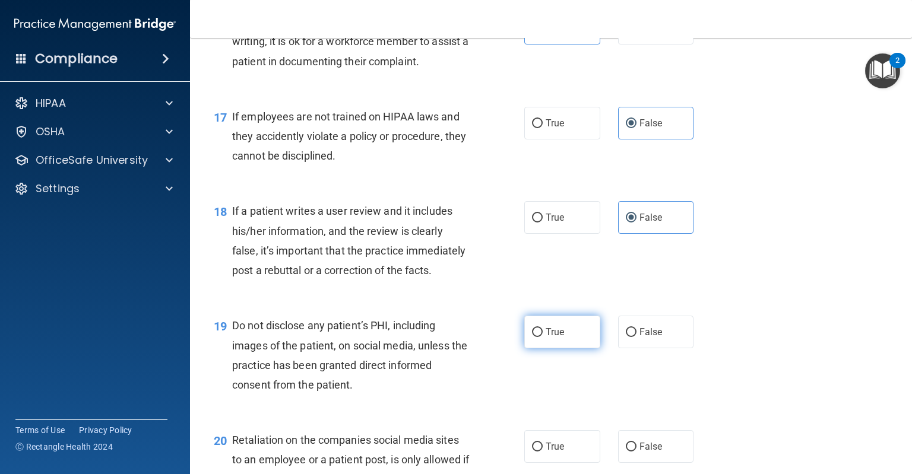
click at [560, 348] on label "True" at bounding box center [562, 332] width 76 height 33
click at [542, 337] on input "True" at bounding box center [537, 332] width 11 height 9
radio input "true"
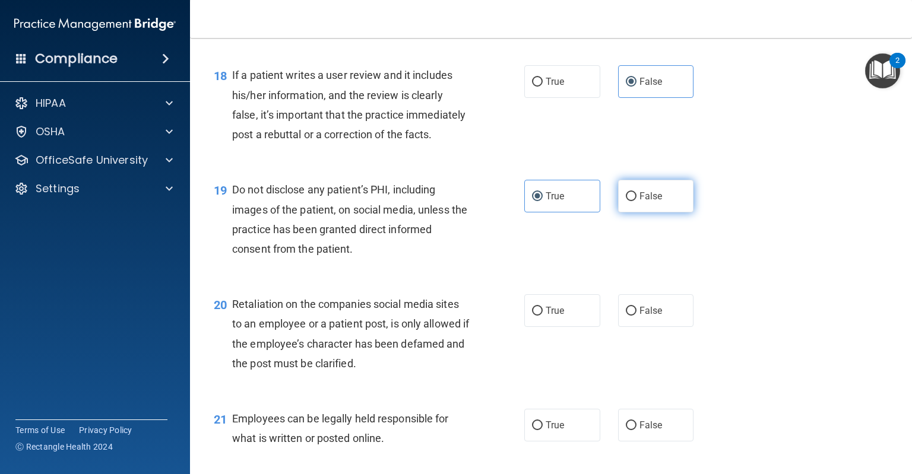
scroll to position [1995, 0]
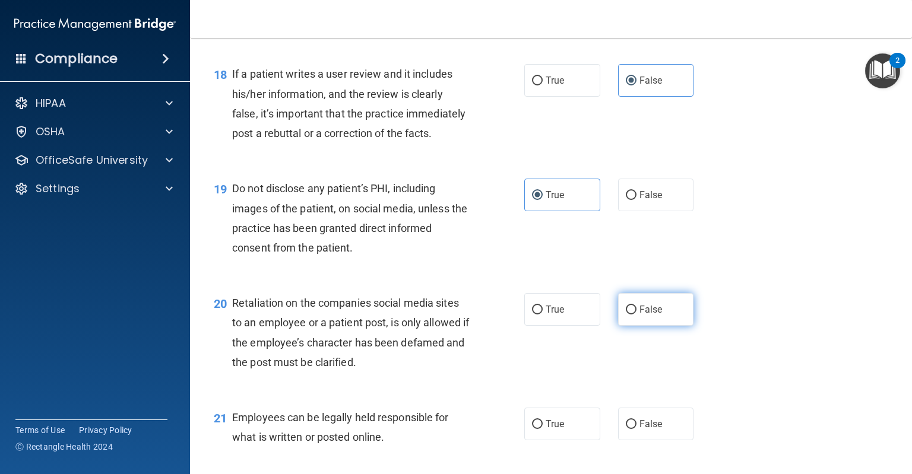
click at [632, 326] on label "False" at bounding box center [656, 309] width 76 height 33
click at [632, 315] on input "False" at bounding box center [631, 310] width 11 height 9
radio input "true"
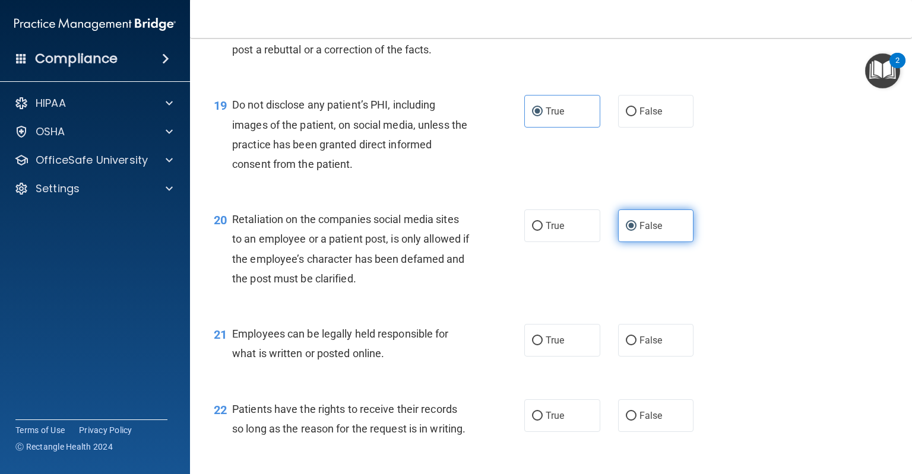
scroll to position [2080, 0]
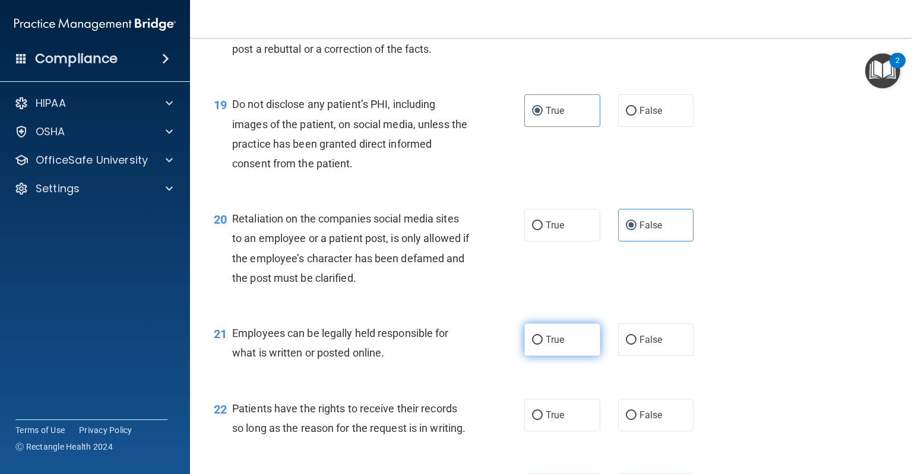
click at [564, 356] on label "True" at bounding box center [562, 339] width 76 height 33
click at [542, 345] on input "True" at bounding box center [537, 340] width 11 height 9
radio input "true"
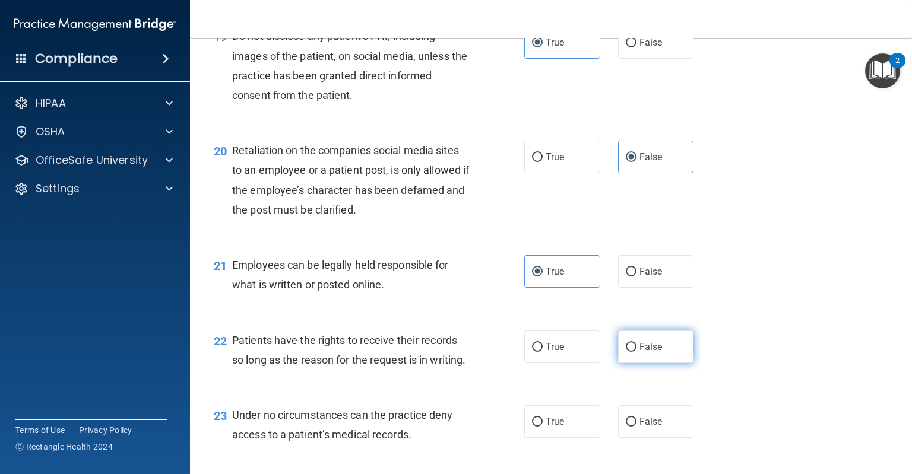
scroll to position [2162, 0]
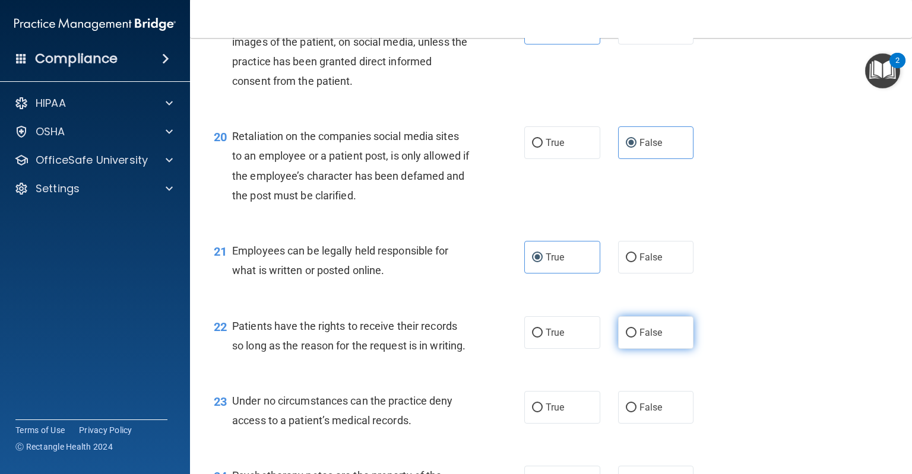
click at [645, 349] on label "False" at bounding box center [656, 332] width 76 height 33
click at [636, 338] on input "False" at bounding box center [631, 333] width 11 height 9
radio input "true"
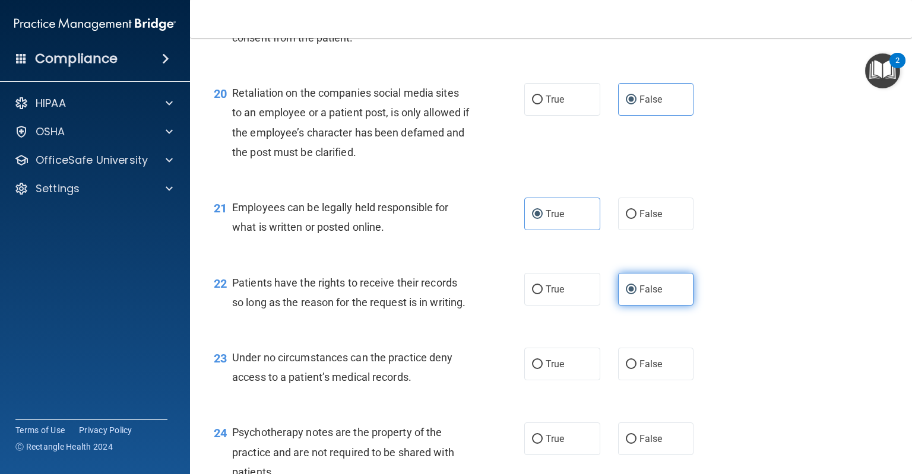
scroll to position [2212, 0]
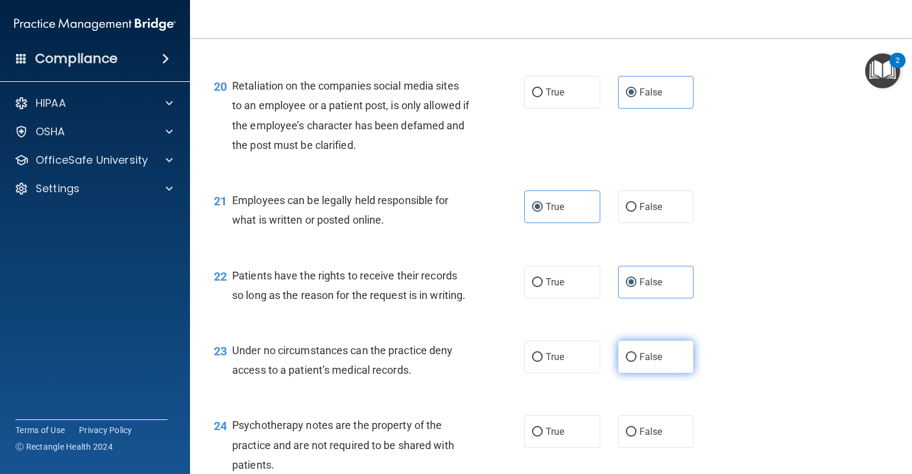
click at [637, 373] on label "False" at bounding box center [656, 357] width 76 height 33
click at [636, 362] on input "False" at bounding box center [631, 357] width 11 height 9
radio input "true"
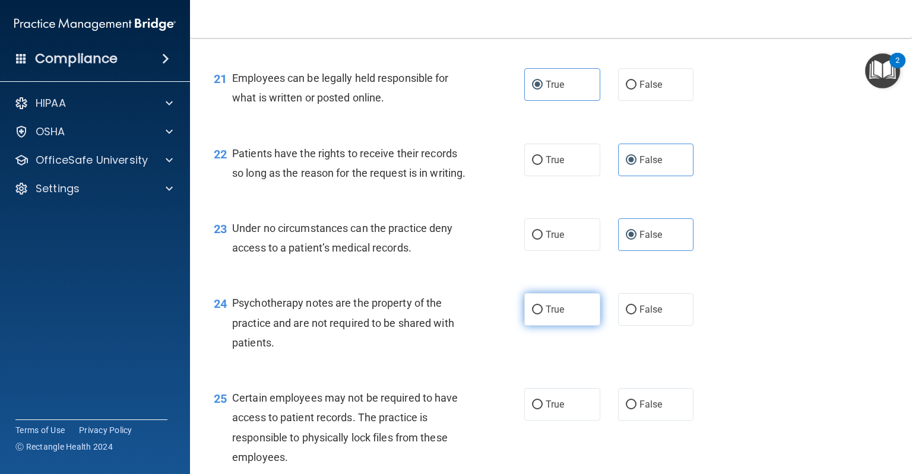
click at [553, 315] on span "True" at bounding box center [554, 309] width 18 height 11
click at [542, 315] on input "True" at bounding box center [537, 310] width 11 height 9
radio input "true"
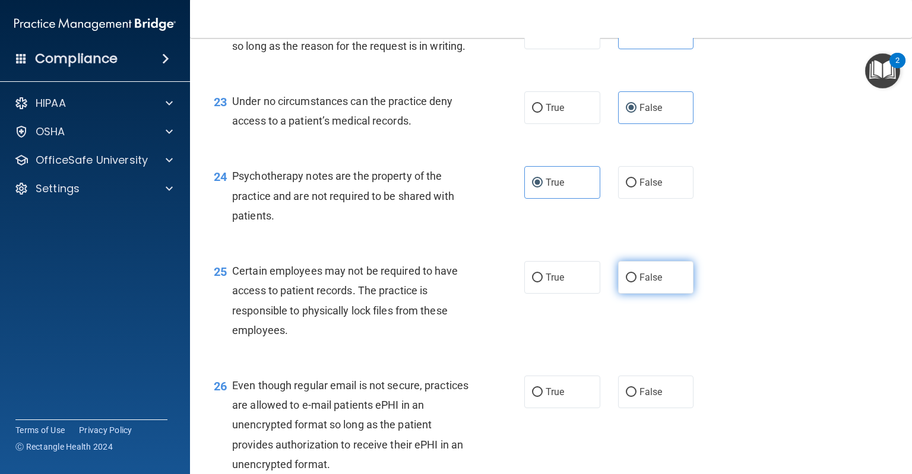
click at [652, 283] on span "False" at bounding box center [650, 277] width 23 height 11
click at [636, 282] on input "False" at bounding box center [631, 278] width 11 height 9
radio input "true"
click at [524, 294] on label "True" at bounding box center [562, 277] width 76 height 33
click at [532, 282] on input "True" at bounding box center [537, 278] width 11 height 9
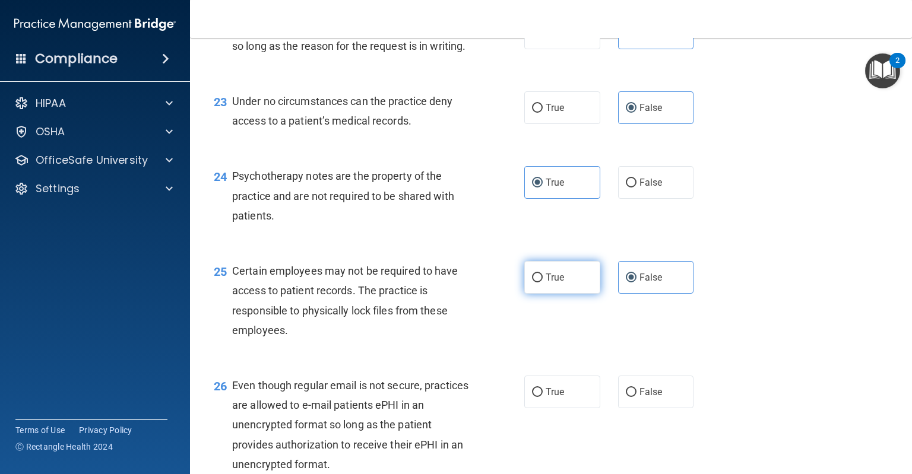
radio input "true"
radio input "false"
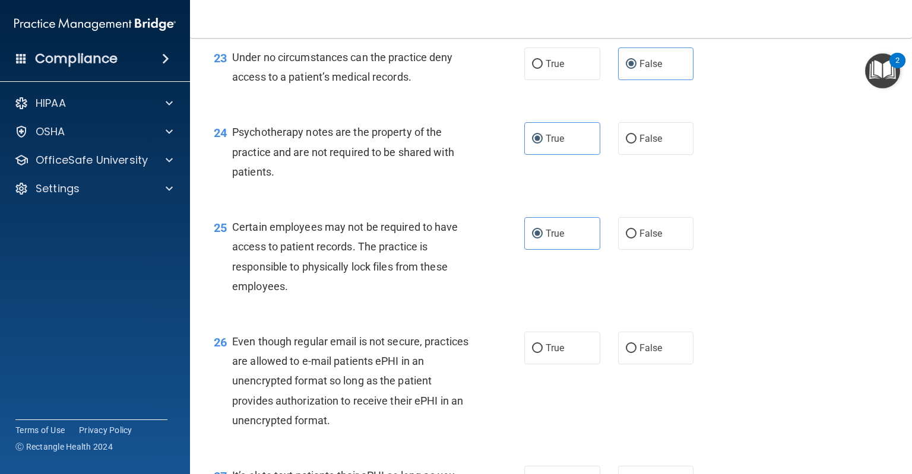
scroll to position [2504, 0]
click at [545, 383] on div "26 Even though regular email is not secure, practices are allowed to e-mail pat…" at bounding box center [551, 386] width 692 height 134
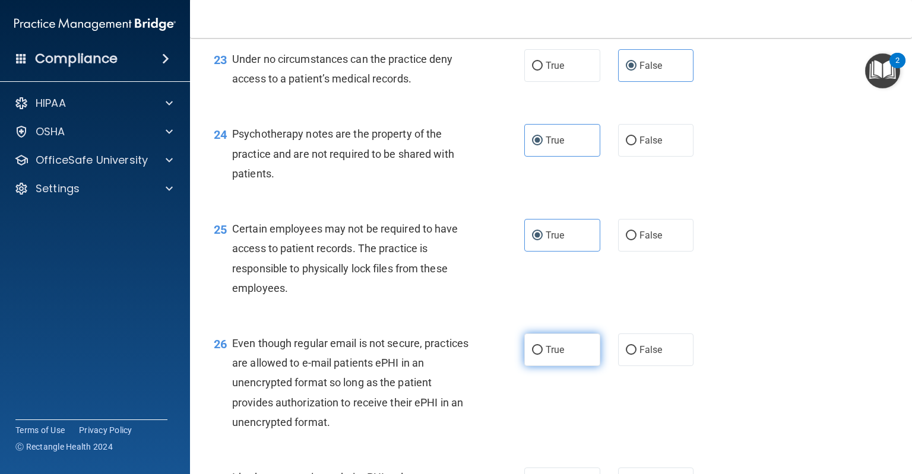
click at [560, 366] on label "True" at bounding box center [562, 350] width 76 height 33
click at [542, 355] on input "True" at bounding box center [537, 350] width 11 height 9
radio input "true"
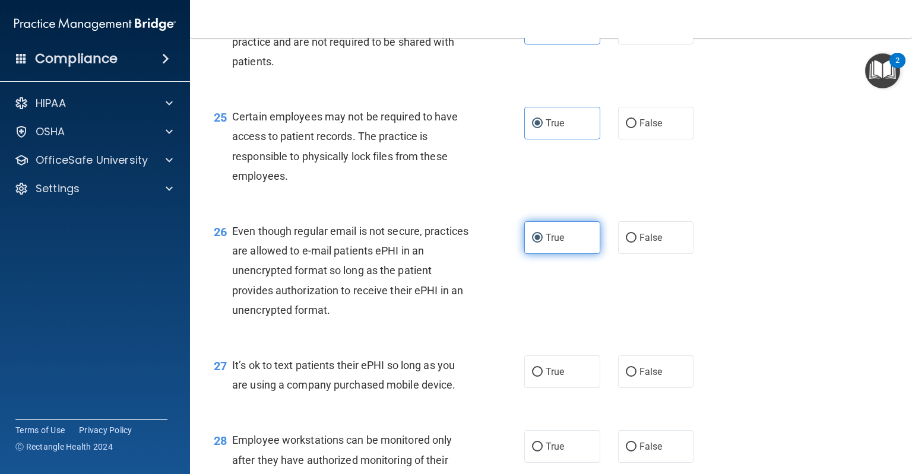
scroll to position [2617, 0]
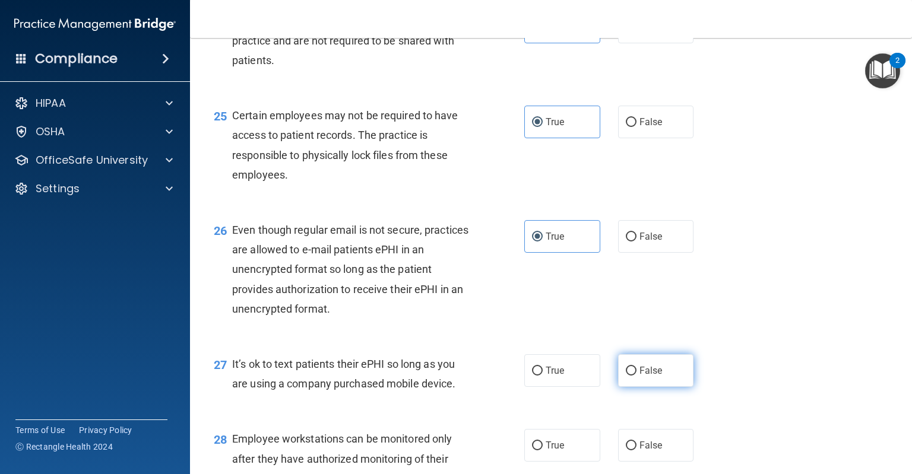
click at [637, 387] on label "False" at bounding box center [656, 370] width 76 height 33
click at [636, 376] on input "False" at bounding box center [631, 371] width 11 height 9
radio input "true"
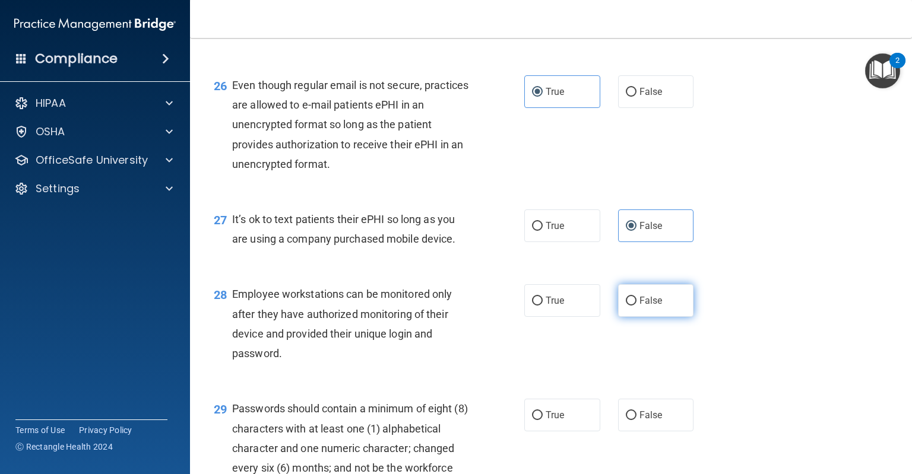
click at [642, 317] on label "False" at bounding box center [656, 300] width 76 height 33
click at [636, 306] on input "False" at bounding box center [631, 301] width 11 height 9
radio input "true"
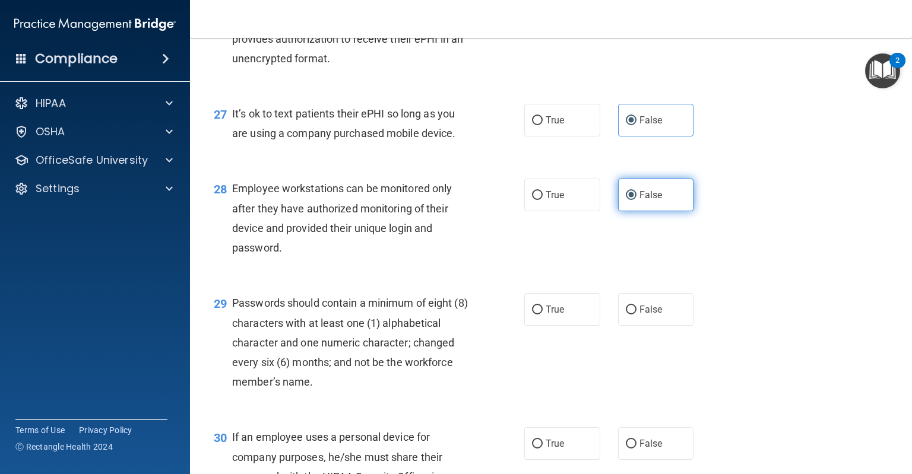
scroll to position [2871, 0]
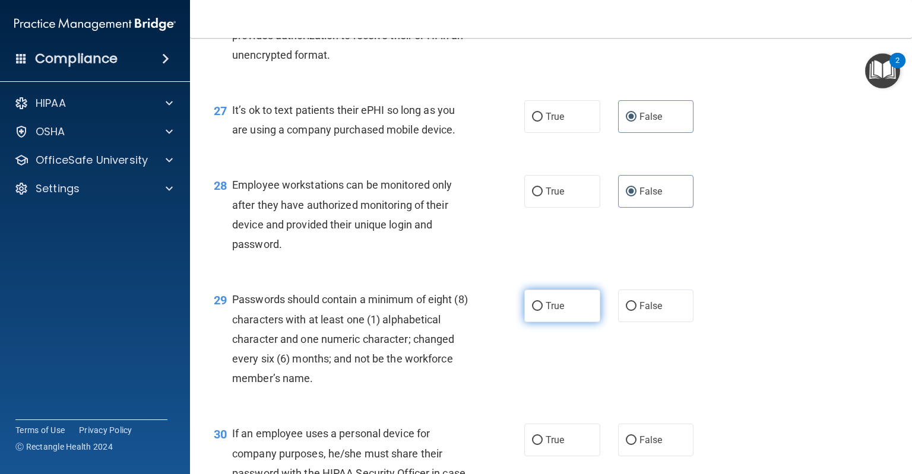
click at [580, 322] on label "True" at bounding box center [562, 306] width 76 height 33
click at [542, 311] on input "True" at bounding box center [537, 306] width 11 height 9
radio input "true"
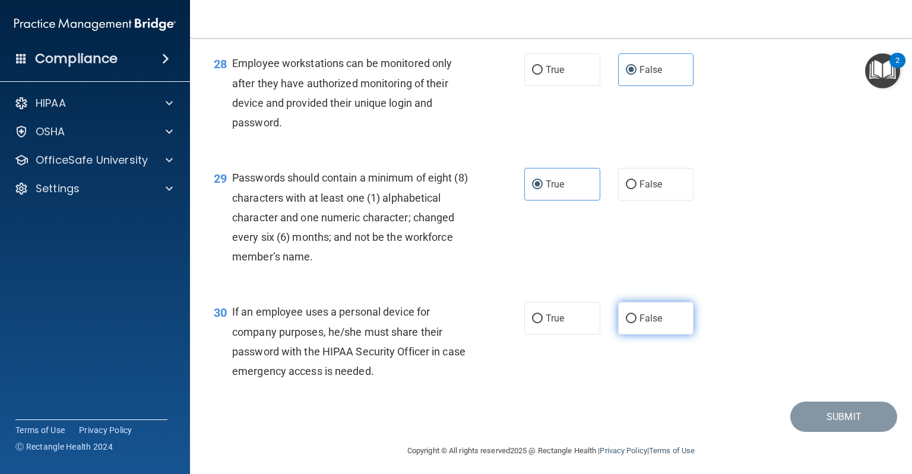
click at [640, 335] on label "False" at bounding box center [656, 318] width 76 height 33
click at [636, 323] on input "False" at bounding box center [631, 319] width 11 height 9
radio input "true"
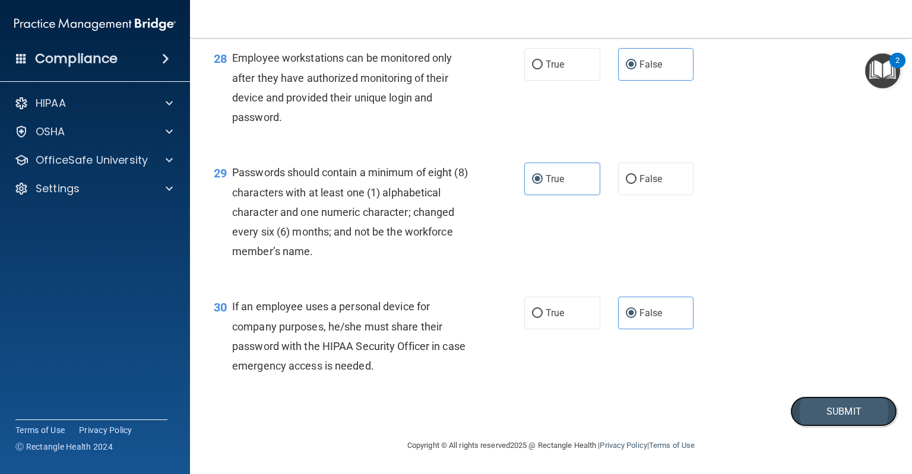
click at [796, 415] on button "Submit" at bounding box center [843, 411] width 107 height 30
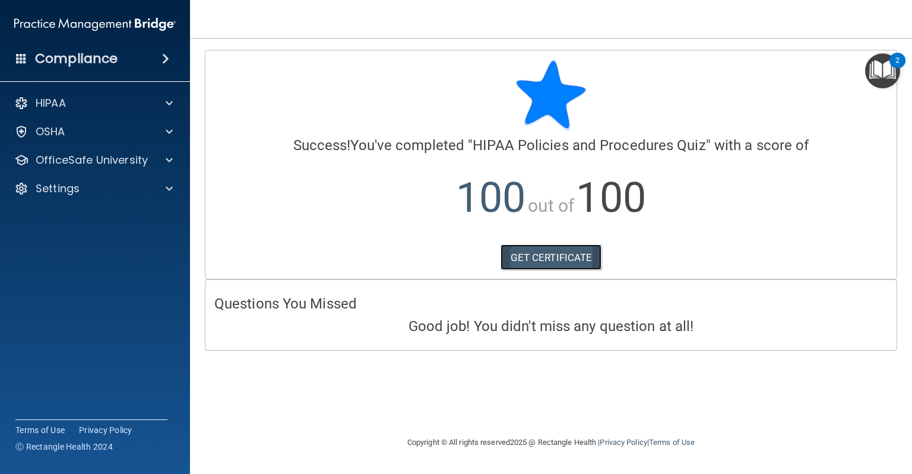
click at [563, 258] on link "GET CERTIFICATE" at bounding box center [550, 258] width 101 height 26
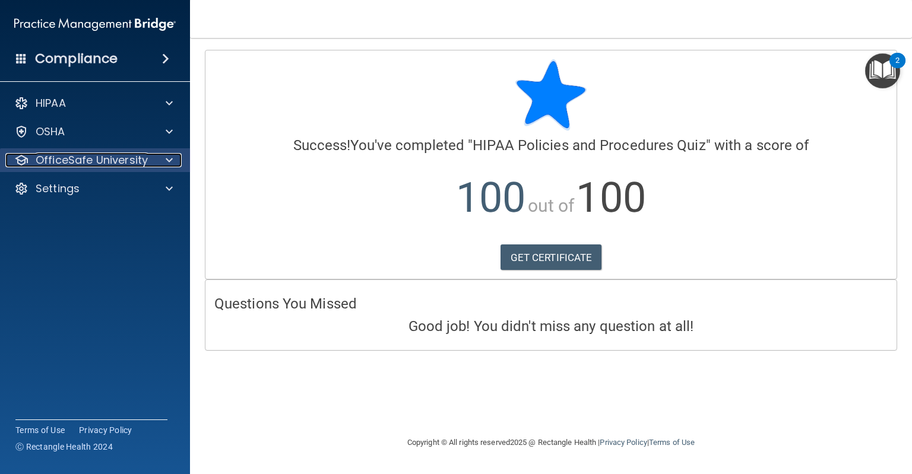
click at [174, 162] on div at bounding box center [168, 160] width 30 height 14
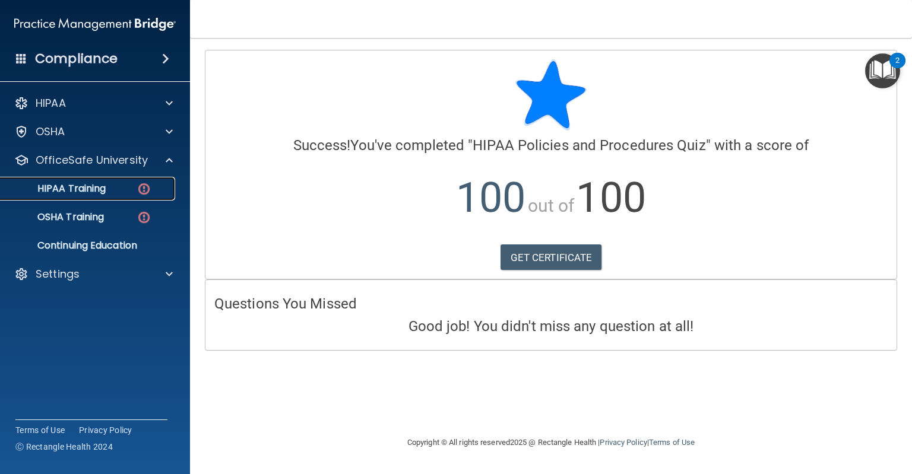
click at [134, 188] on div "HIPAA Training" at bounding box center [89, 189] width 162 height 12
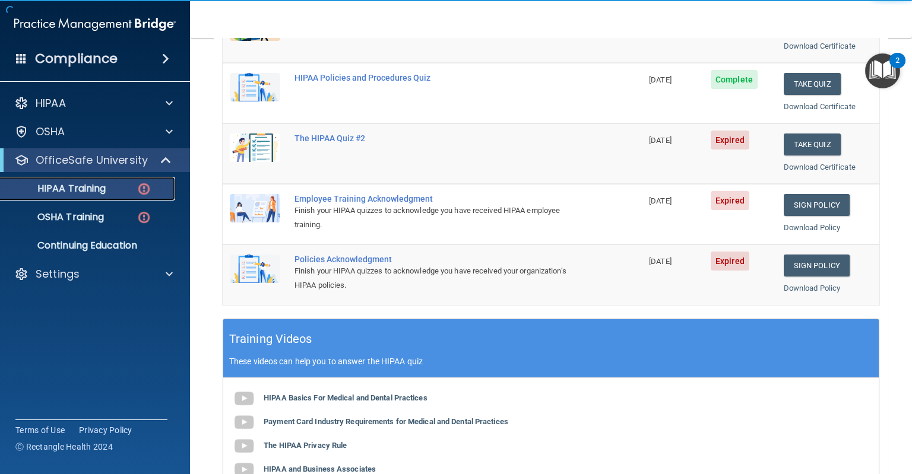
scroll to position [185, 0]
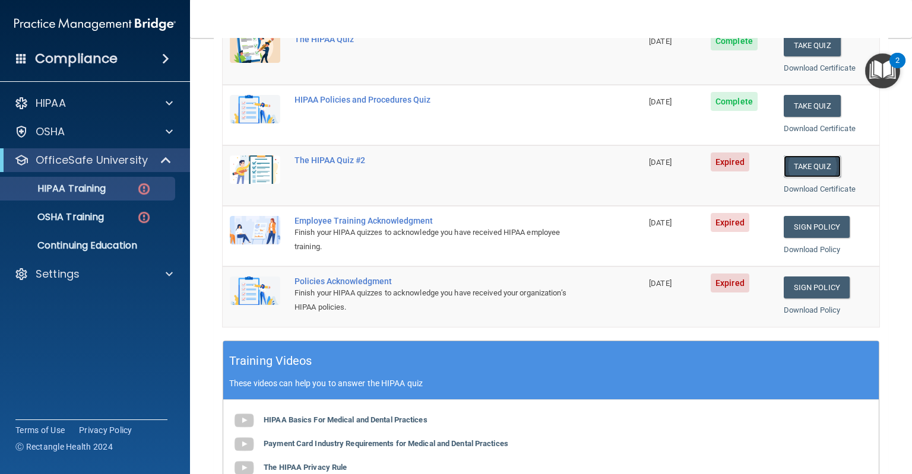
click at [808, 165] on button "Take Quiz" at bounding box center [811, 166] width 57 height 22
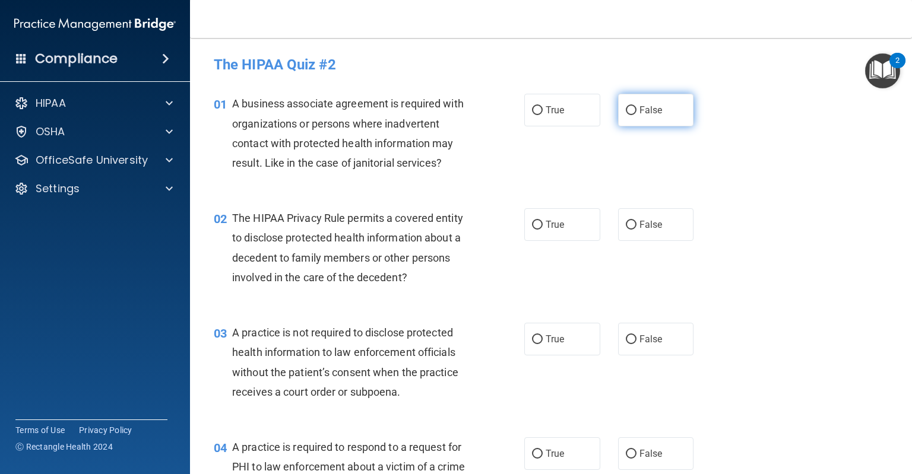
click at [627, 122] on label "False" at bounding box center [656, 110] width 76 height 33
click at [627, 115] on input "False" at bounding box center [631, 110] width 11 height 9
radio input "true"
click at [553, 223] on span "True" at bounding box center [554, 224] width 18 height 11
click at [542, 223] on input "True" at bounding box center [537, 225] width 11 height 9
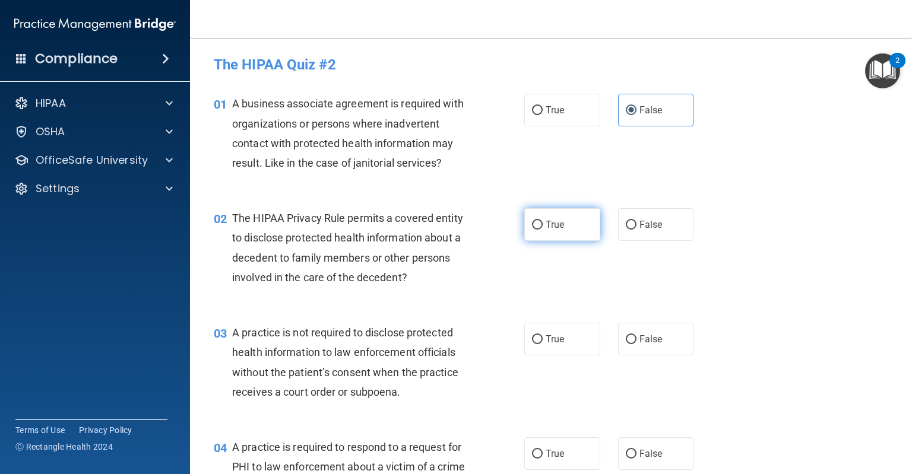
radio input "true"
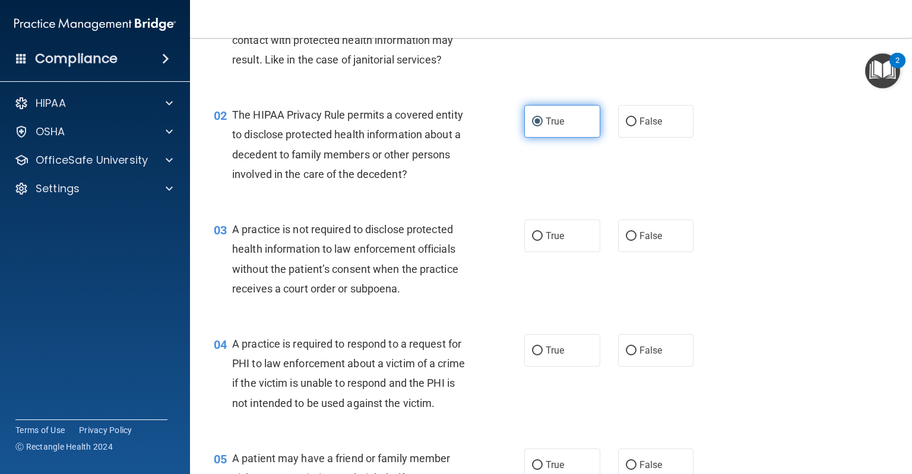
scroll to position [104, 0]
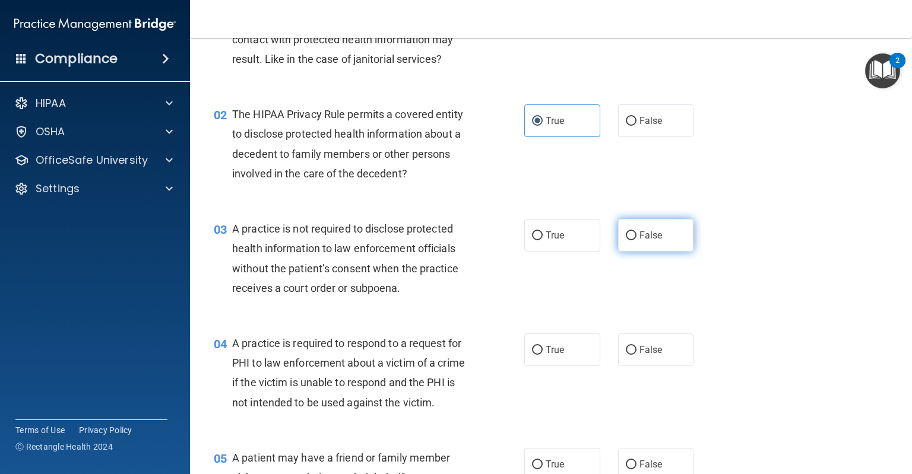
click at [630, 246] on label "False" at bounding box center [656, 235] width 76 height 33
click at [630, 240] on input "False" at bounding box center [631, 235] width 11 height 9
radio input "true"
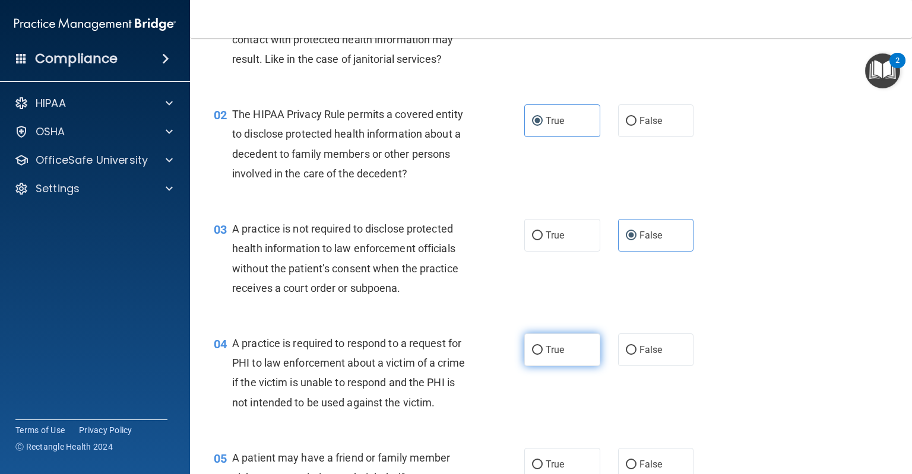
click at [547, 351] on span "True" at bounding box center [554, 349] width 18 height 11
click at [542, 351] on input "True" at bounding box center [537, 350] width 11 height 9
radio input "true"
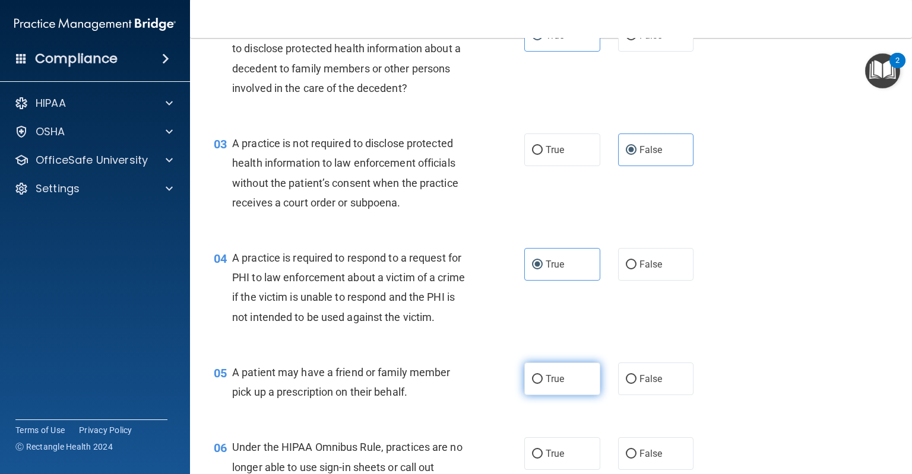
click at [535, 384] on input "True" at bounding box center [537, 379] width 11 height 9
radio input "true"
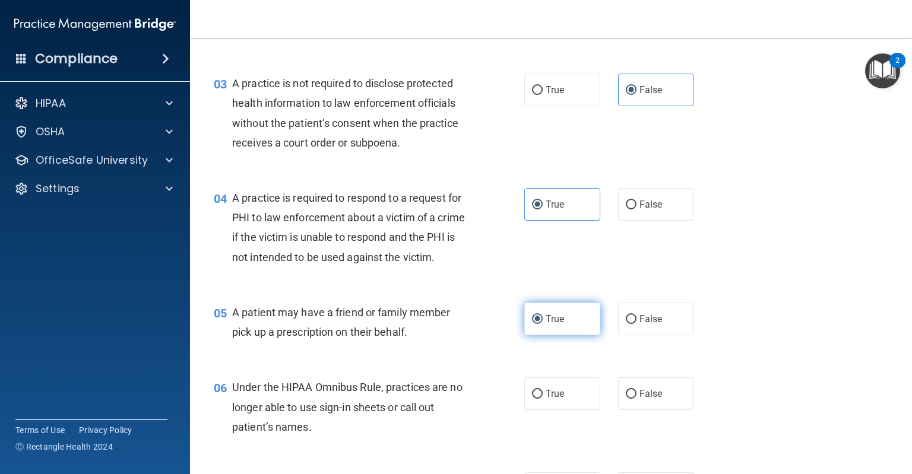
scroll to position [254, 0]
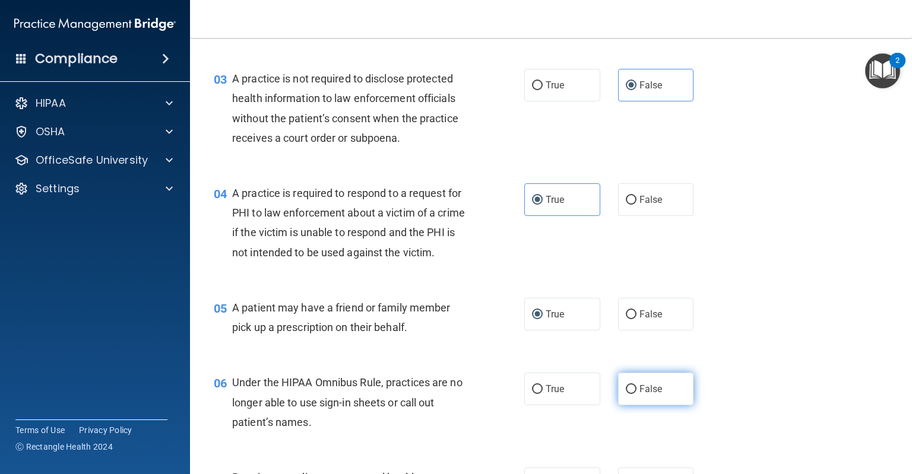
click at [653, 395] on span "False" at bounding box center [650, 388] width 23 height 11
click at [636, 394] on input "False" at bounding box center [631, 389] width 11 height 9
radio input "true"
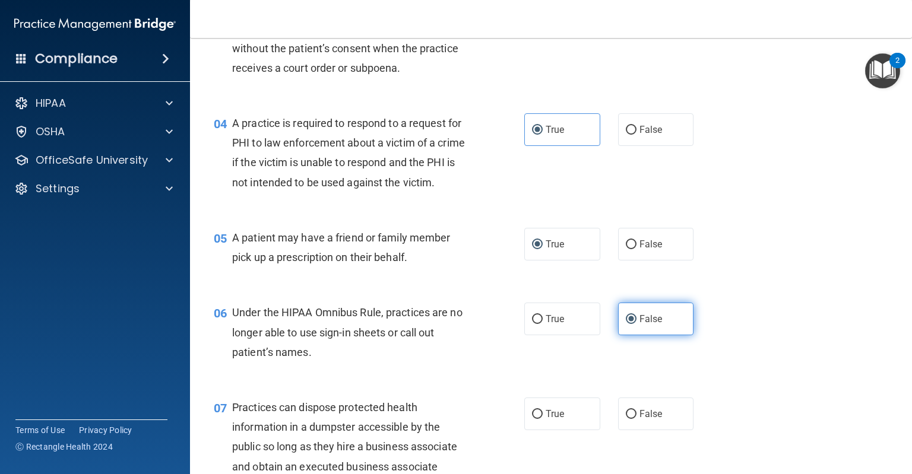
scroll to position [339, 0]
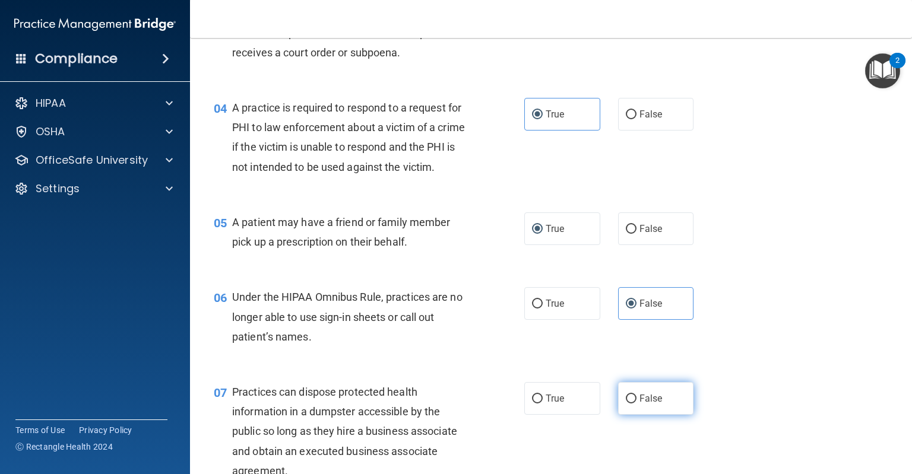
click at [627, 411] on label "False" at bounding box center [656, 398] width 76 height 33
click at [627, 404] on input "False" at bounding box center [631, 399] width 11 height 9
radio input "true"
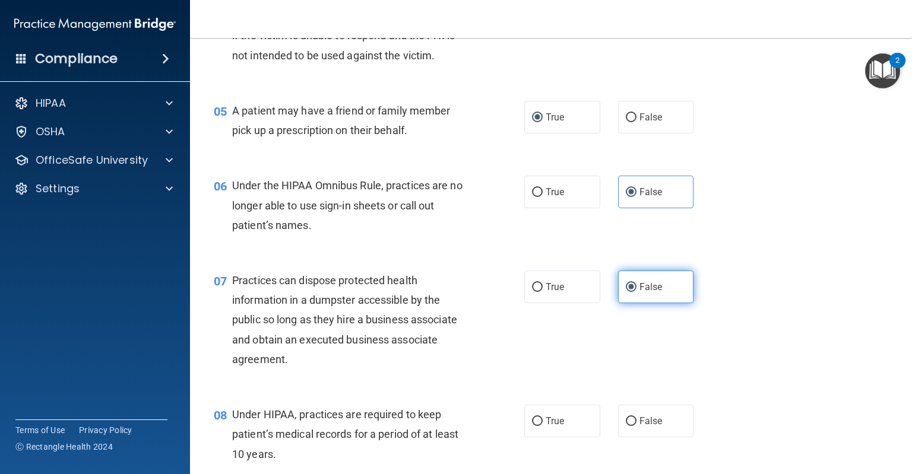
scroll to position [452, 0]
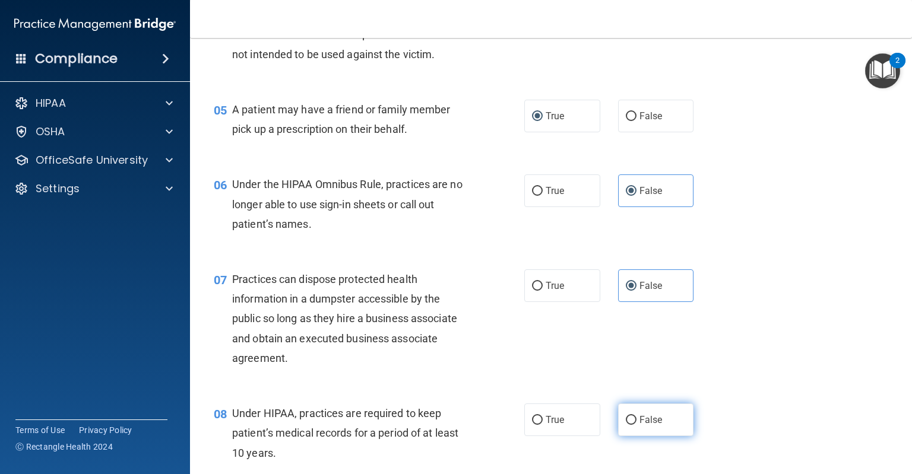
click at [627, 436] on label "False" at bounding box center [656, 420] width 76 height 33
click at [627, 425] on input "False" at bounding box center [631, 420] width 11 height 9
radio input "true"
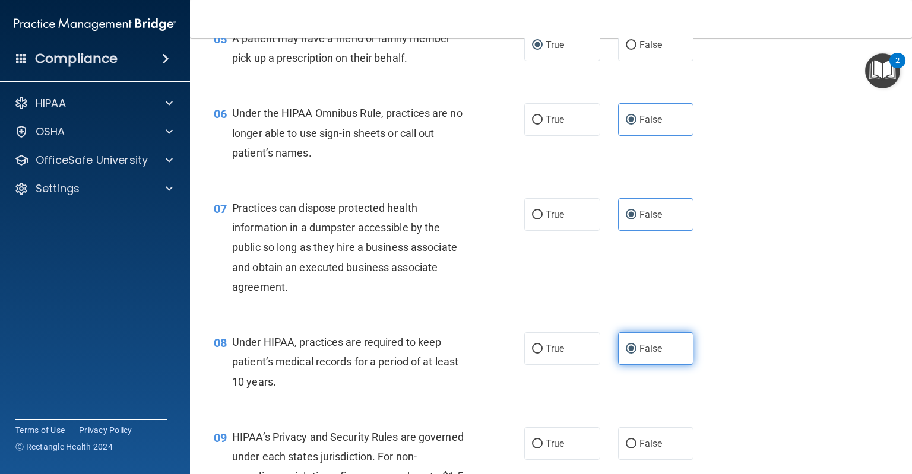
scroll to position [524, 0]
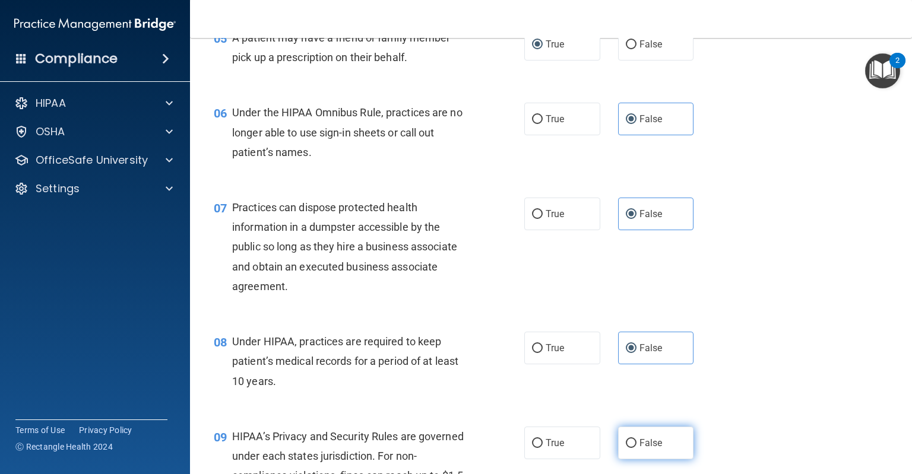
drag, startPoint x: 623, startPoint y: 465, endPoint x: 627, endPoint y: 448, distance: 17.0
click at [627, 448] on label "False" at bounding box center [656, 443] width 76 height 33
click at [627, 448] on input "False" at bounding box center [631, 443] width 11 height 9
radio input "true"
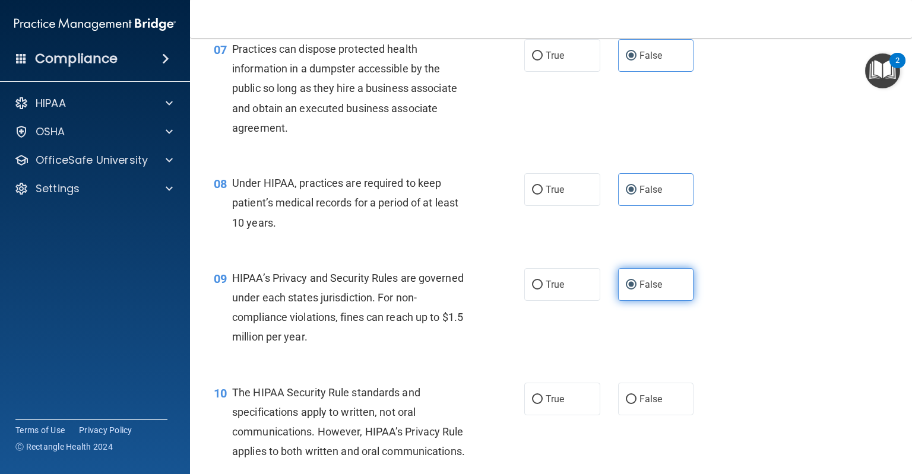
scroll to position [683, 0]
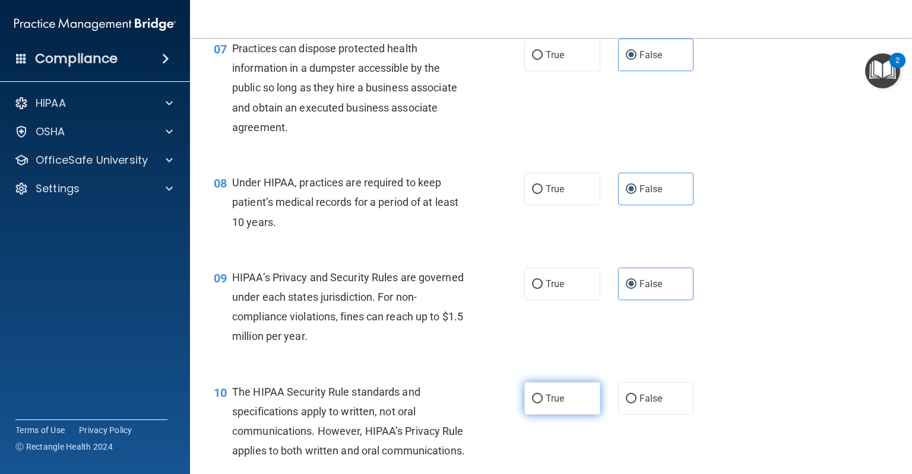
click at [565, 414] on label "True" at bounding box center [562, 398] width 76 height 33
click at [542, 404] on input "True" at bounding box center [537, 399] width 11 height 9
radio input "true"
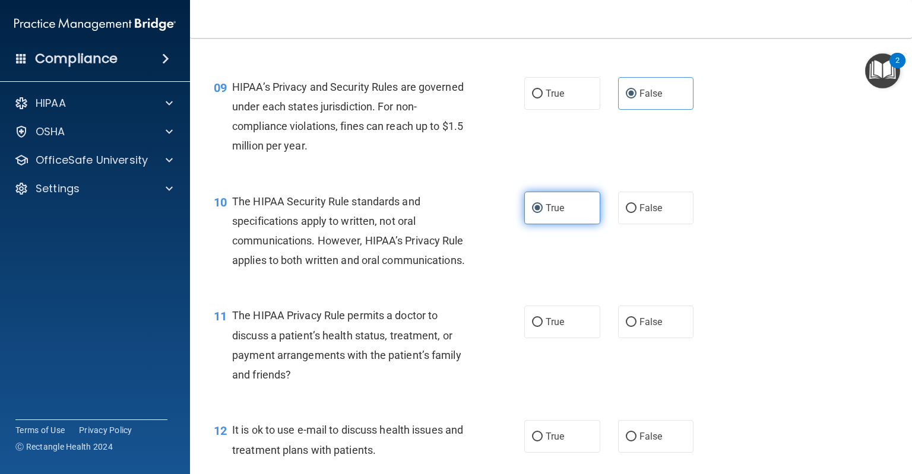
scroll to position [875, 0]
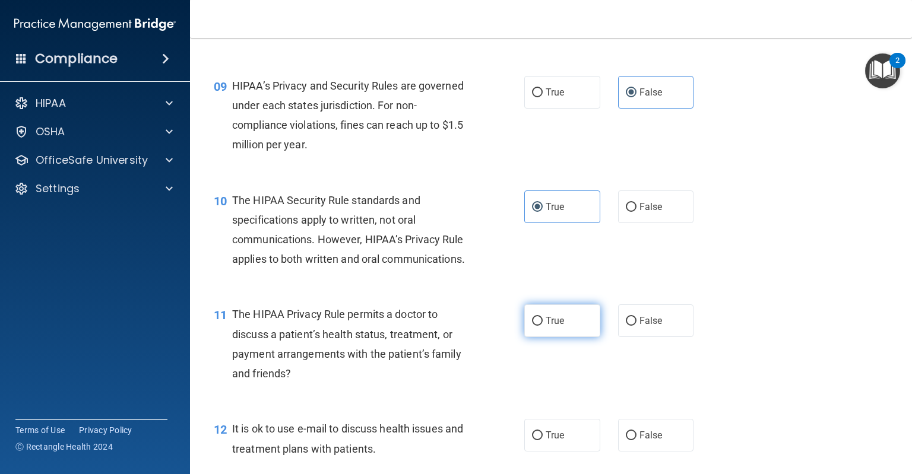
click at [557, 326] on span "True" at bounding box center [554, 320] width 18 height 11
click at [542, 326] on input "True" at bounding box center [537, 321] width 11 height 9
radio input "true"
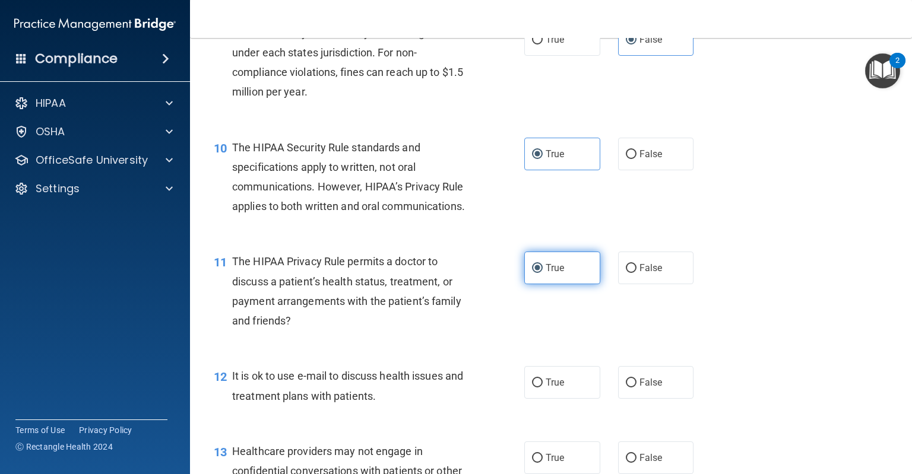
scroll to position [931, 0]
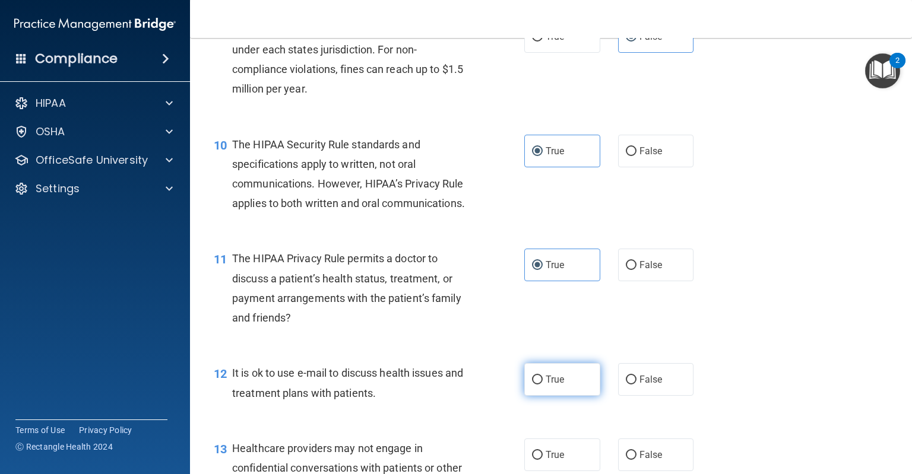
click at [560, 396] on label "True" at bounding box center [562, 379] width 76 height 33
click at [542, 385] on input "True" at bounding box center [537, 380] width 11 height 9
radio input "true"
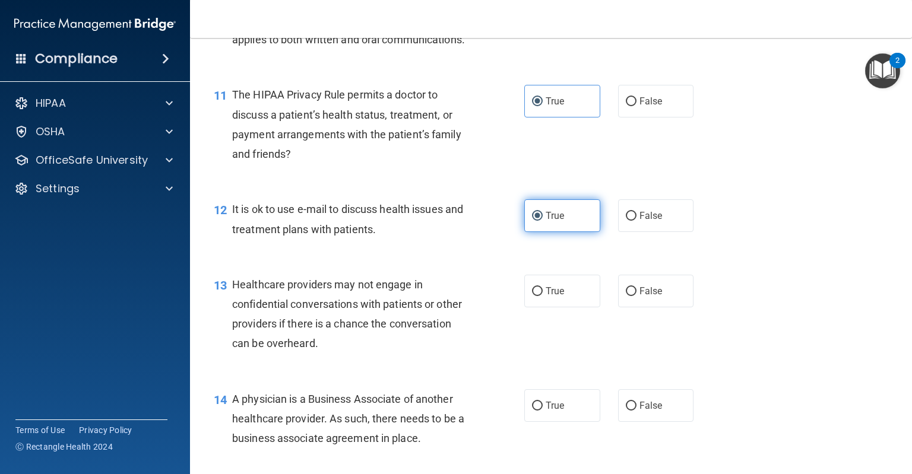
scroll to position [1096, 0]
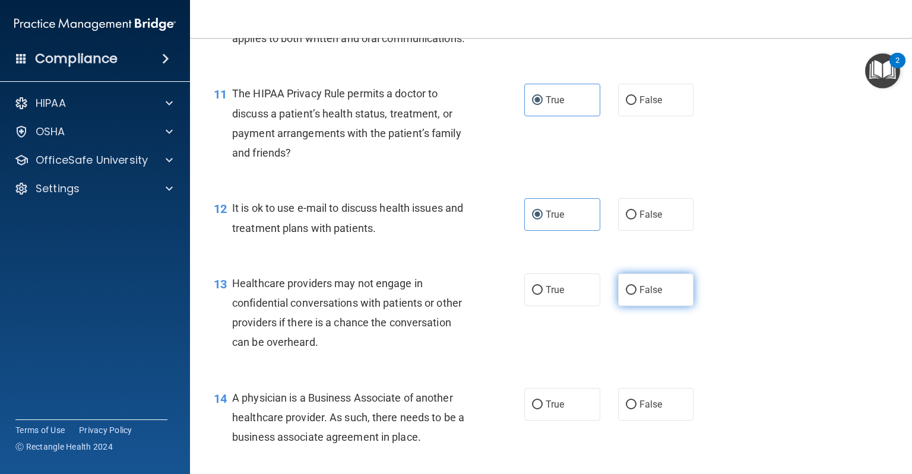
click at [639, 296] on span "False" at bounding box center [650, 289] width 23 height 11
click at [636, 295] on input "False" at bounding box center [631, 290] width 11 height 9
radio input "true"
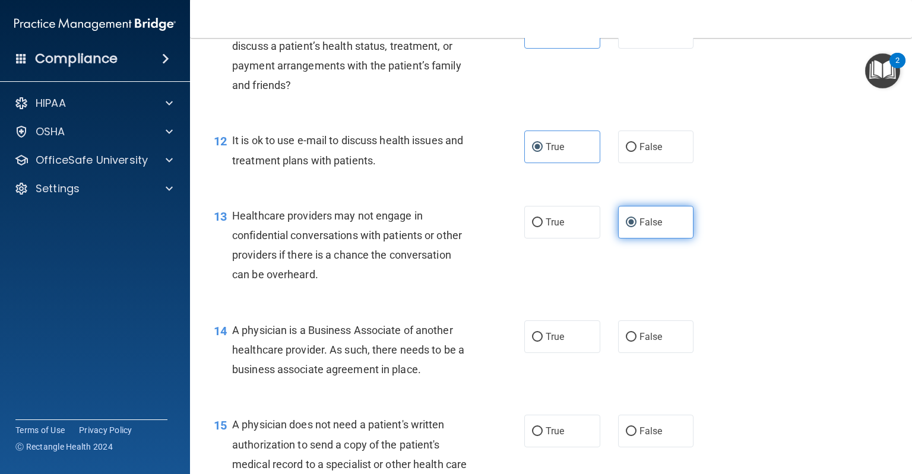
scroll to position [1163, 0]
click at [642, 353] on label "False" at bounding box center [656, 336] width 76 height 33
click at [636, 342] on input "False" at bounding box center [631, 337] width 11 height 9
radio input "true"
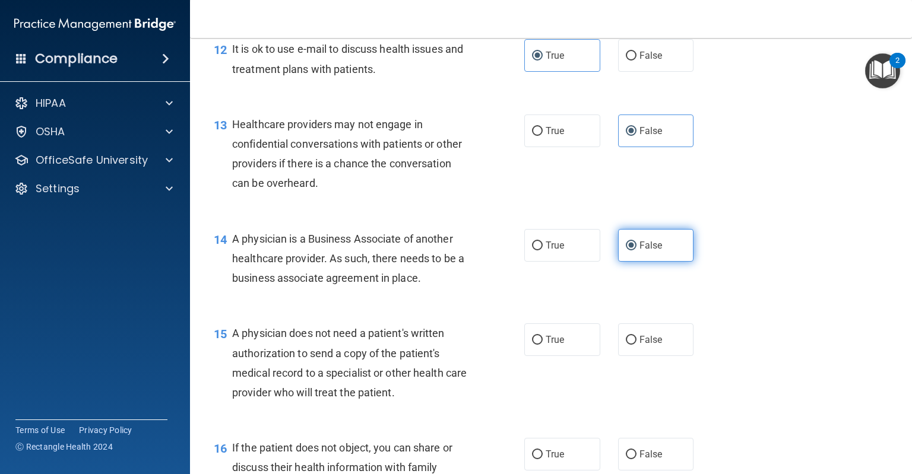
scroll to position [1261, 0]
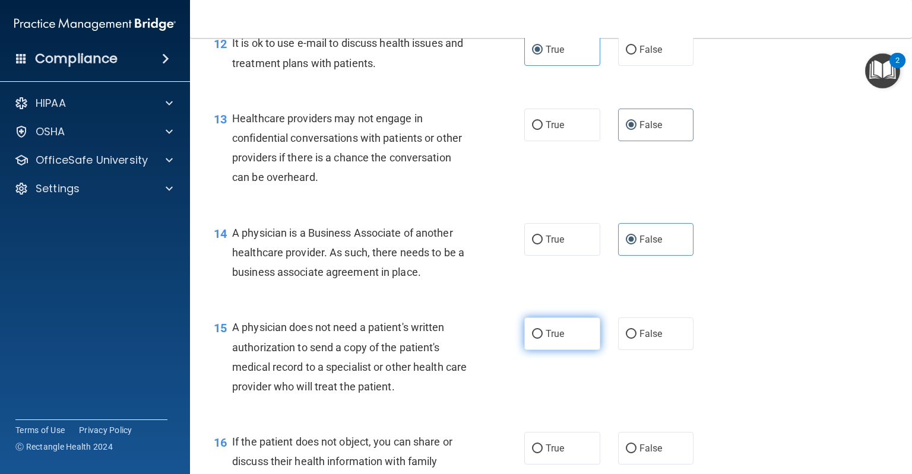
click at [572, 350] on label "True" at bounding box center [562, 334] width 76 height 33
click at [542, 339] on input "True" at bounding box center [537, 334] width 11 height 9
radio input "true"
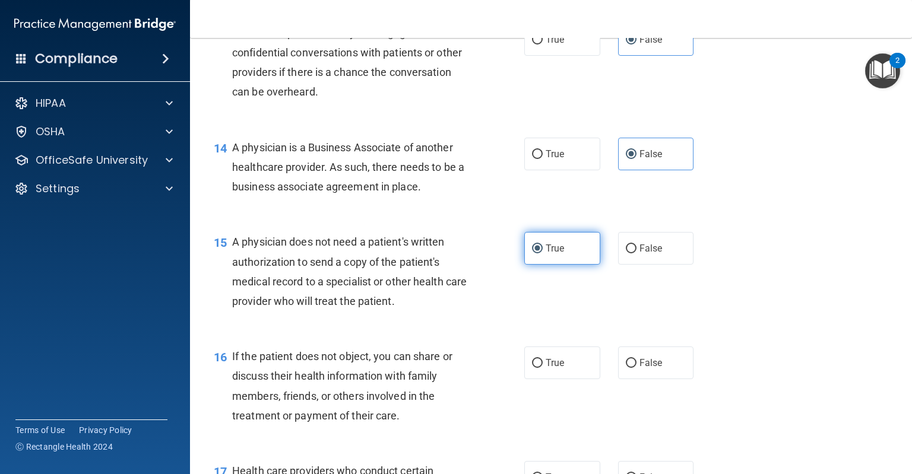
scroll to position [1347, 0]
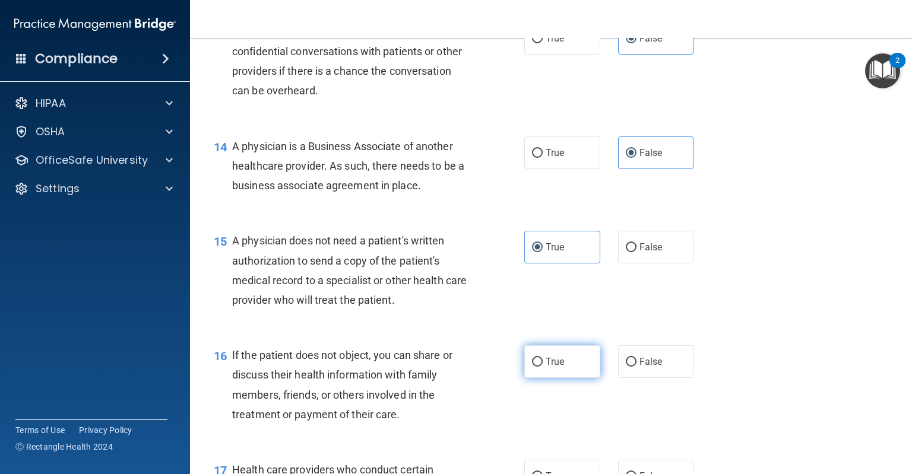
click at [551, 378] on label "True" at bounding box center [562, 361] width 76 height 33
click at [542, 367] on input "True" at bounding box center [537, 362] width 11 height 9
radio input "true"
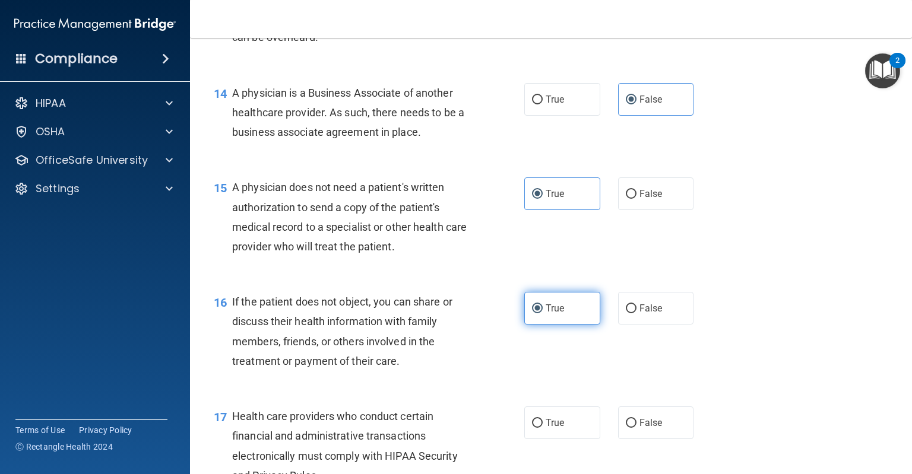
scroll to position [1422, 0]
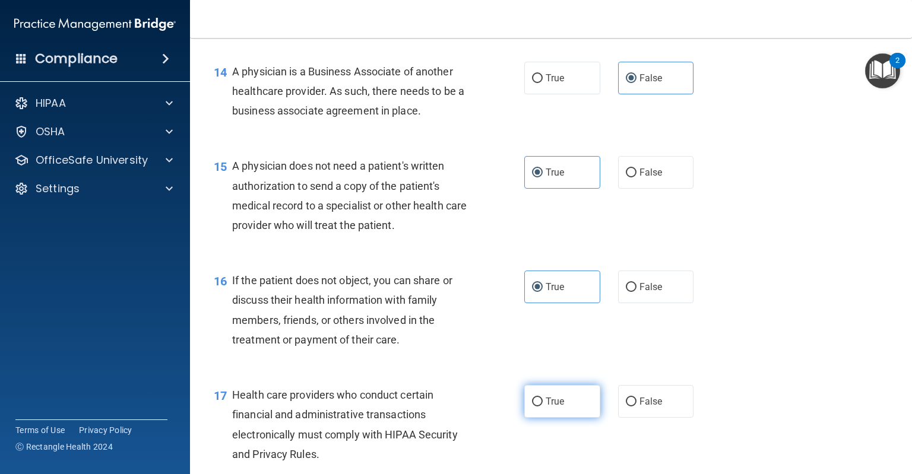
click at [546, 407] on span "True" at bounding box center [554, 401] width 18 height 11
click at [542, 407] on input "True" at bounding box center [537, 402] width 11 height 9
radio input "true"
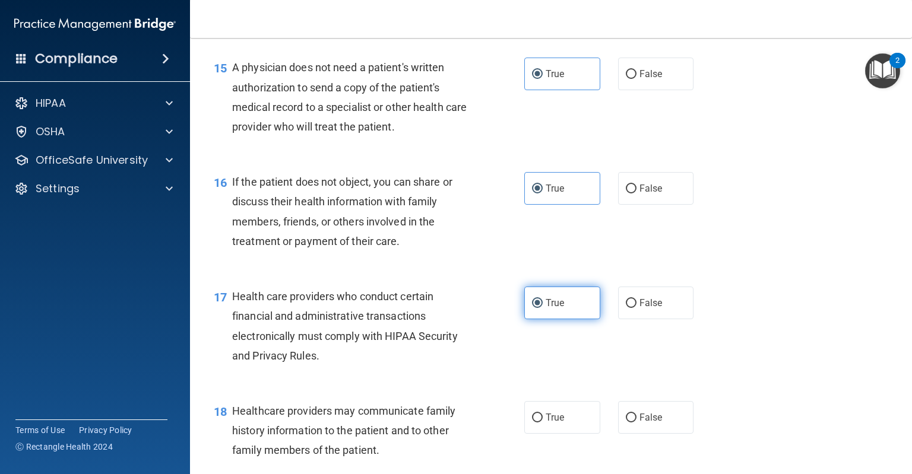
scroll to position [1589, 0]
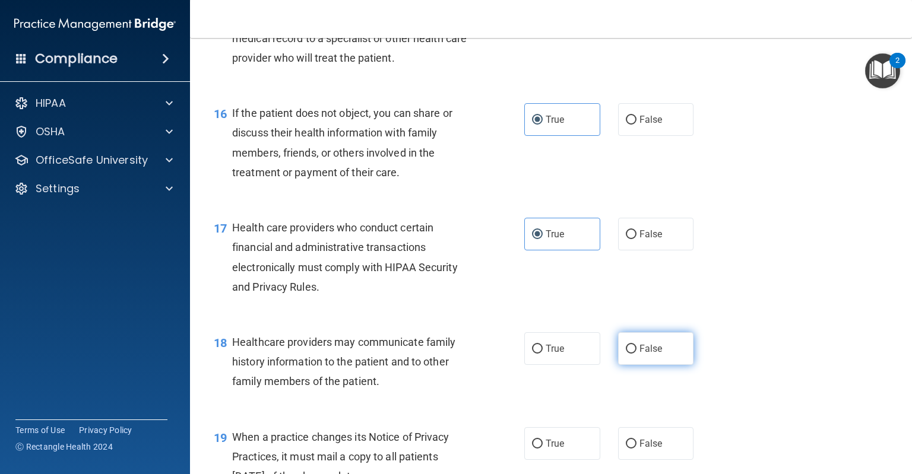
click at [663, 365] on label "False" at bounding box center [656, 348] width 76 height 33
click at [636, 354] on input "False" at bounding box center [631, 349] width 11 height 9
radio input "true"
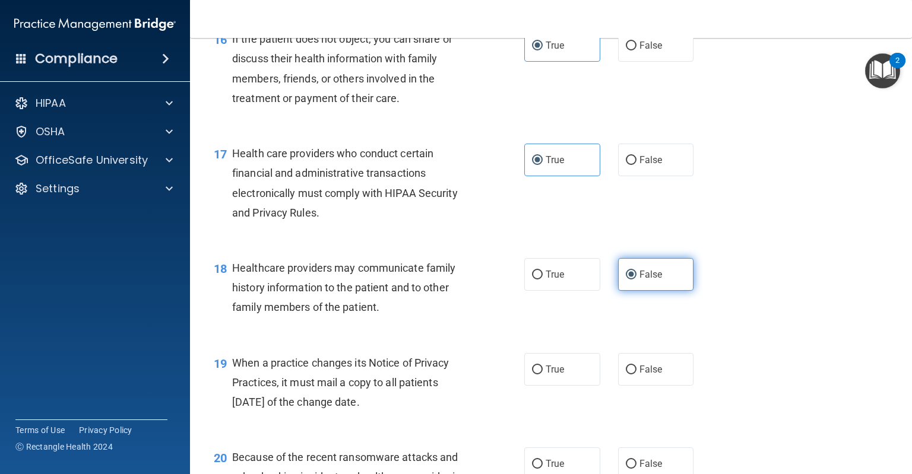
scroll to position [1665, 0]
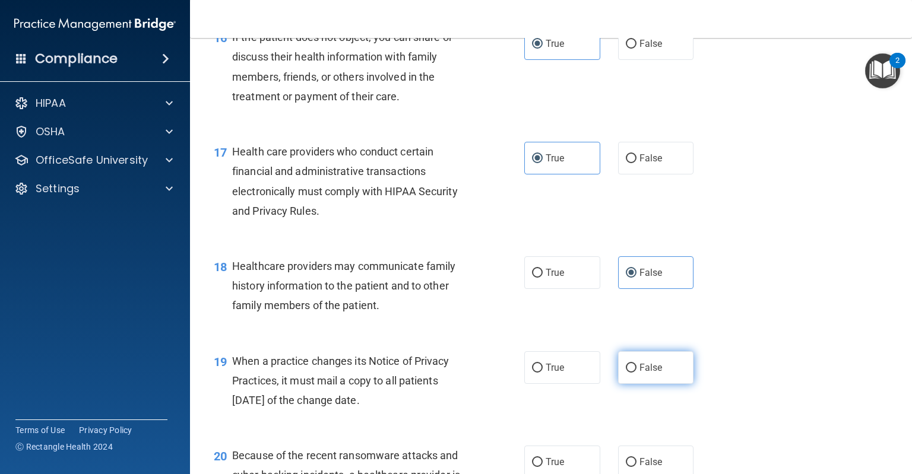
click at [653, 373] on span "False" at bounding box center [650, 367] width 23 height 11
click at [636, 373] on input "False" at bounding box center [631, 368] width 11 height 9
radio input "true"
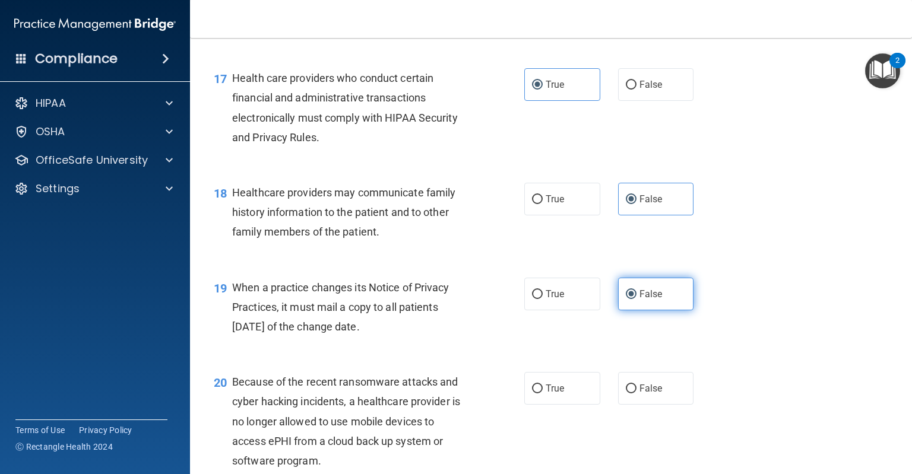
scroll to position [1739, 0]
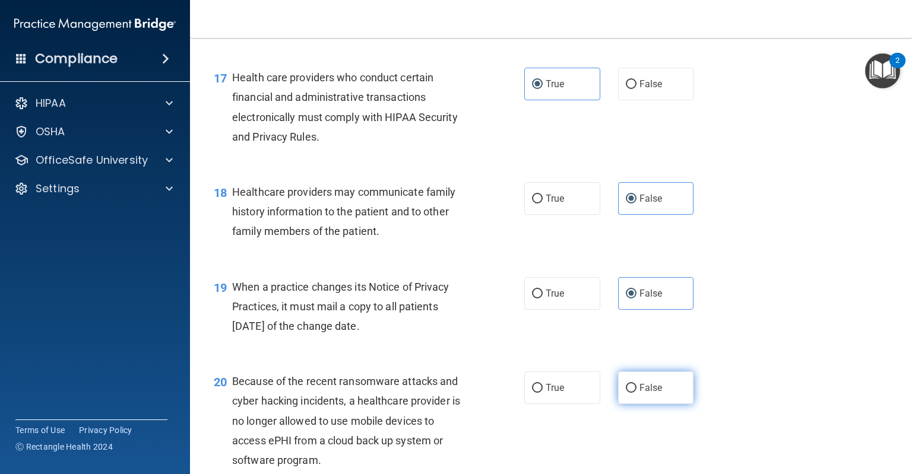
click at [646, 404] on label "False" at bounding box center [656, 388] width 76 height 33
click at [636, 393] on input "False" at bounding box center [631, 388] width 11 height 9
radio input "true"
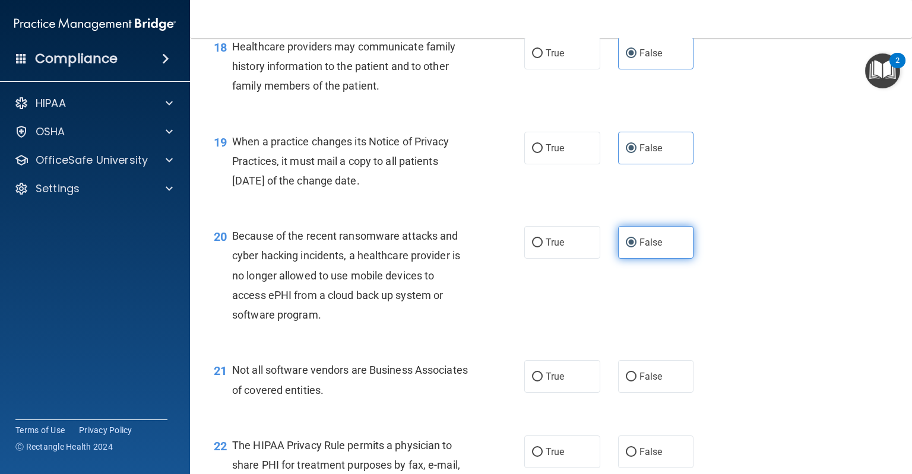
scroll to position [1887, 0]
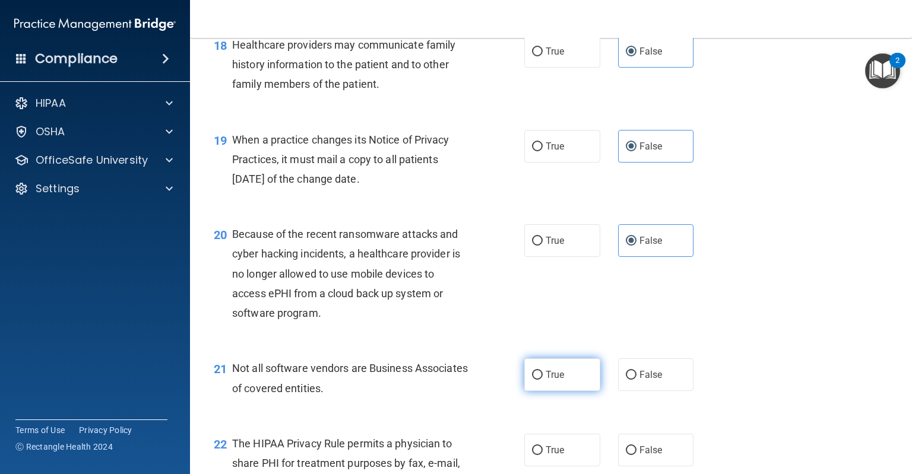
click at [557, 380] on span "True" at bounding box center [554, 374] width 18 height 11
click at [542, 380] on input "True" at bounding box center [537, 375] width 11 height 9
radio input "true"
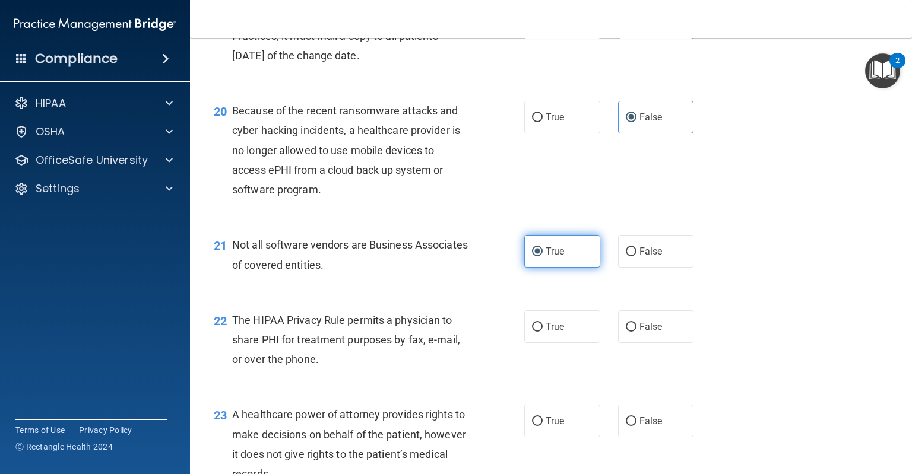
scroll to position [2011, 0]
click at [546, 342] on label "True" at bounding box center [562, 326] width 76 height 33
click at [542, 331] on input "True" at bounding box center [537, 326] width 11 height 9
radio input "true"
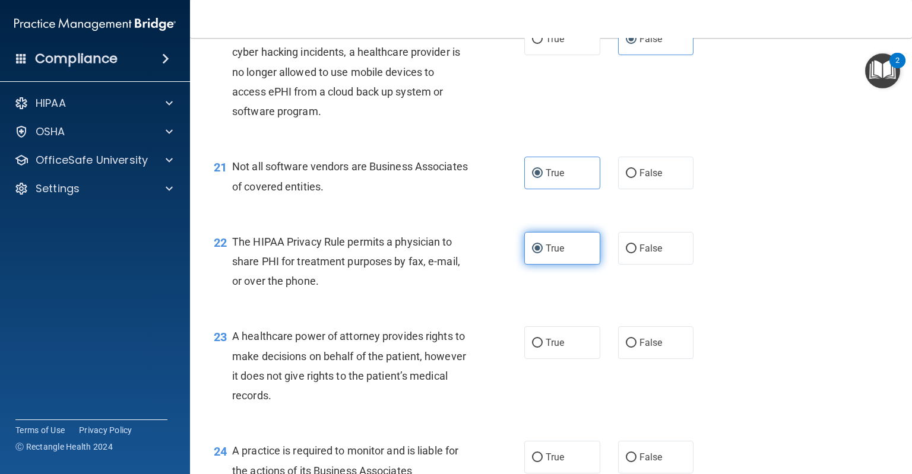
scroll to position [2099, 0]
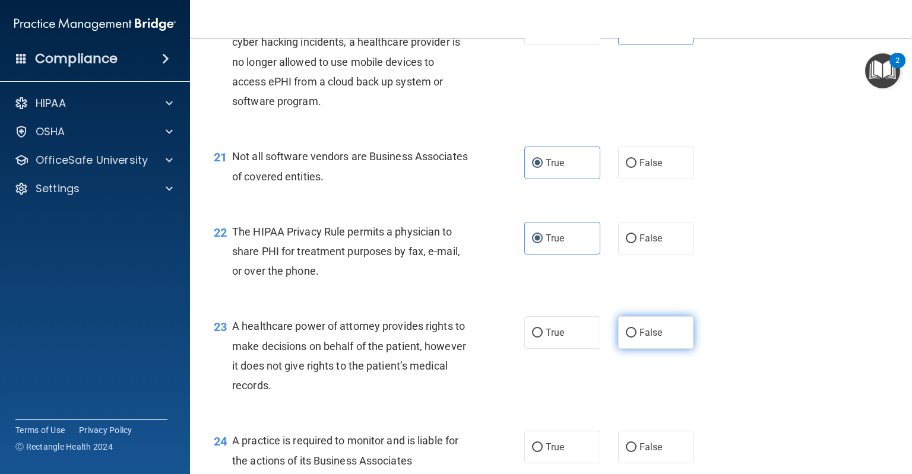
click at [622, 349] on label "False" at bounding box center [656, 332] width 76 height 33
click at [626, 338] on input "False" at bounding box center [631, 333] width 11 height 9
radio input "true"
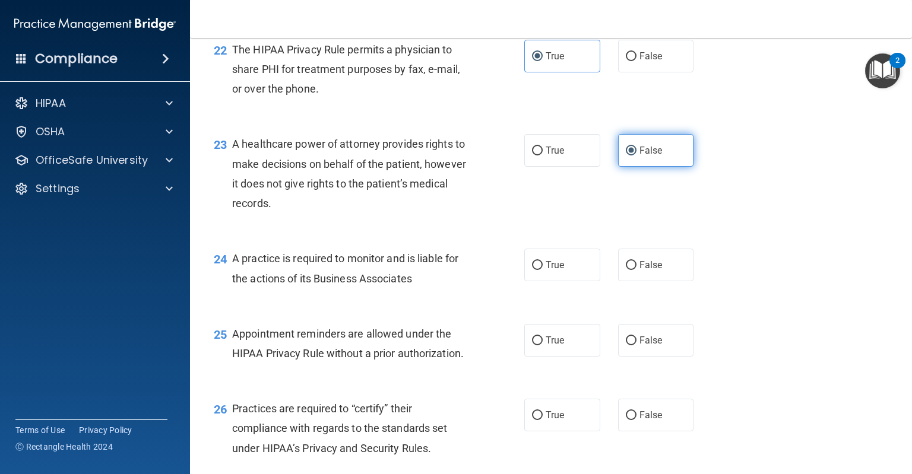
scroll to position [2281, 0]
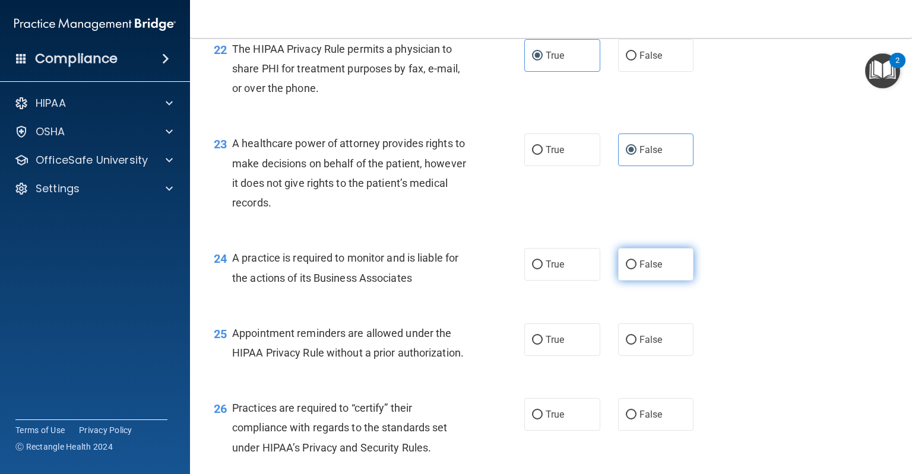
click at [634, 281] on label "False" at bounding box center [656, 264] width 76 height 33
click at [634, 269] on input "False" at bounding box center [631, 265] width 11 height 9
radio input "true"
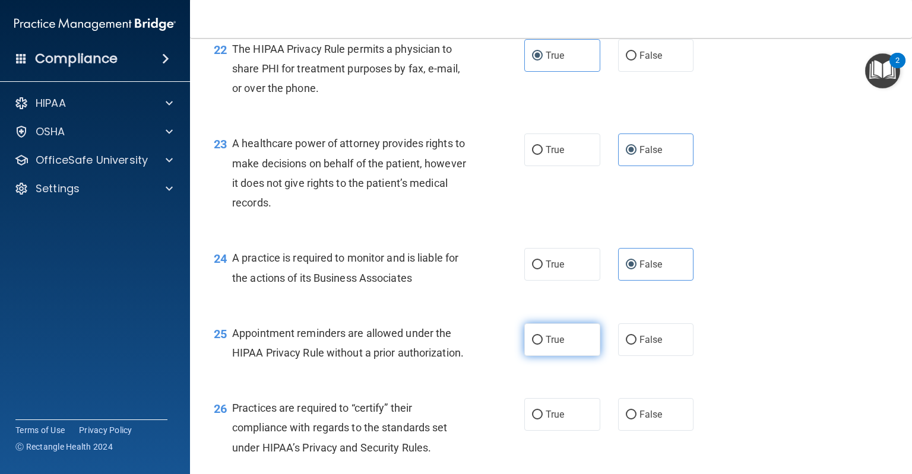
click at [547, 345] on span "True" at bounding box center [554, 339] width 18 height 11
click at [542, 345] on input "True" at bounding box center [537, 340] width 11 height 9
radio input "true"
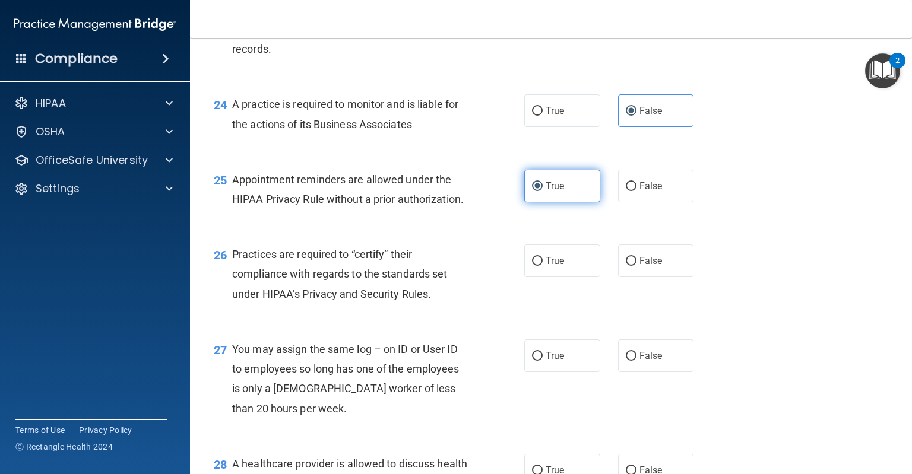
scroll to position [2497, 0]
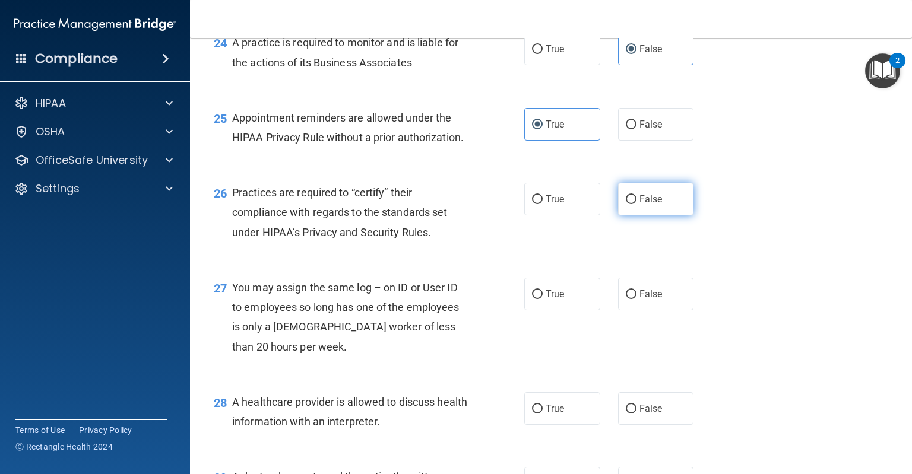
click at [666, 215] on label "False" at bounding box center [656, 199] width 76 height 33
click at [636, 204] on input "False" at bounding box center [631, 199] width 11 height 9
radio input "true"
click at [641, 300] on span "False" at bounding box center [650, 293] width 23 height 11
click at [636, 299] on input "False" at bounding box center [631, 294] width 11 height 9
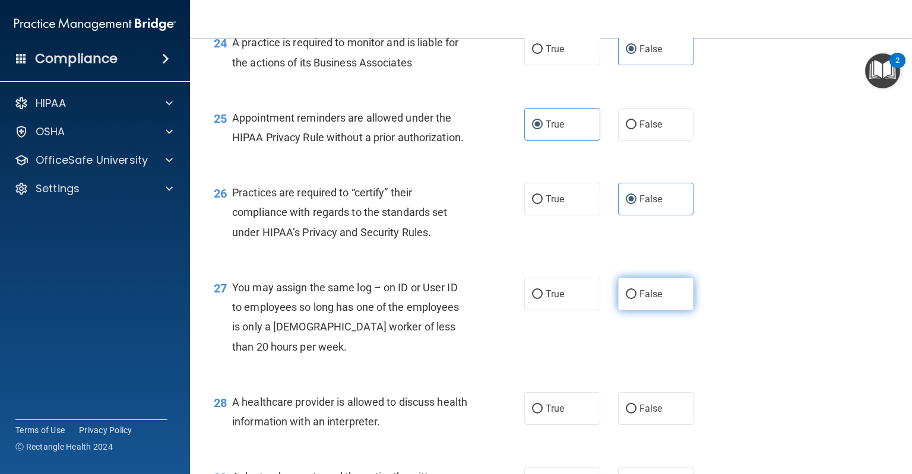
radio input "true"
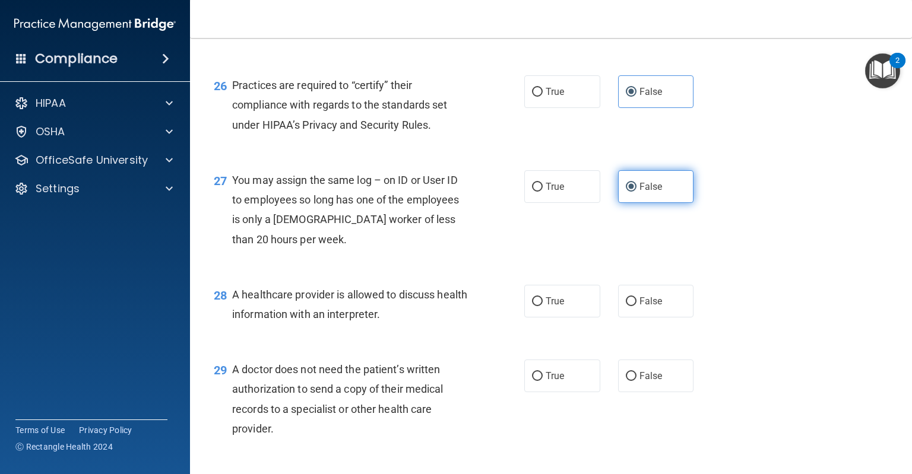
scroll to position [2605, 0]
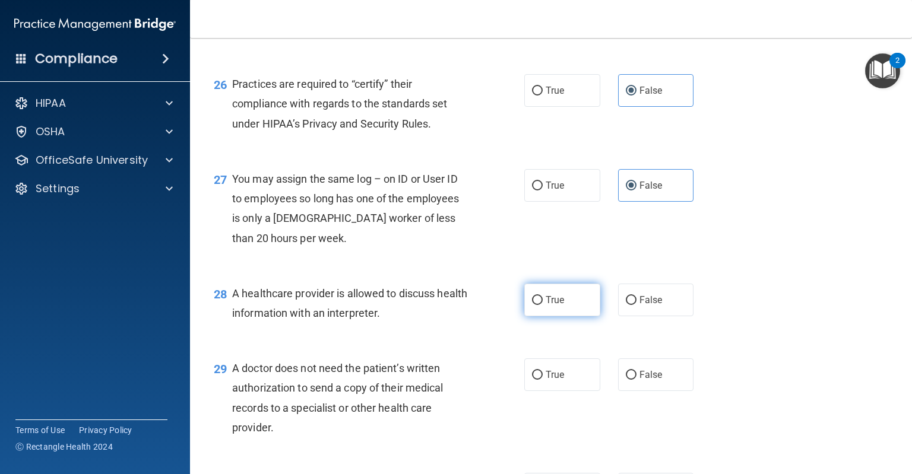
click at [562, 316] on label "True" at bounding box center [562, 300] width 76 height 33
click at [542, 305] on input "True" at bounding box center [537, 300] width 11 height 9
radio input "true"
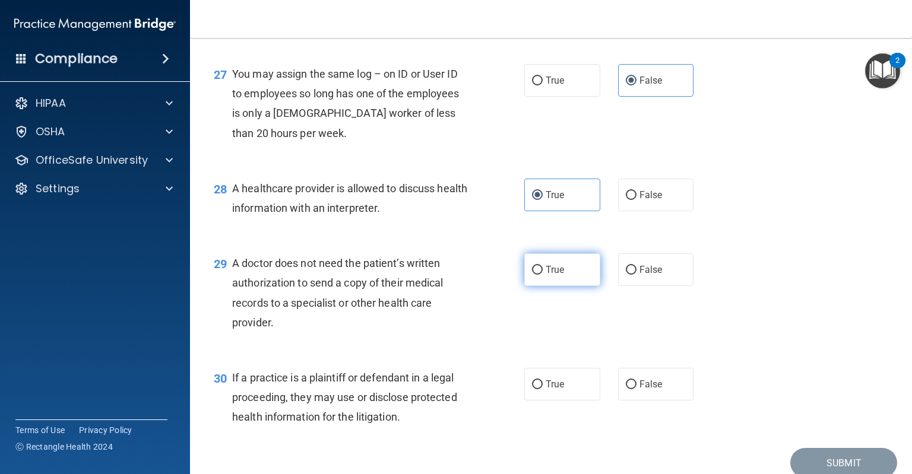
click at [553, 286] on label "True" at bounding box center [562, 269] width 76 height 33
click at [542, 275] on input "True" at bounding box center [537, 270] width 11 height 9
radio input "true"
click at [558, 401] on label "True" at bounding box center [562, 384] width 76 height 33
click at [542, 389] on input "True" at bounding box center [537, 384] width 11 height 9
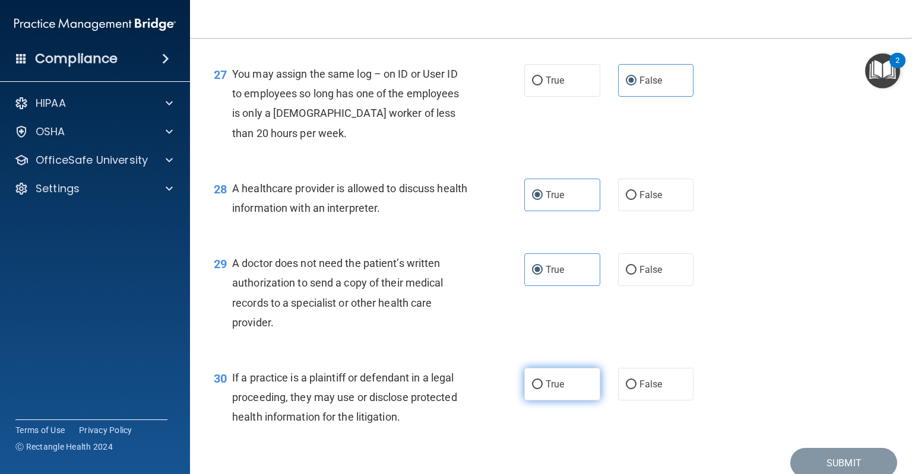
radio input "true"
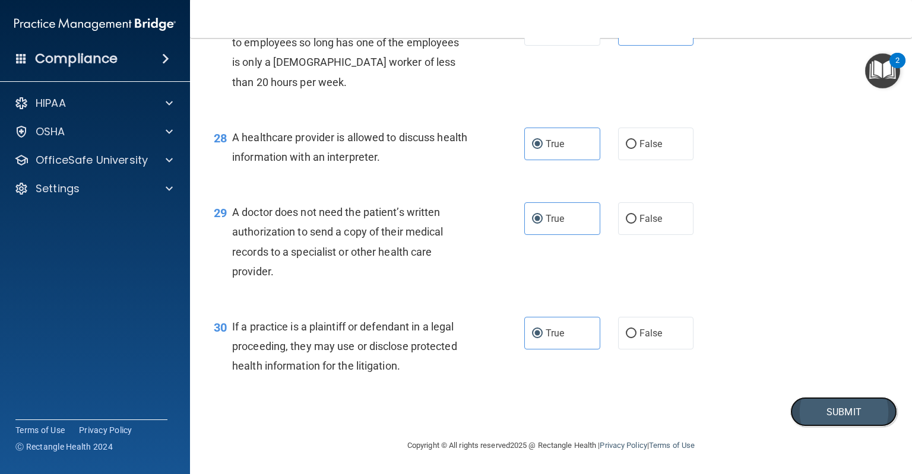
click at [810, 404] on button "Submit" at bounding box center [843, 412] width 107 height 30
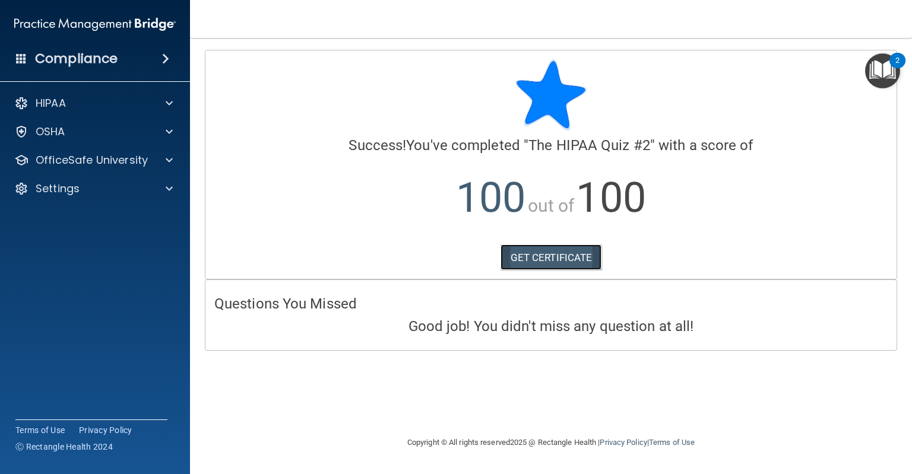
click at [561, 264] on link "GET CERTIFICATE" at bounding box center [550, 258] width 101 height 26
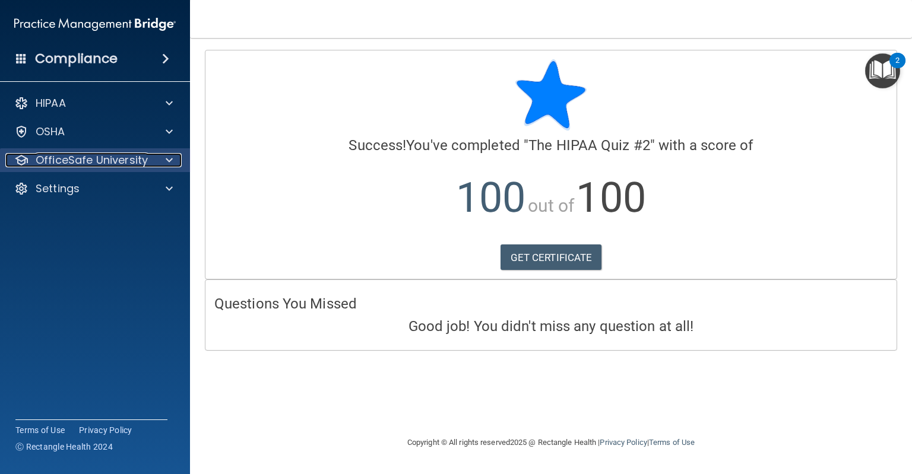
click at [72, 158] on p "OfficeSafe University" at bounding box center [92, 160] width 112 height 14
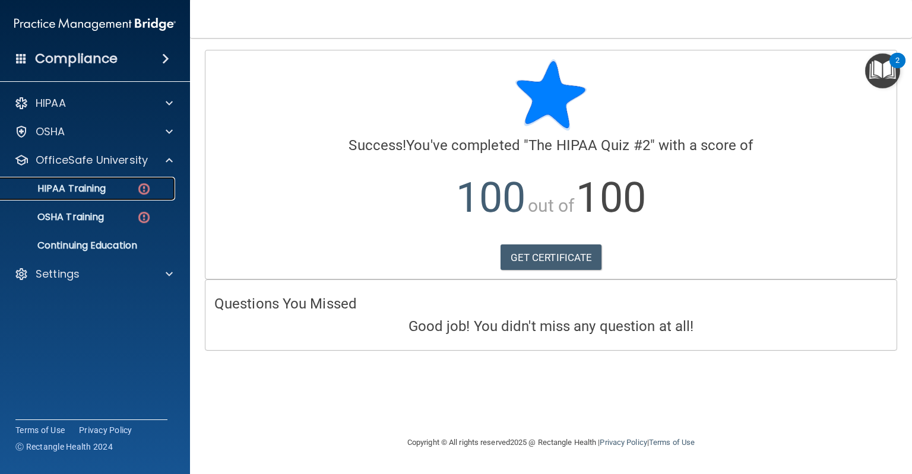
click at [99, 196] on link "HIPAA Training" at bounding box center [81, 189] width 187 height 24
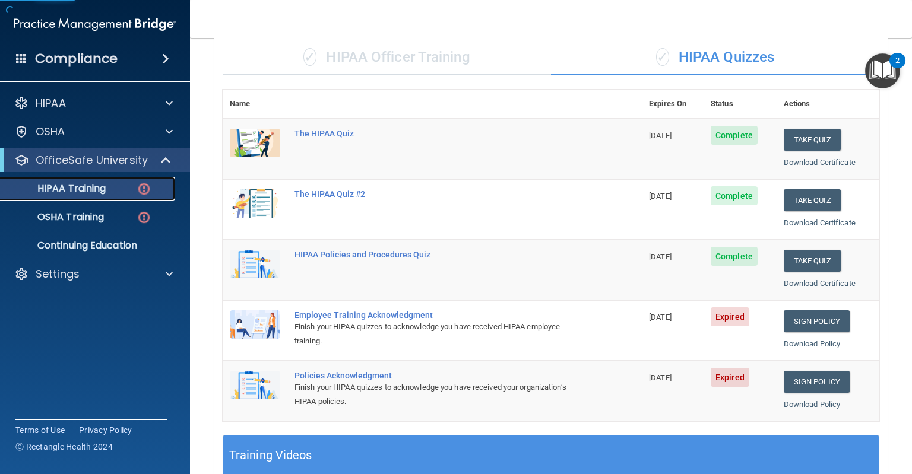
scroll to position [141, 0]
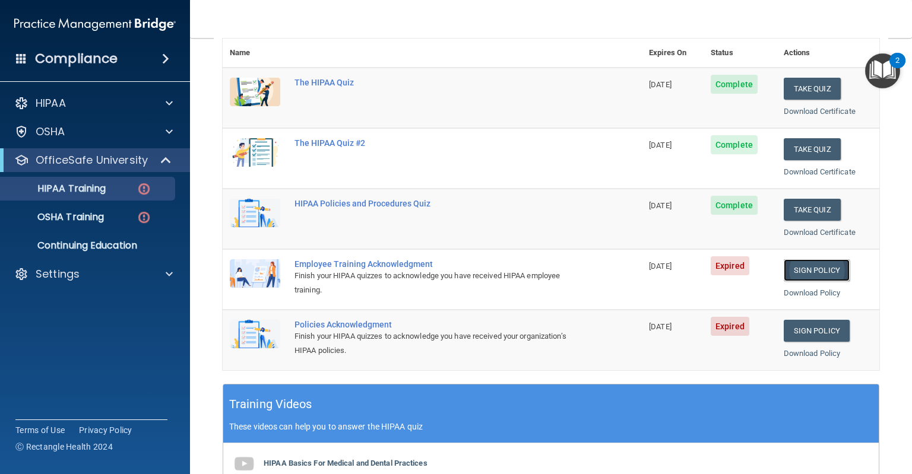
click at [801, 269] on link "Sign Policy" at bounding box center [816, 270] width 66 height 22
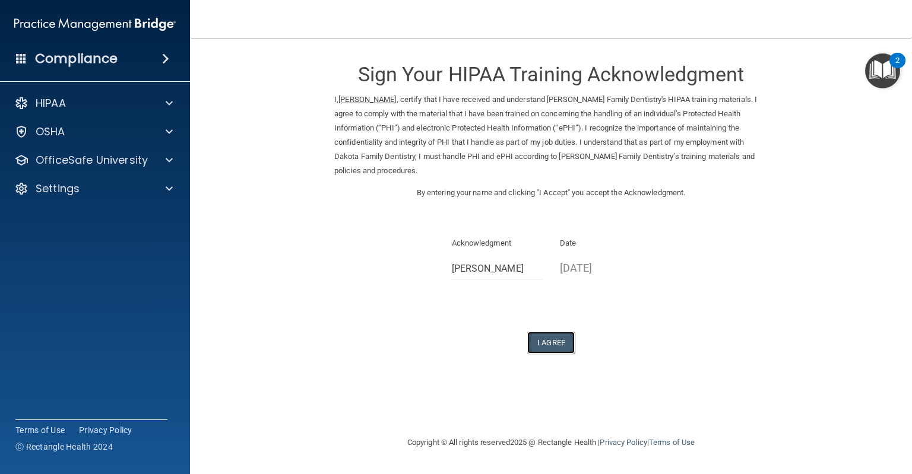
click at [553, 332] on button "I Agree" at bounding box center [550, 343] width 47 height 22
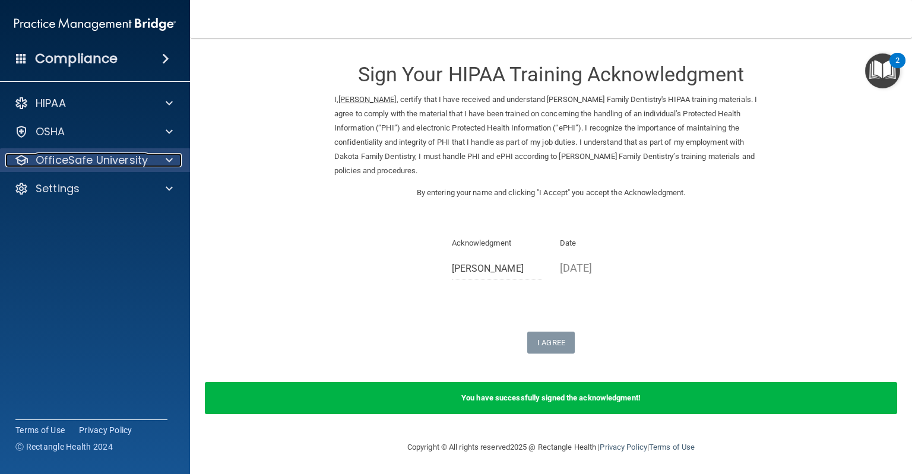
click at [127, 155] on p "OfficeSafe University" at bounding box center [92, 160] width 112 height 14
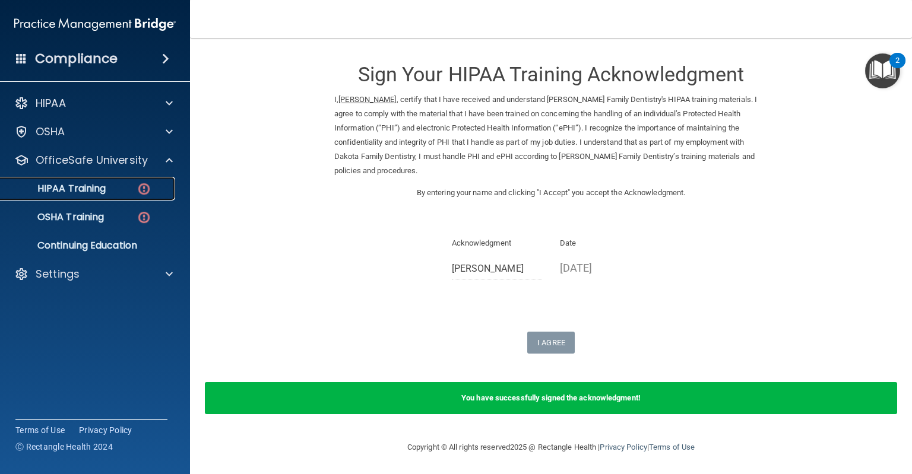
click at [145, 185] on img at bounding box center [143, 189] width 15 height 15
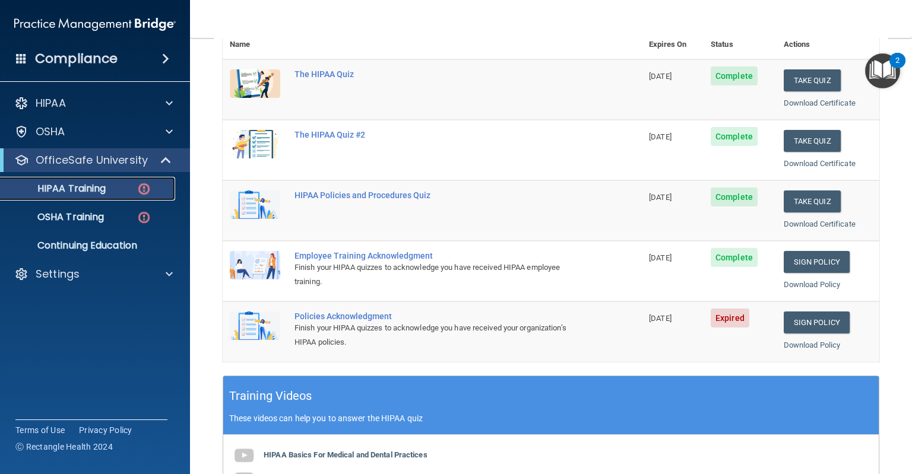
scroll to position [152, 0]
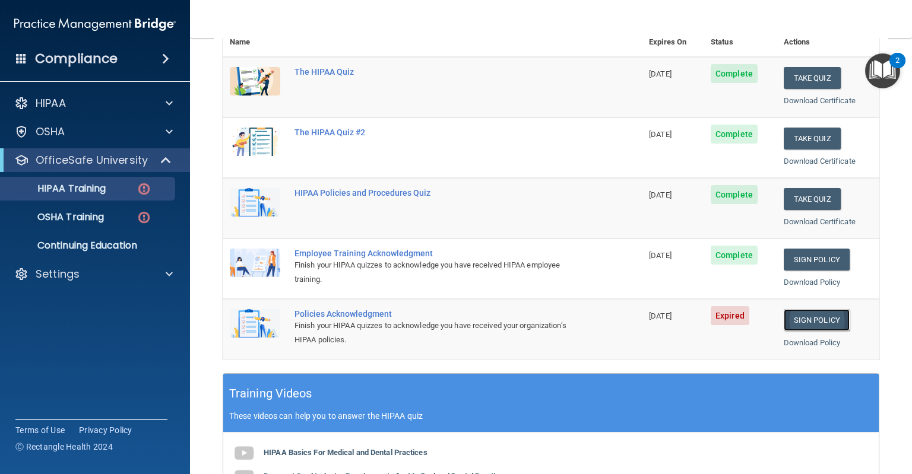
click at [818, 319] on link "Sign Policy" at bounding box center [816, 320] width 66 height 22
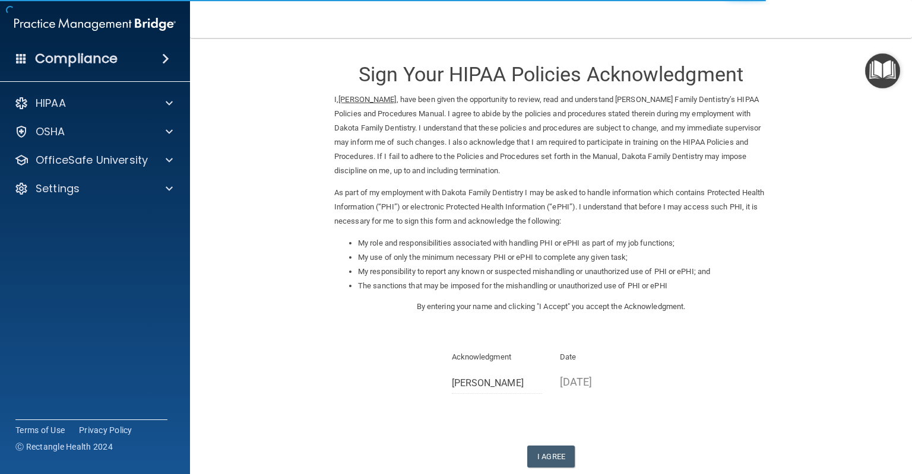
scroll to position [69, 0]
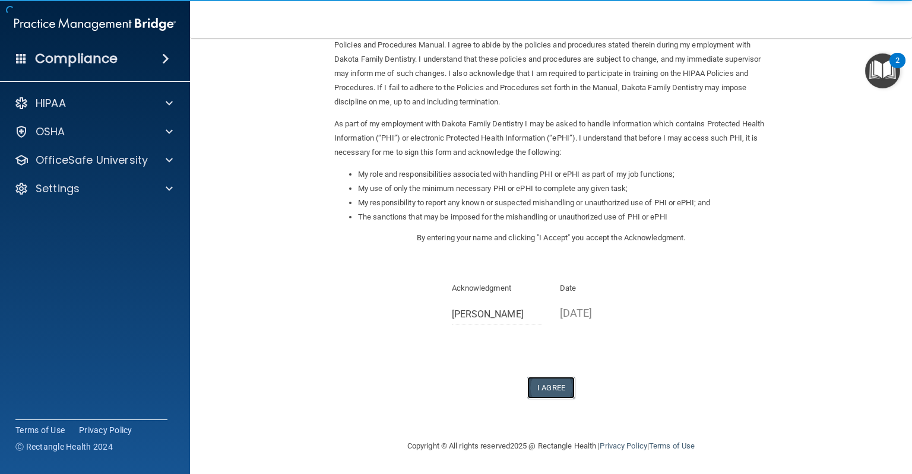
click at [563, 384] on button "I Agree" at bounding box center [550, 388] width 47 height 22
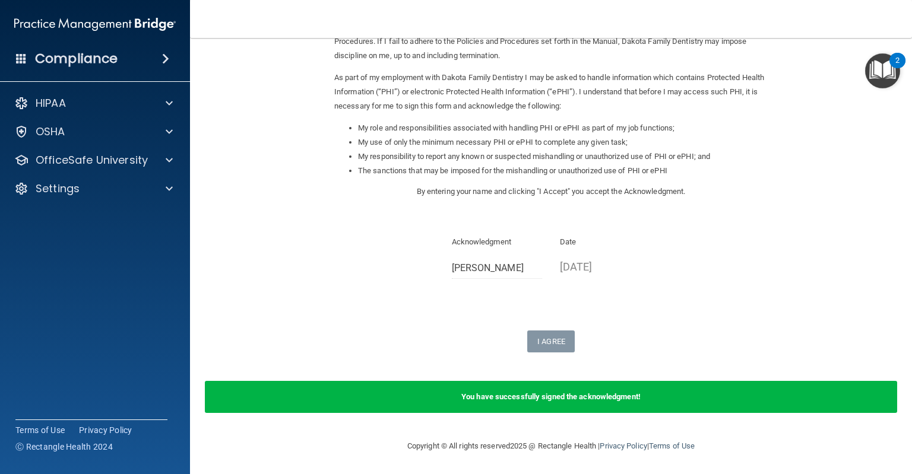
scroll to position [0, 0]
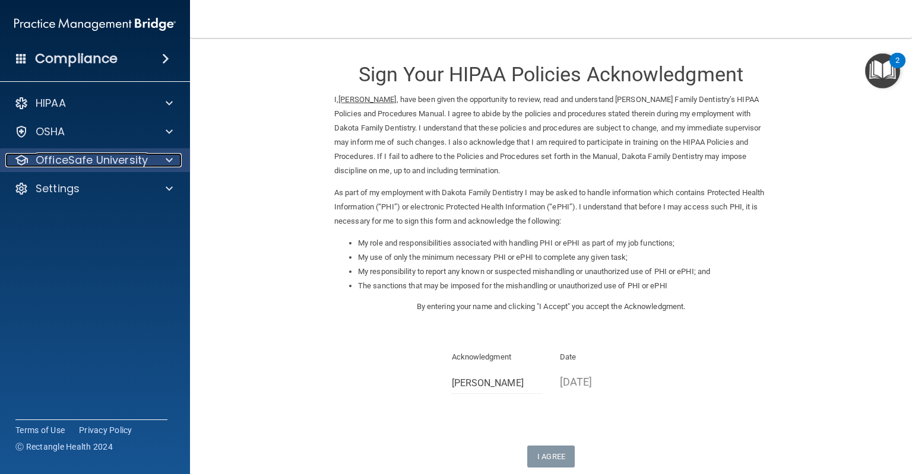
click at [142, 155] on p "OfficeSafe University" at bounding box center [92, 160] width 112 height 14
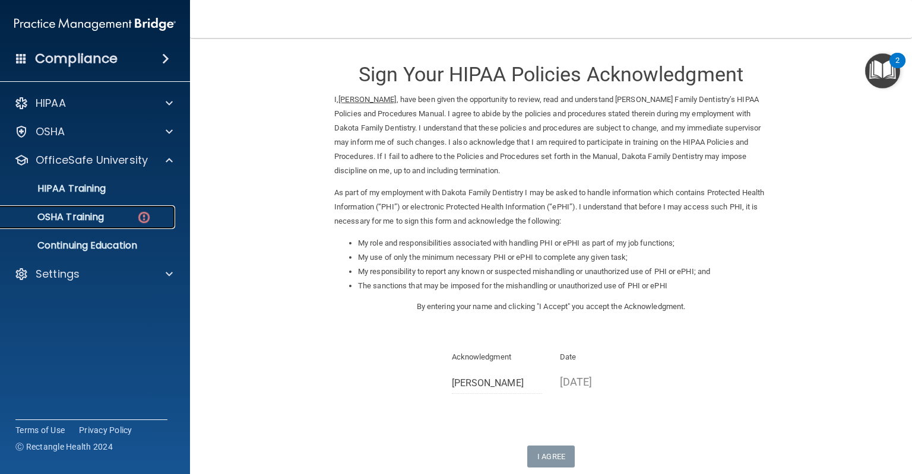
click at [119, 217] on div "OSHA Training" at bounding box center [89, 217] width 162 height 12
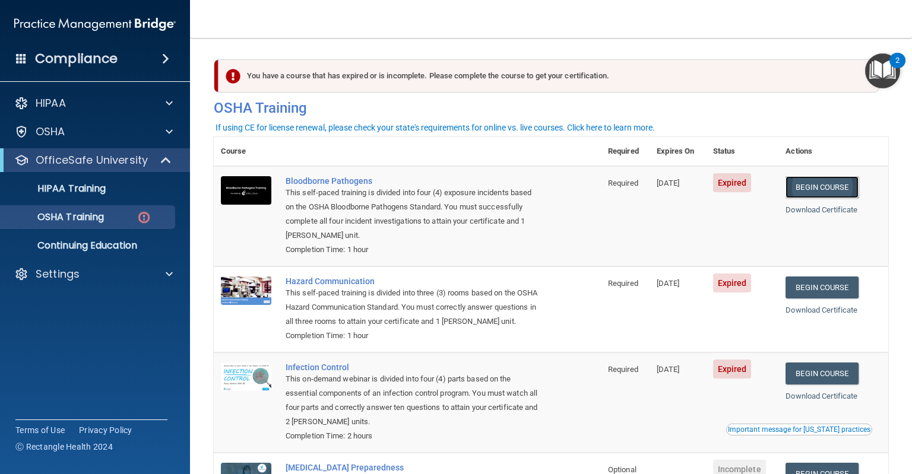
click at [802, 189] on link "Begin Course" at bounding box center [821, 187] width 72 height 22
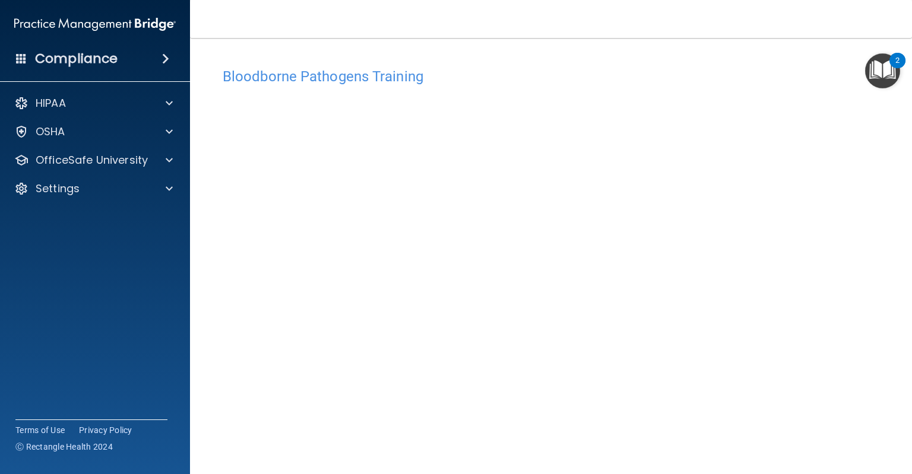
click at [871, 68] on img "Open Resource Center, 2 new notifications" at bounding box center [882, 70] width 35 height 35
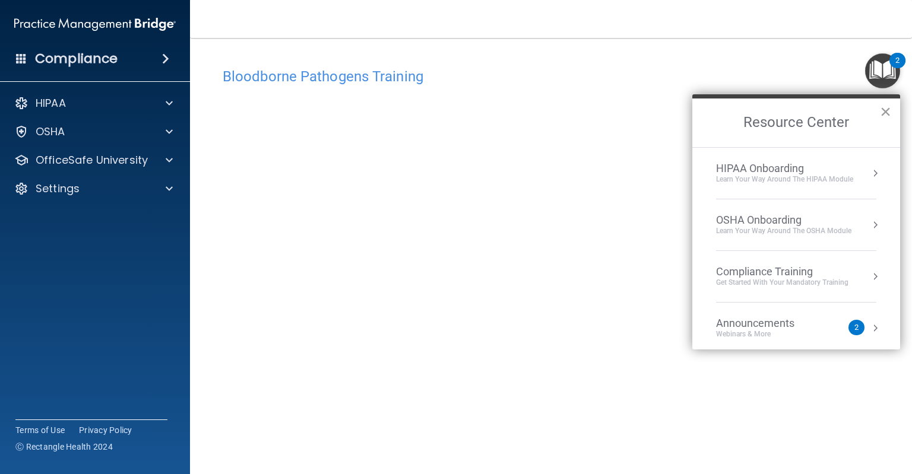
click at [881, 105] on button "×" at bounding box center [885, 111] width 11 height 19
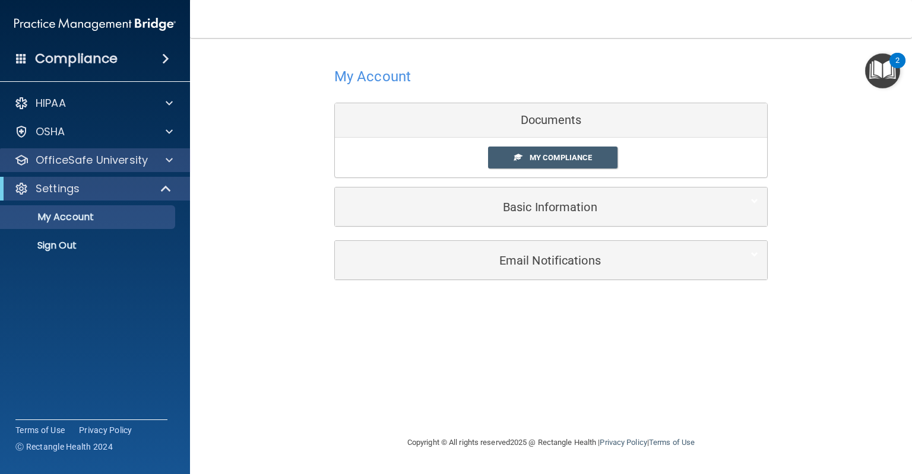
click at [119, 152] on div "OfficeSafe University" at bounding box center [95, 160] width 191 height 24
click at [170, 164] on span at bounding box center [169, 160] width 7 height 14
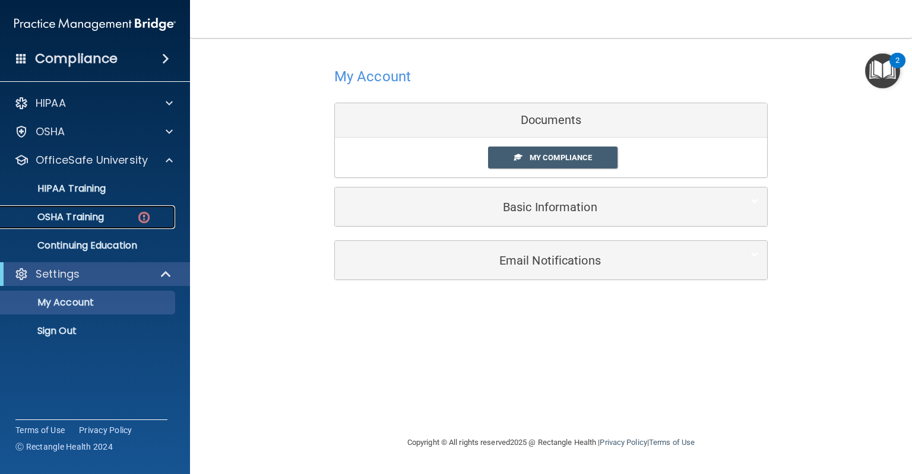
click at [120, 211] on div "OSHA Training" at bounding box center [89, 217] width 162 height 12
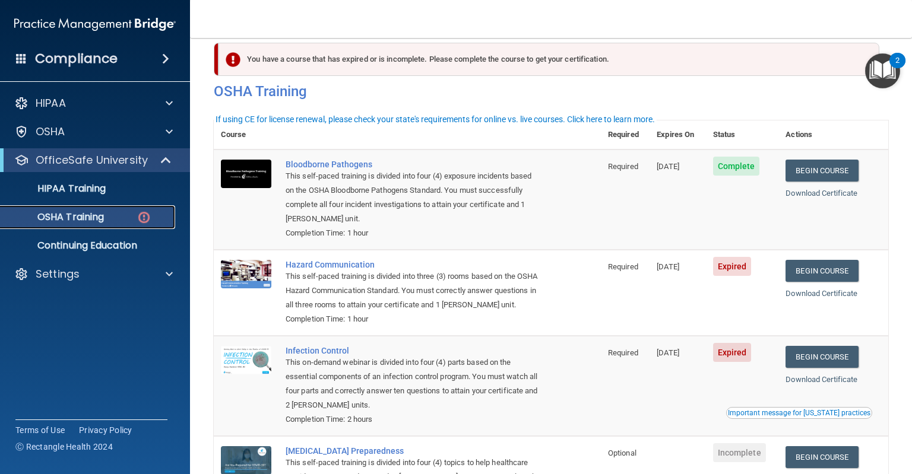
scroll to position [8, 0]
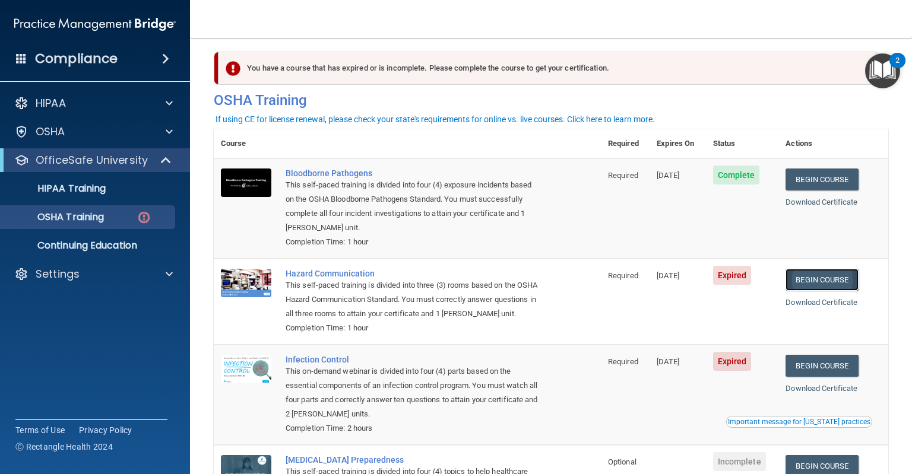
click at [819, 281] on link "Begin Course" at bounding box center [821, 280] width 72 height 22
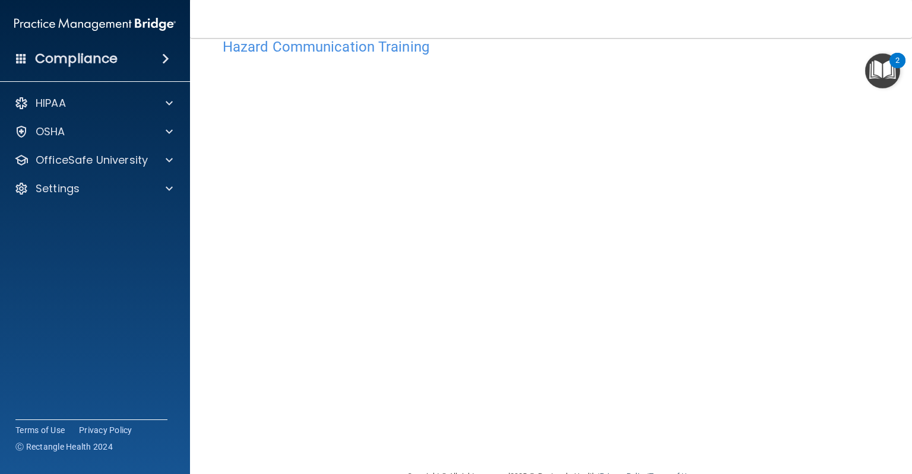
scroll to position [31, 0]
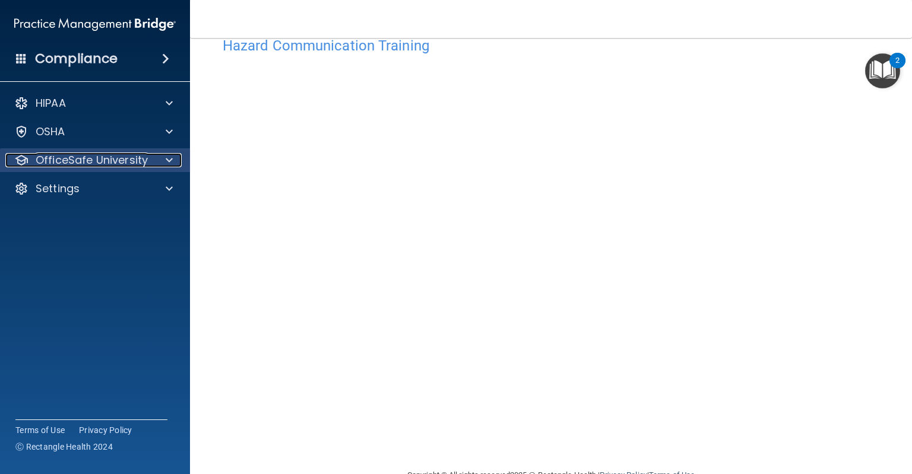
click at [166, 161] on span at bounding box center [169, 160] width 7 height 14
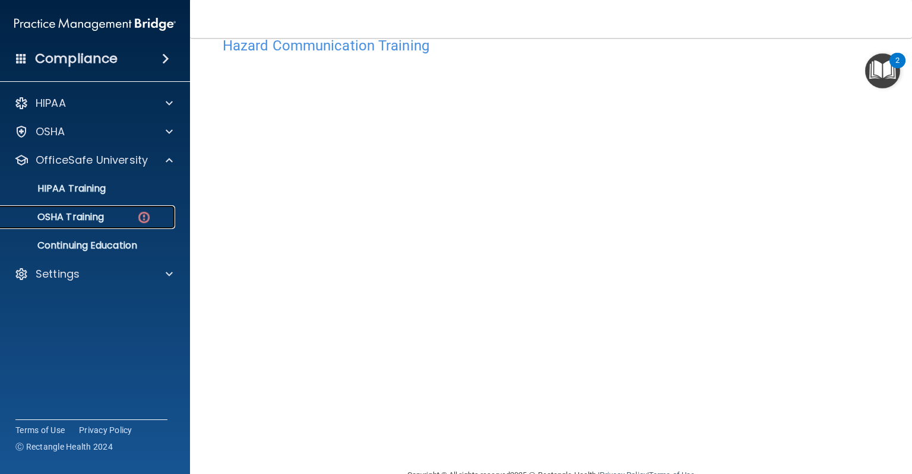
click at [157, 214] on div "OSHA Training" at bounding box center [89, 217] width 162 height 12
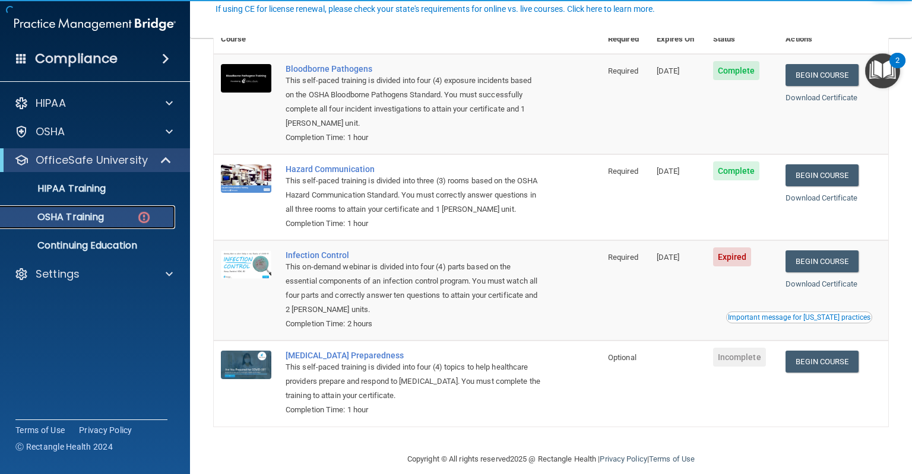
scroll to position [142, 0]
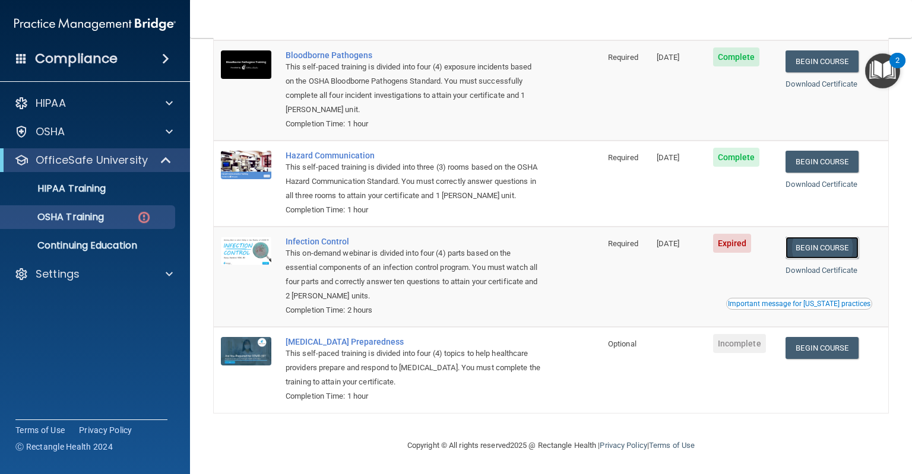
click at [814, 250] on link "Begin Course" at bounding box center [821, 248] width 72 height 22
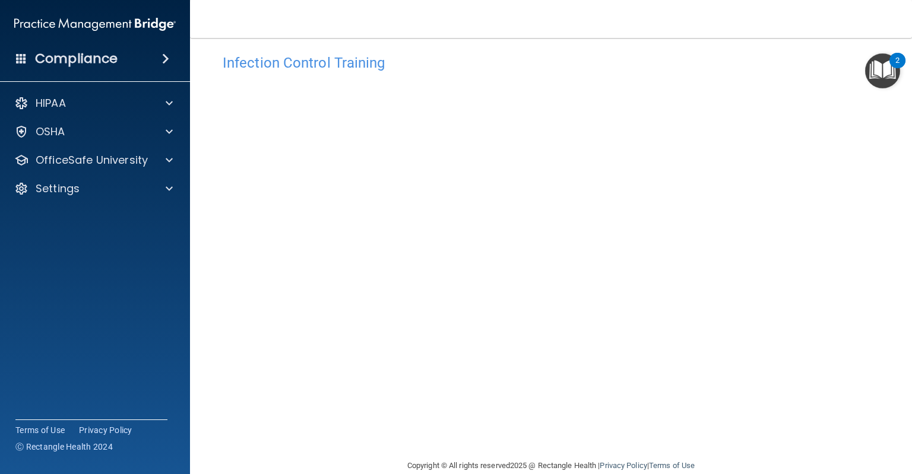
scroll to position [14, 0]
click at [103, 170] on div "OfficeSafe University" at bounding box center [95, 160] width 191 height 24
click at [120, 168] on div "OfficeSafe University" at bounding box center [95, 160] width 191 height 24
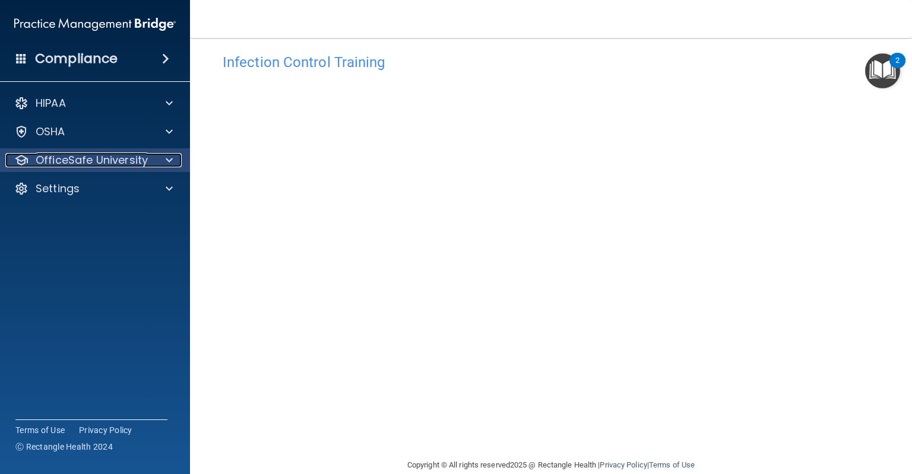
click at [119, 166] on p "OfficeSafe University" at bounding box center [92, 160] width 112 height 14
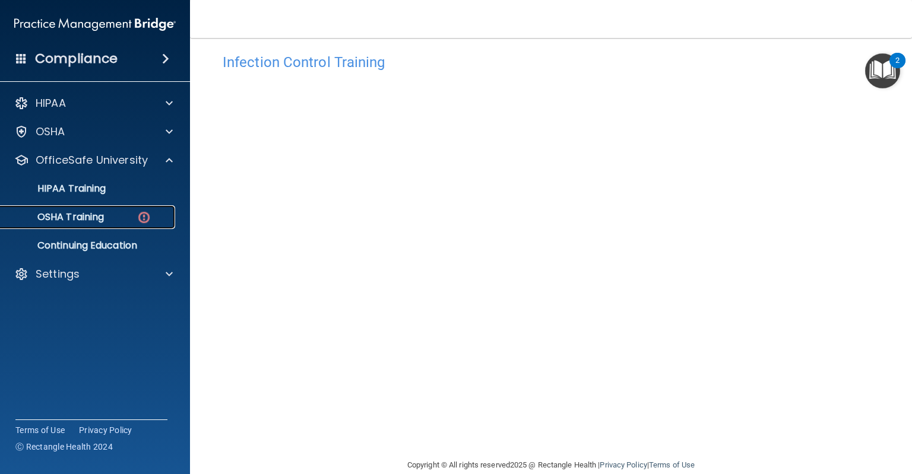
click at [109, 219] on div "OSHA Training" at bounding box center [89, 217] width 162 height 12
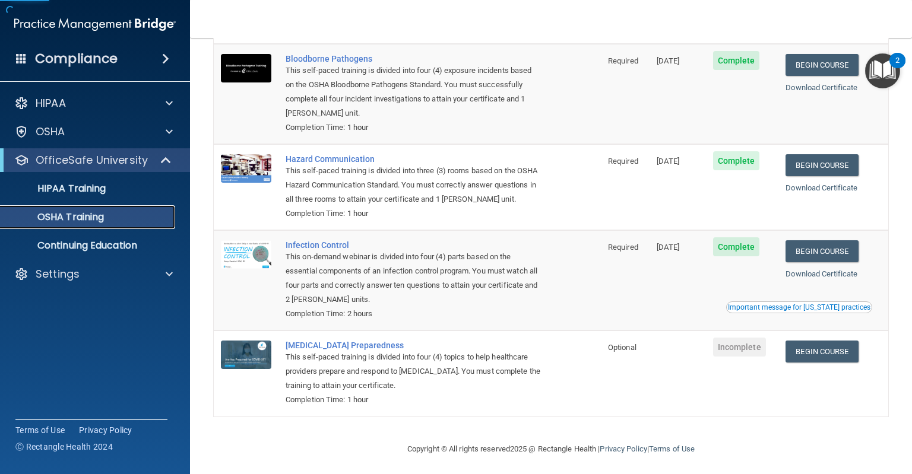
scroll to position [109, 0]
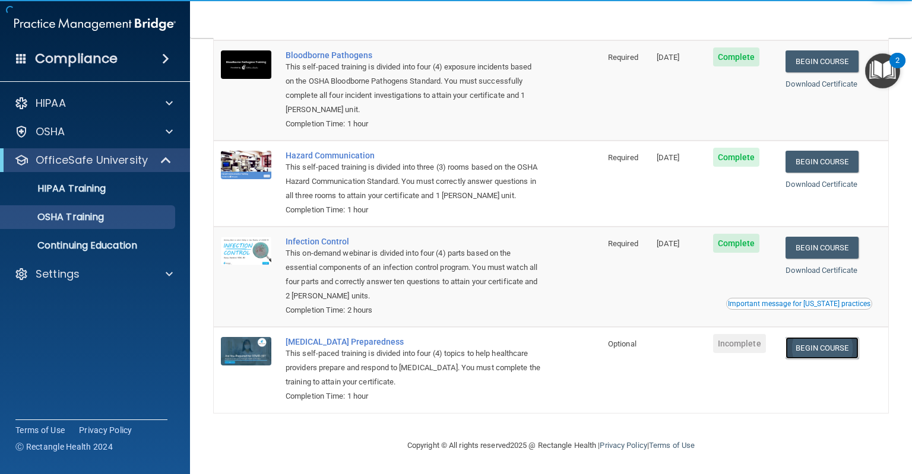
click at [824, 342] on link "Begin Course" at bounding box center [821, 348] width 72 height 22
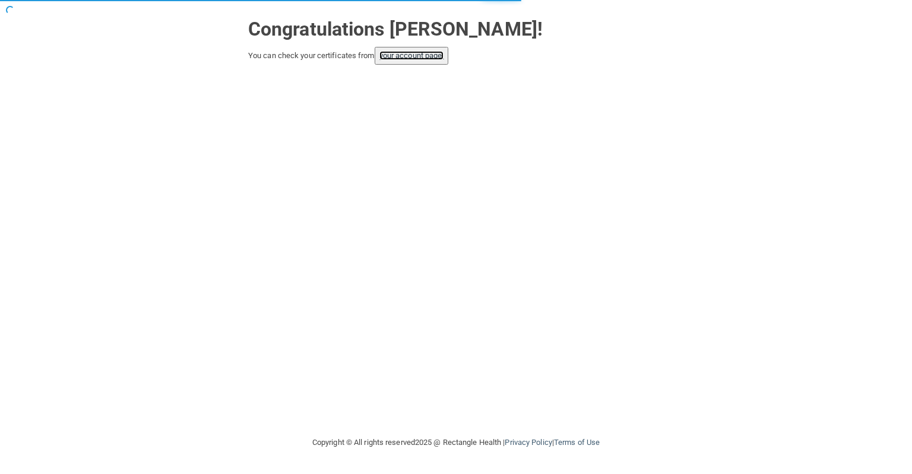
click at [411, 59] on link "your account page!" at bounding box center [411, 55] width 65 height 9
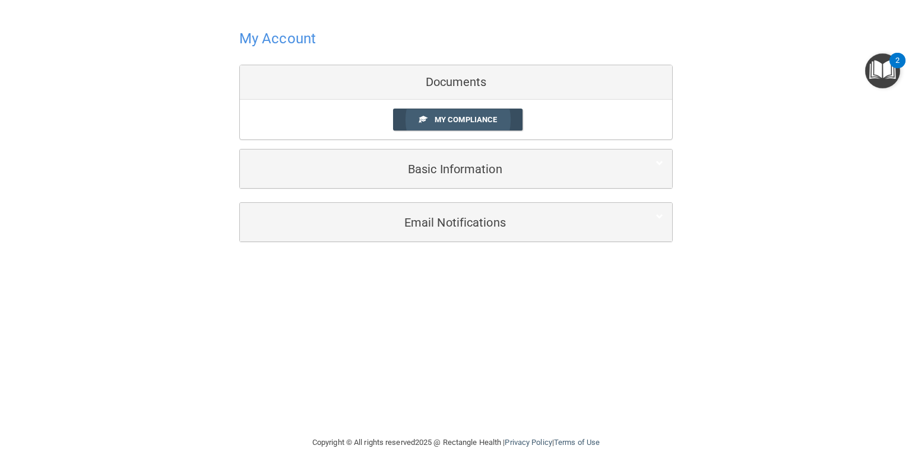
click at [471, 118] on span "My Compliance" at bounding box center [465, 119] width 62 height 9
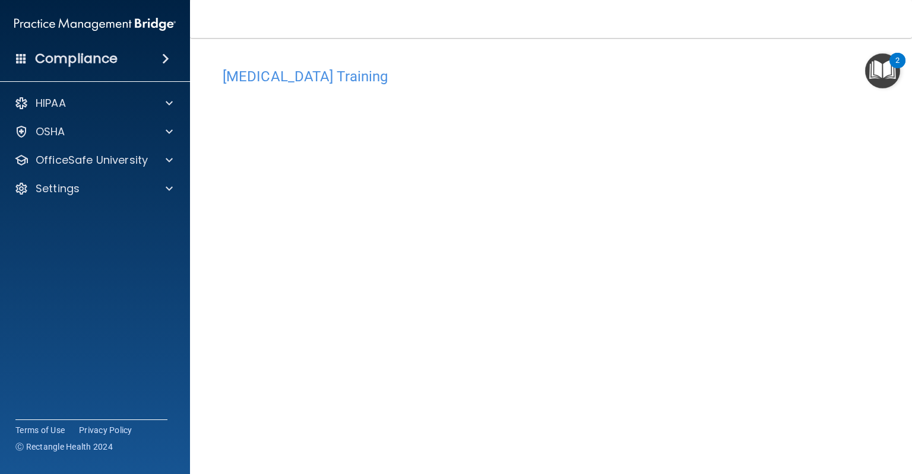
scroll to position [33, 0]
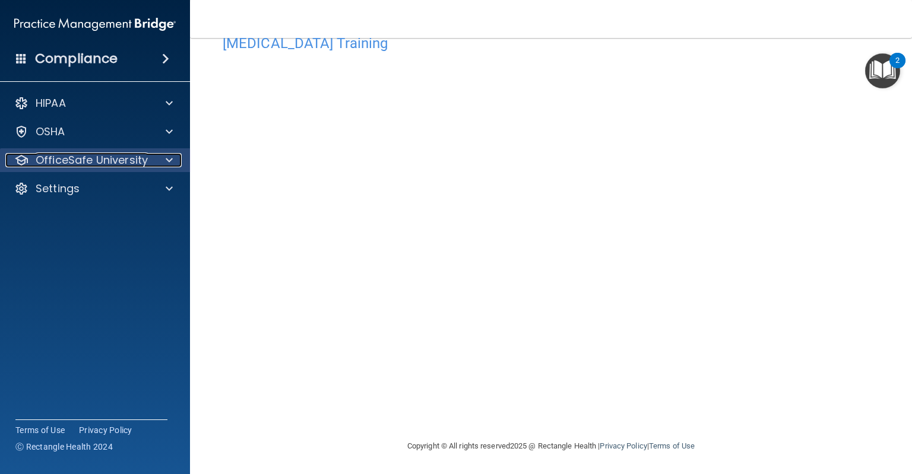
click at [155, 153] on div at bounding box center [168, 160] width 30 height 14
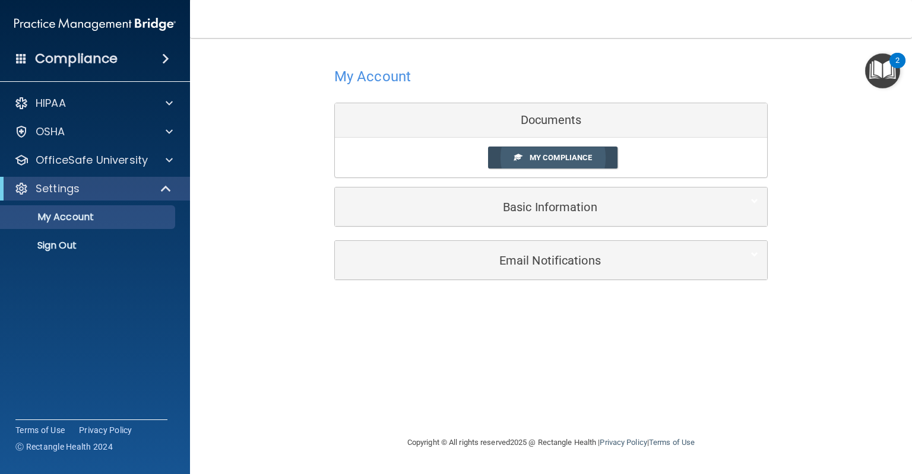
click at [567, 157] on span "My Compliance" at bounding box center [560, 157] width 62 height 9
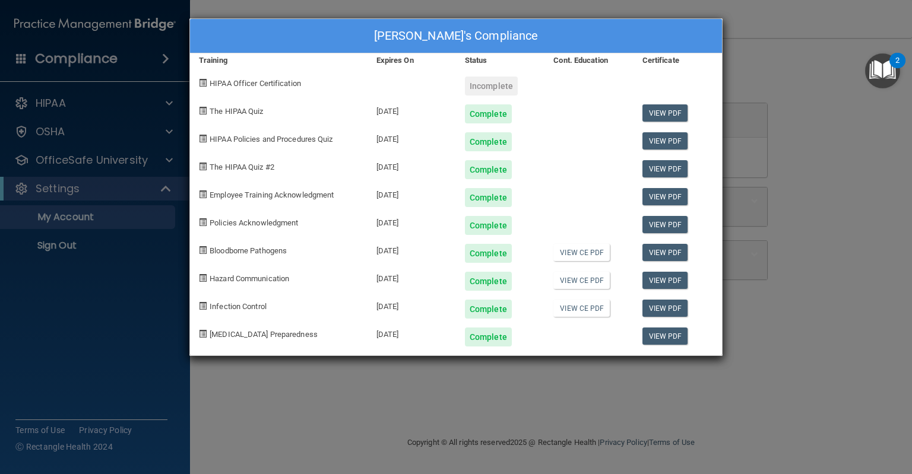
click at [482, 84] on div "Incomplete" at bounding box center [491, 86] width 53 height 19
click at [482, 90] on div "Incomplete" at bounding box center [491, 86] width 53 height 19
click at [807, 270] on div "Rhayonna Hood's Compliance Training Expires On Status Cont. Education Certifica…" at bounding box center [456, 237] width 912 height 474
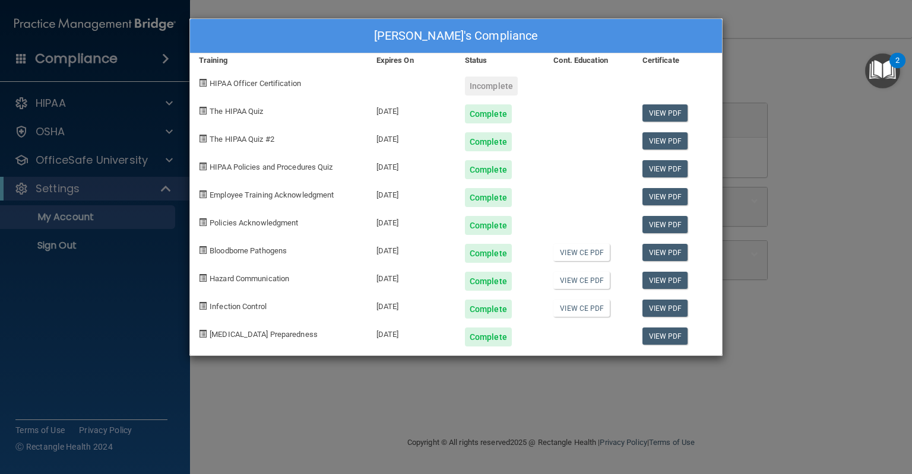
click at [66, 268] on div "Rhayonna Hood's Compliance Training Expires On Status Cont. Education Certifica…" at bounding box center [456, 237] width 912 height 474
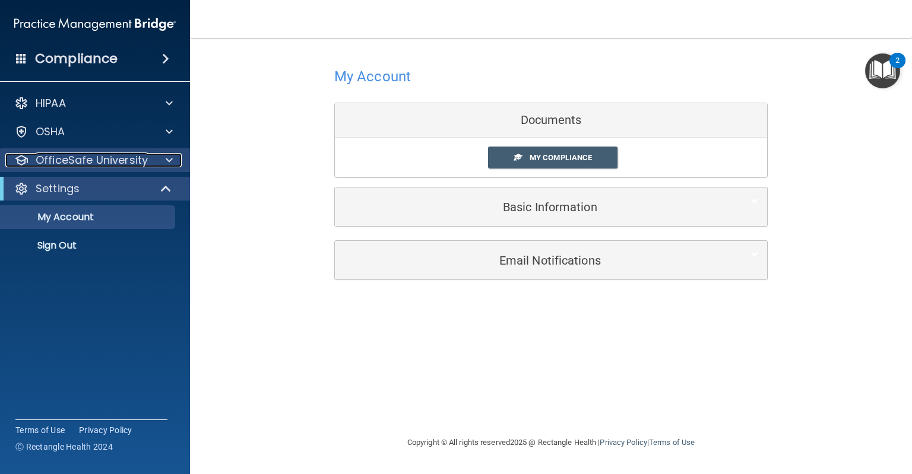
click at [119, 158] on p "OfficeSafe University" at bounding box center [92, 160] width 112 height 14
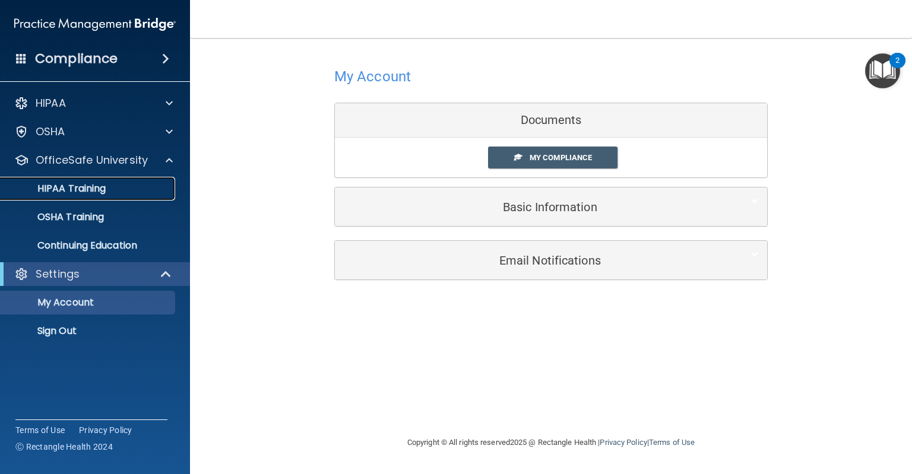
click at [128, 187] on div "HIPAA Training" at bounding box center [89, 189] width 162 height 12
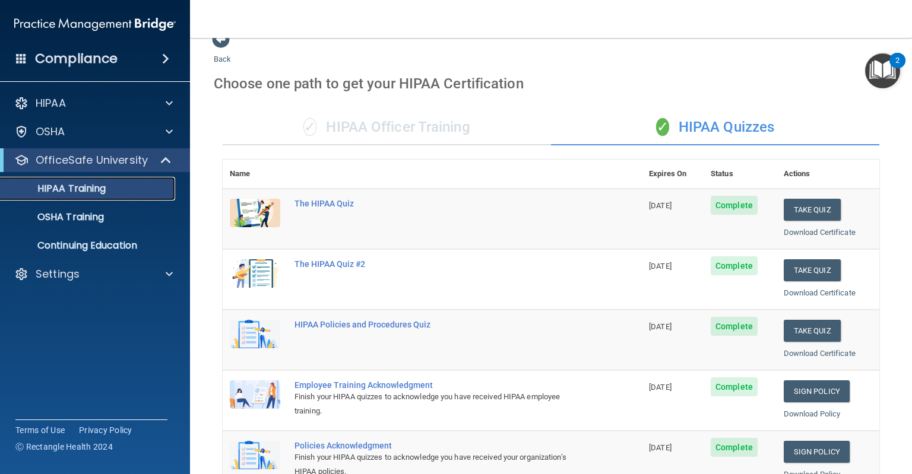
scroll to position [15, 0]
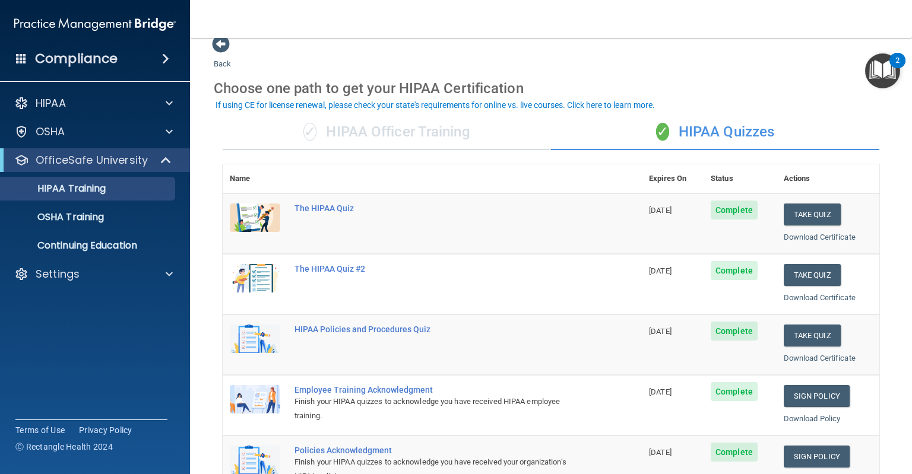
click at [430, 140] on div "✓ HIPAA Officer Training" at bounding box center [387, 133] width 328 height 36
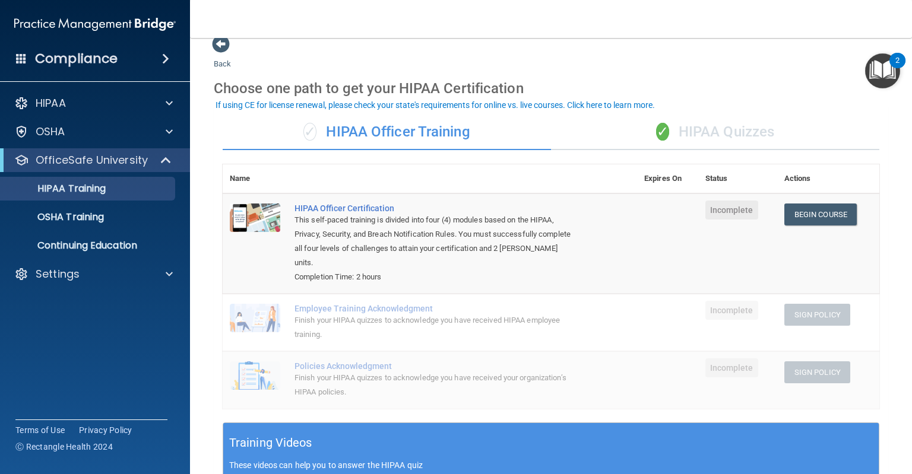
scroll to position [38, 0]
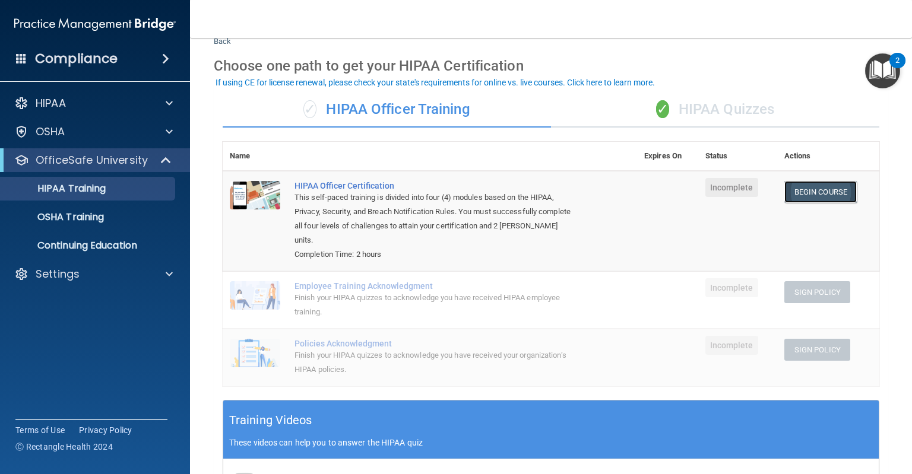
click at [839, 191] on link "Begin Course" at bounding box center [820, 192] width 72 height 22
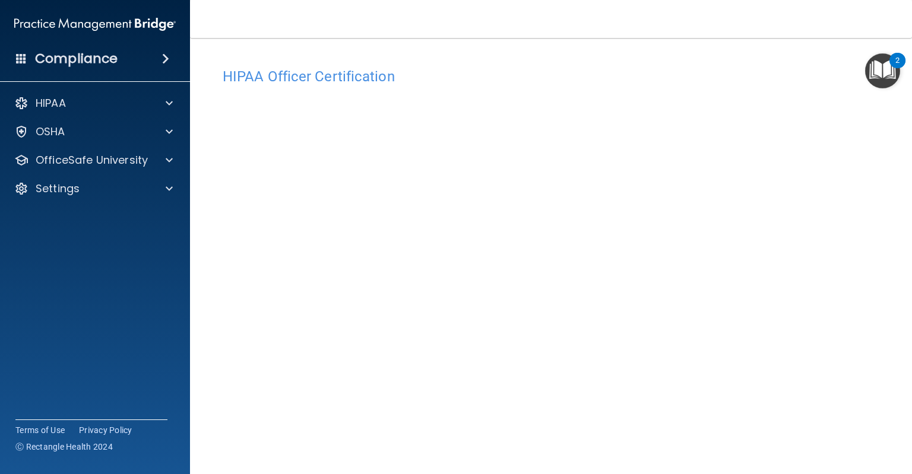
click at [548, 77] on h4 "HIPAA Officer Certification" at bounding box center [551, 76] width 656 height 15
click at [519, 81] on h4 "HIPAA Officer Certification" at bounding box center [551, 76] width 656 height 15
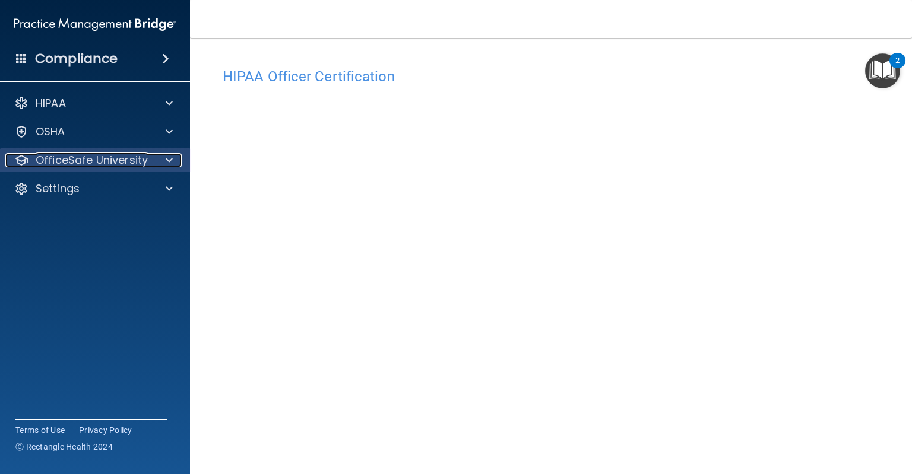
click at [177, 161] on div at bounding box center [168, 160] width 30 height 14
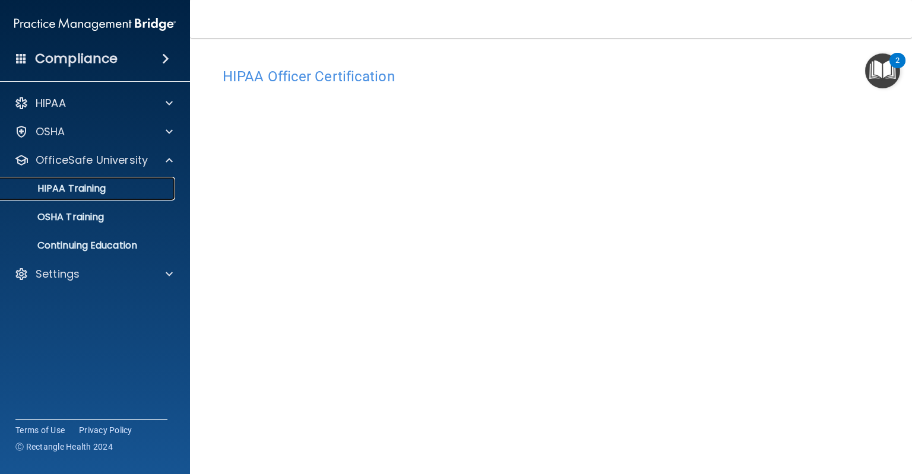
click at [149, 195] on link "HIPAA Training" at bounding box center [81, 189] width 187 height 24
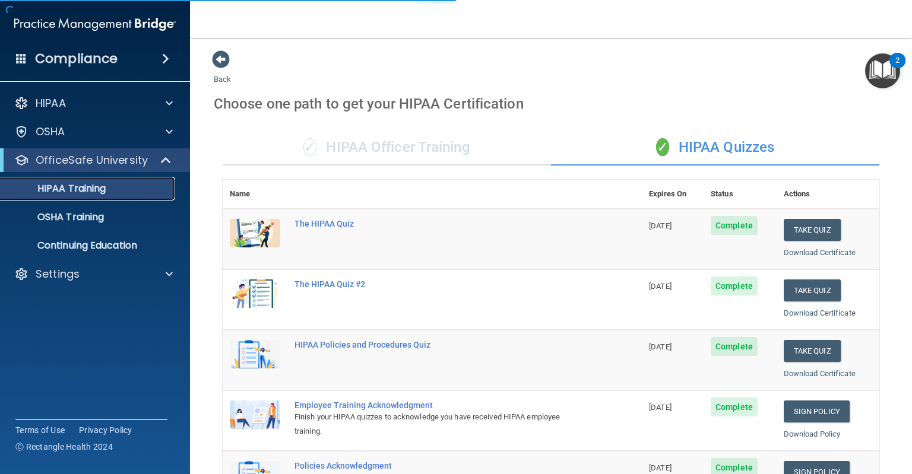
click at [160, 192] on div "HIPAA Training" at bounding box center [89, 189] width 162 height 12
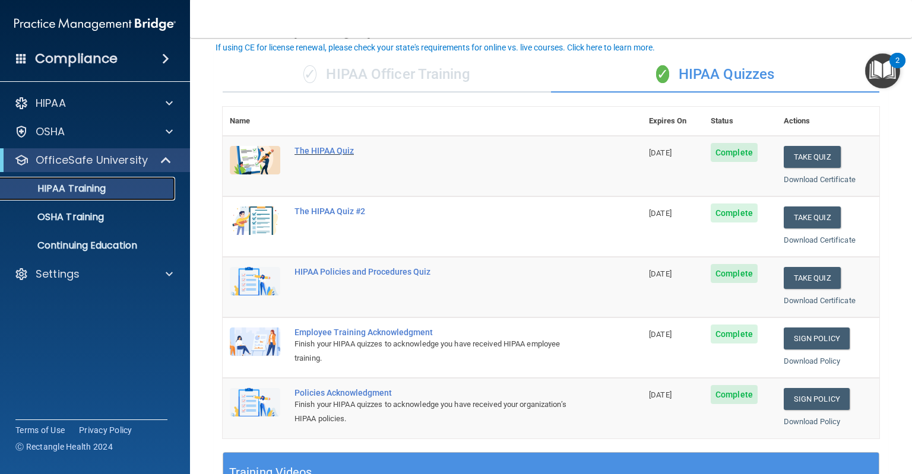
scroll to position [72, 0]
click at [101, 215] on p "OSHA Training" at bounding box center [56, 217] width 96 height 12
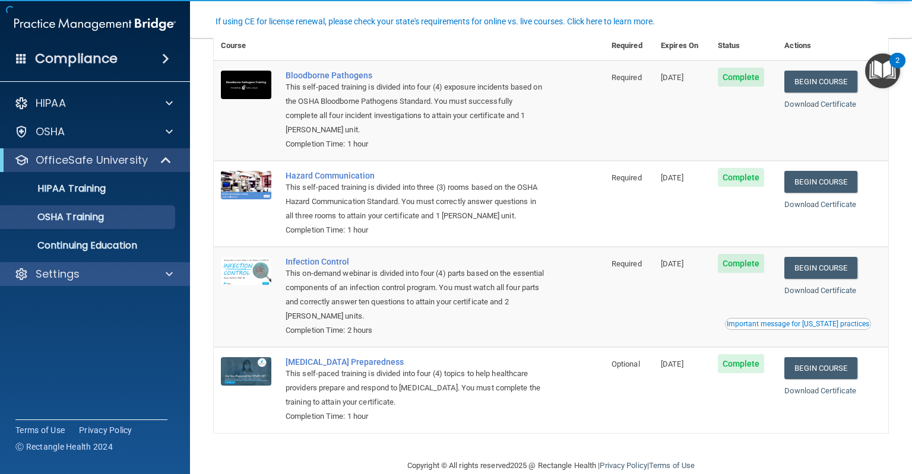
click at [81, 265] on div "Settings" at bounding box center [95, 274] width 191 height 24
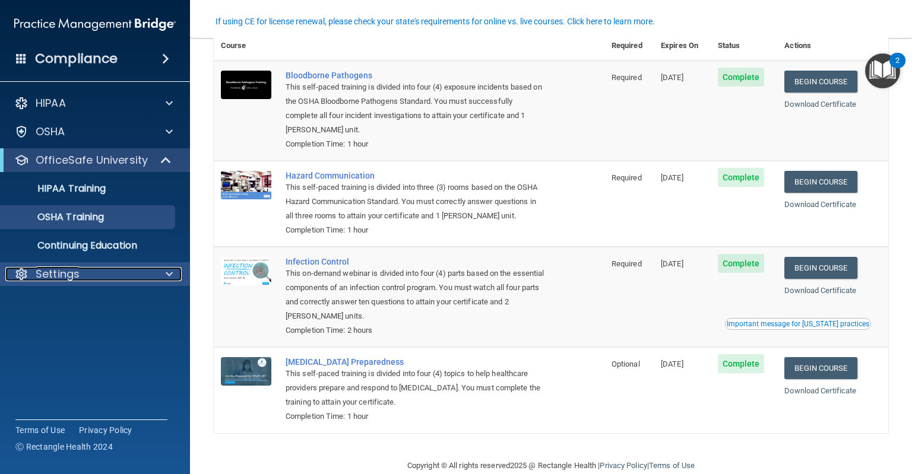
click at [85, 271] on div "Settings" at bounding box center [78, 274] width 147 height 14
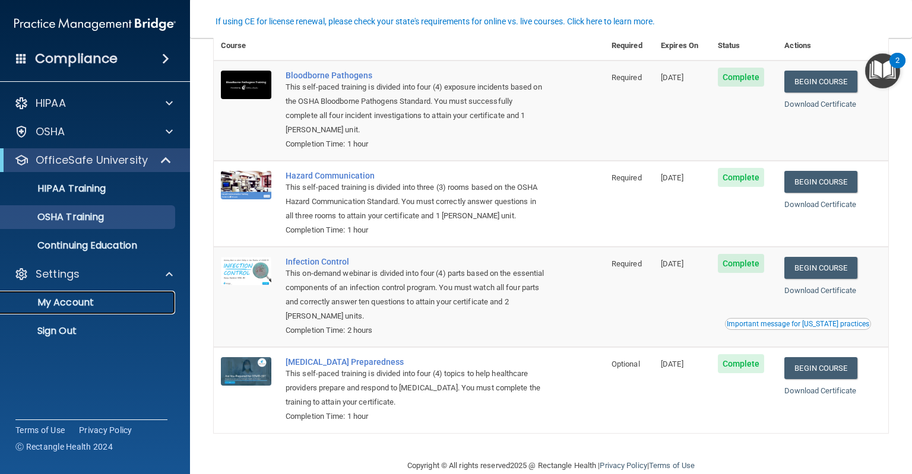
click at [84, 300] on p "My Account" at bounding box center [89, 303] width 162 height 12
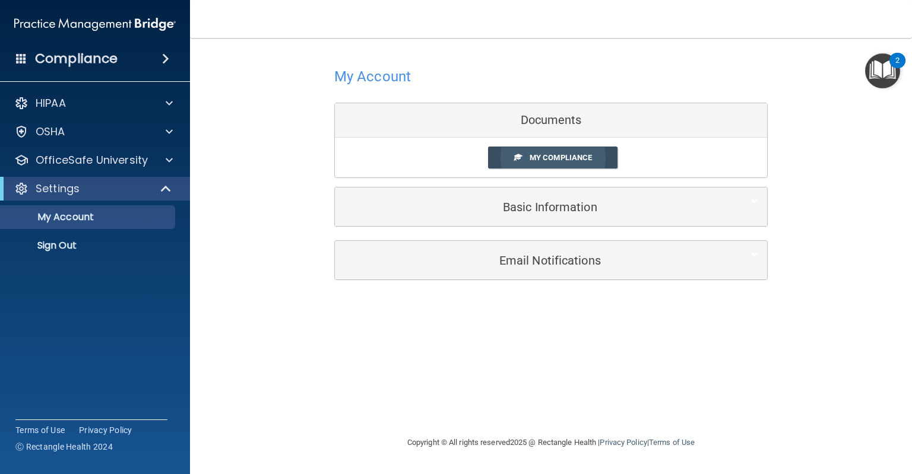
click at [591, 157] on span "My Compliance" at bounding box center [560, 157] width 62 height 9
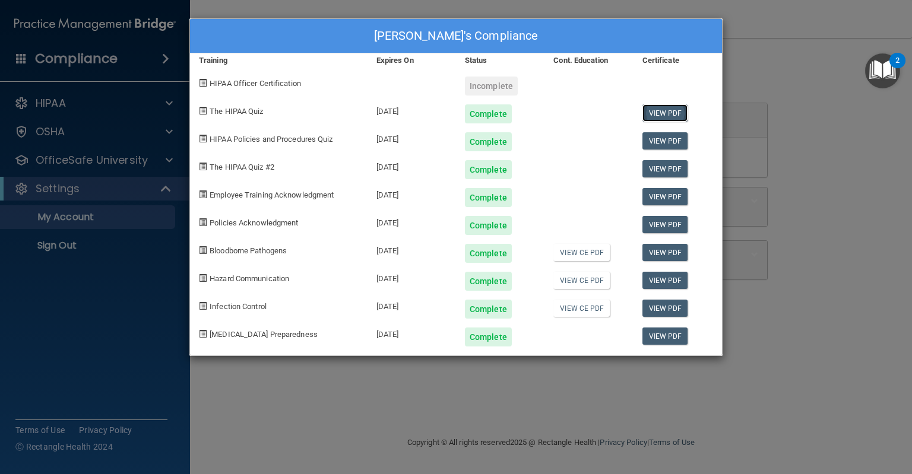
click at [664, 115] on link "View PDF" at bounding box center [665, 112] width 46 height 17
